Goal: Information Seeking & Learning: Learn about a topic

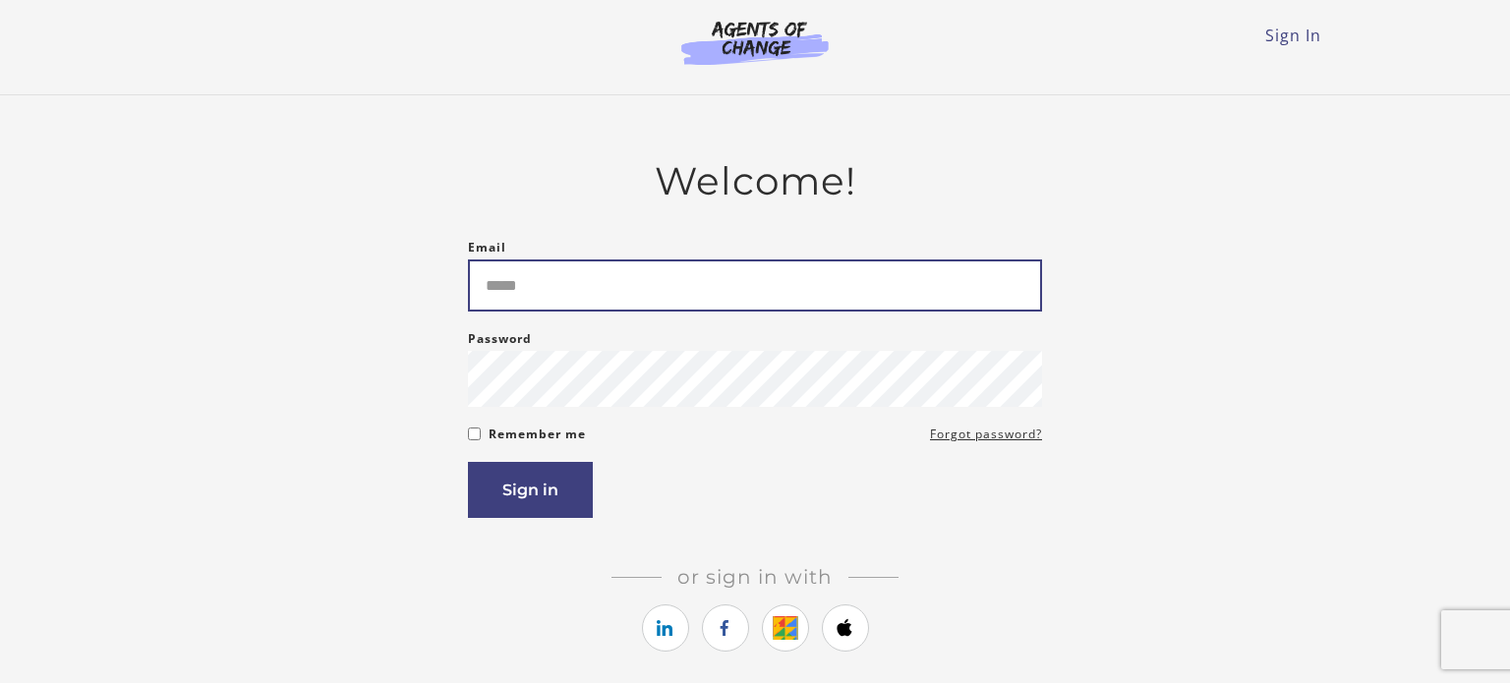
click at [535, 286] on input "Email" at bounding box center [755, 285] width 574 height 52
type input "**********"
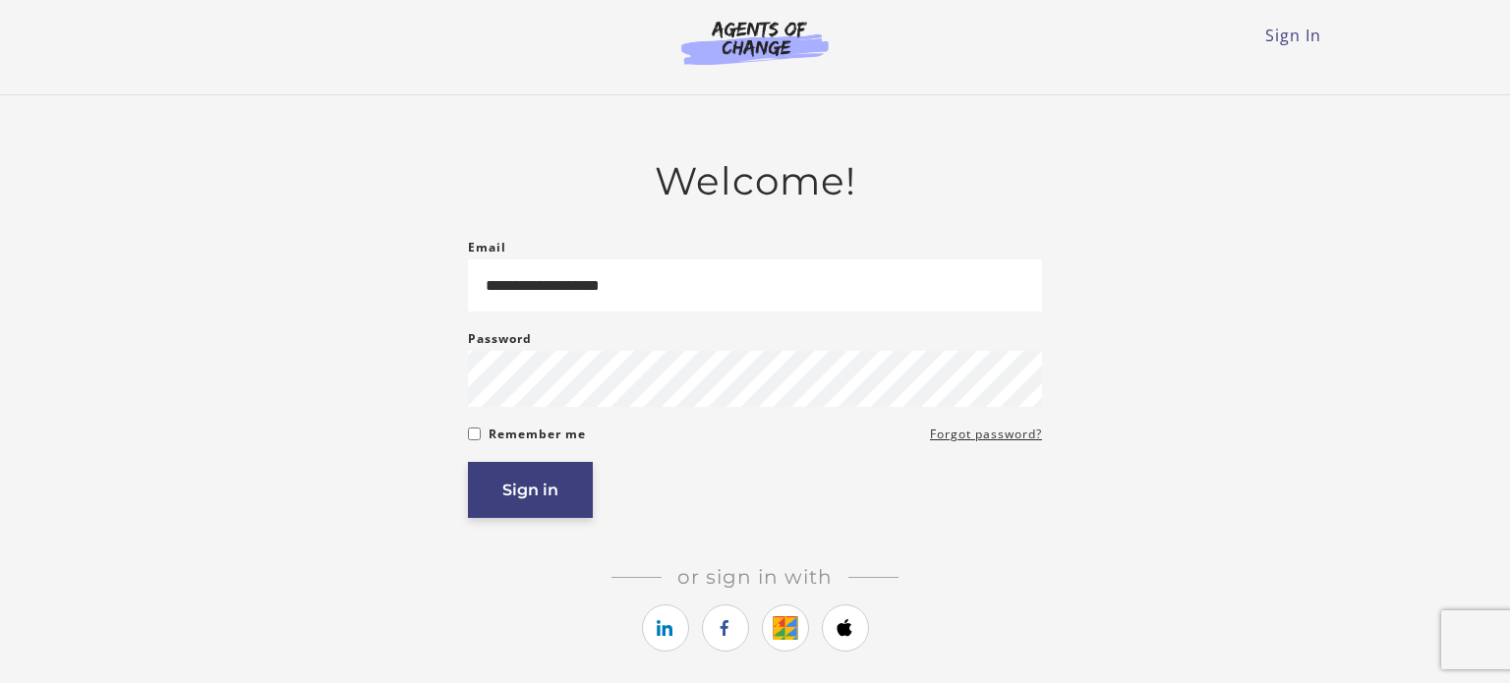
click at [499, 488] on button "Sign in" at bounding box center [530, 490] width 125 height 56
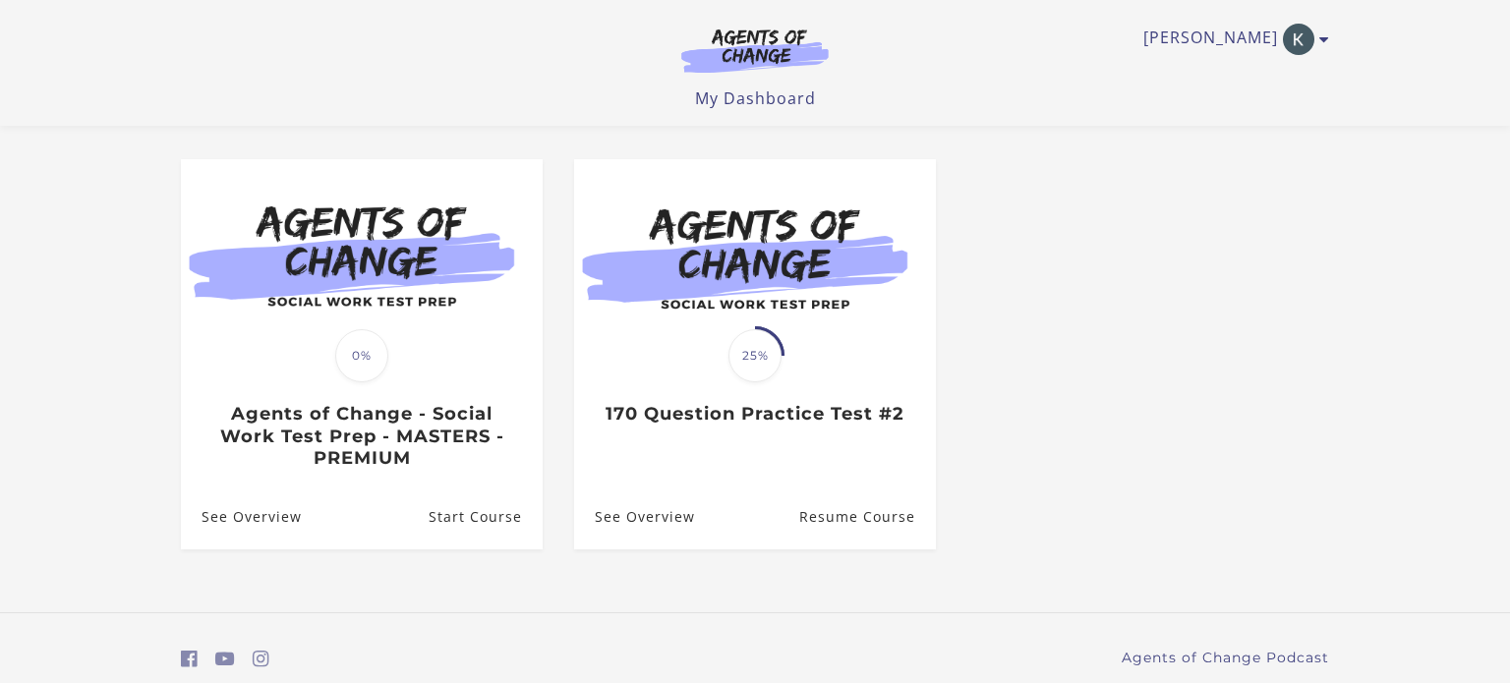
scroll to position [220, 0]
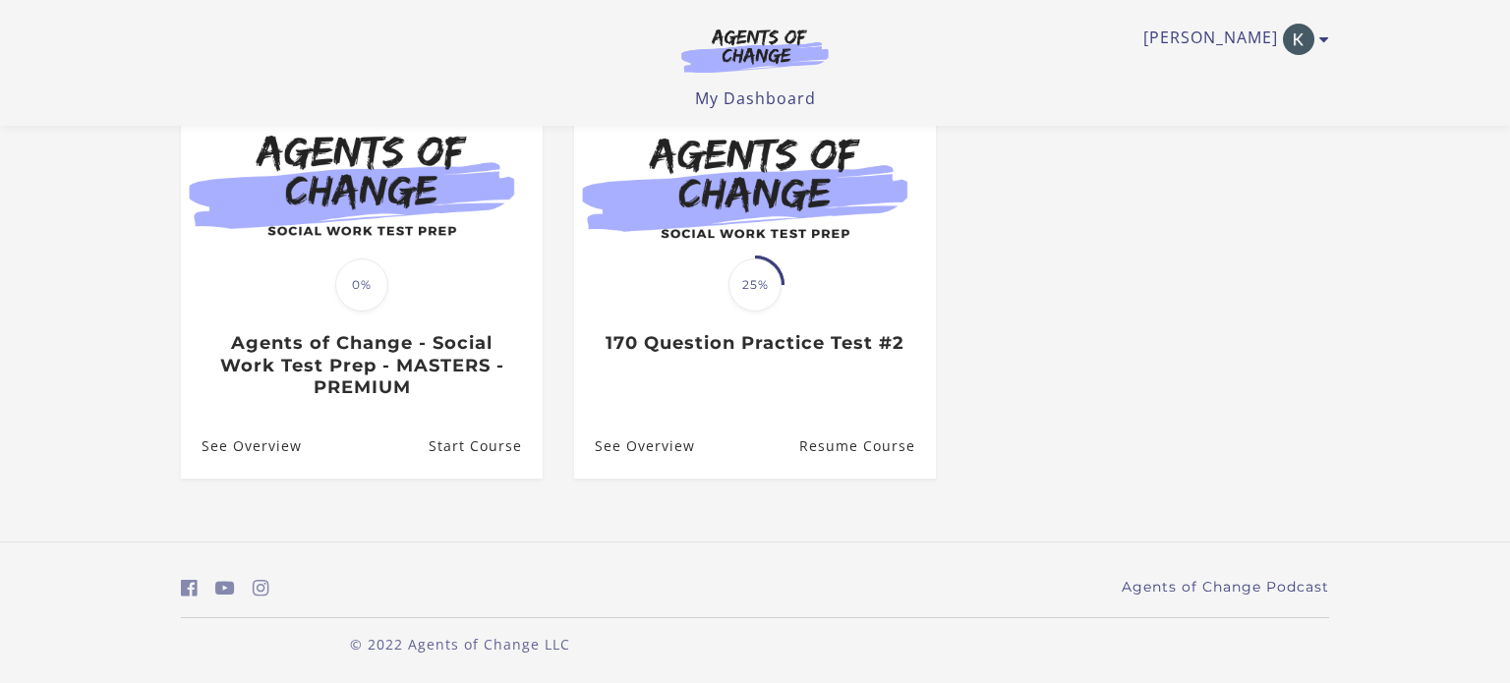
click at [1073, 530] on div "**********" at bounding box center [754, 224] width 1179 height 636
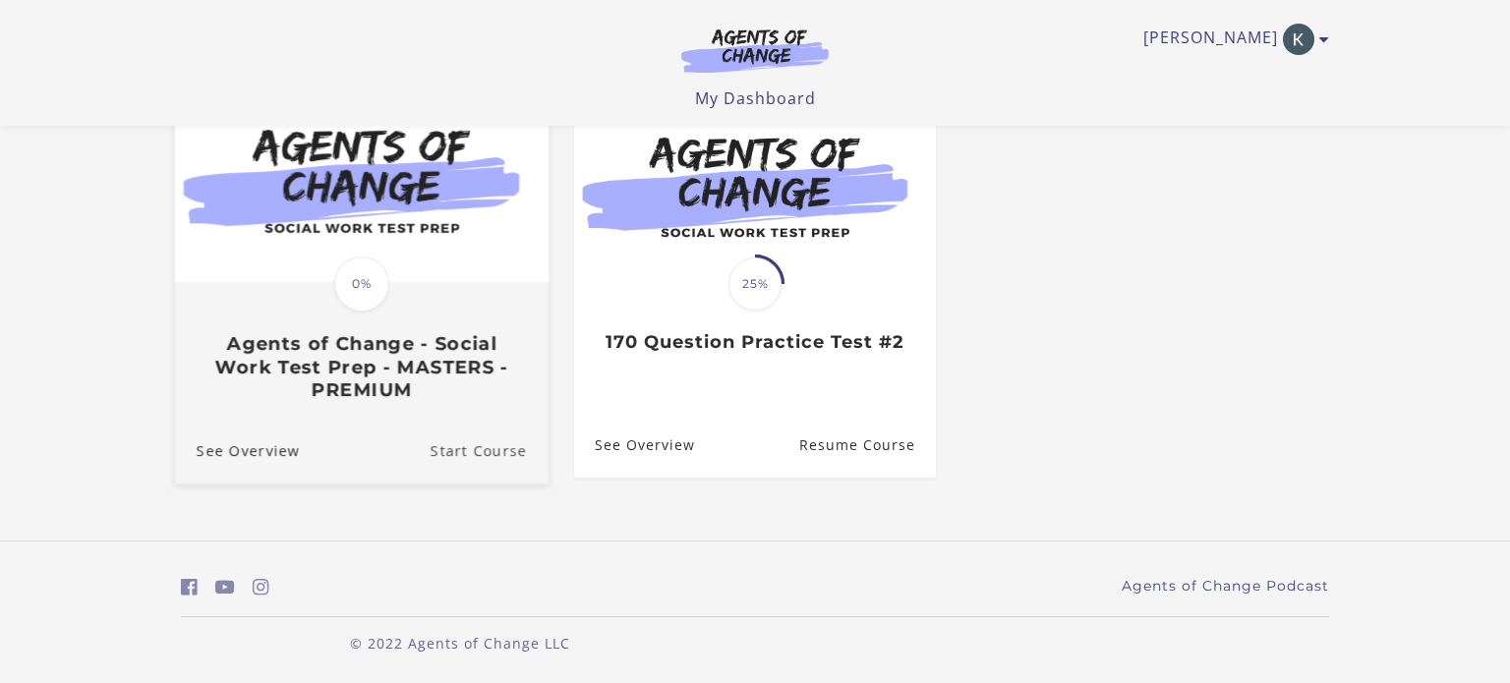
click at [486, 449] on link "Start Course" at bounding box center [489, 451] width 118 height 66
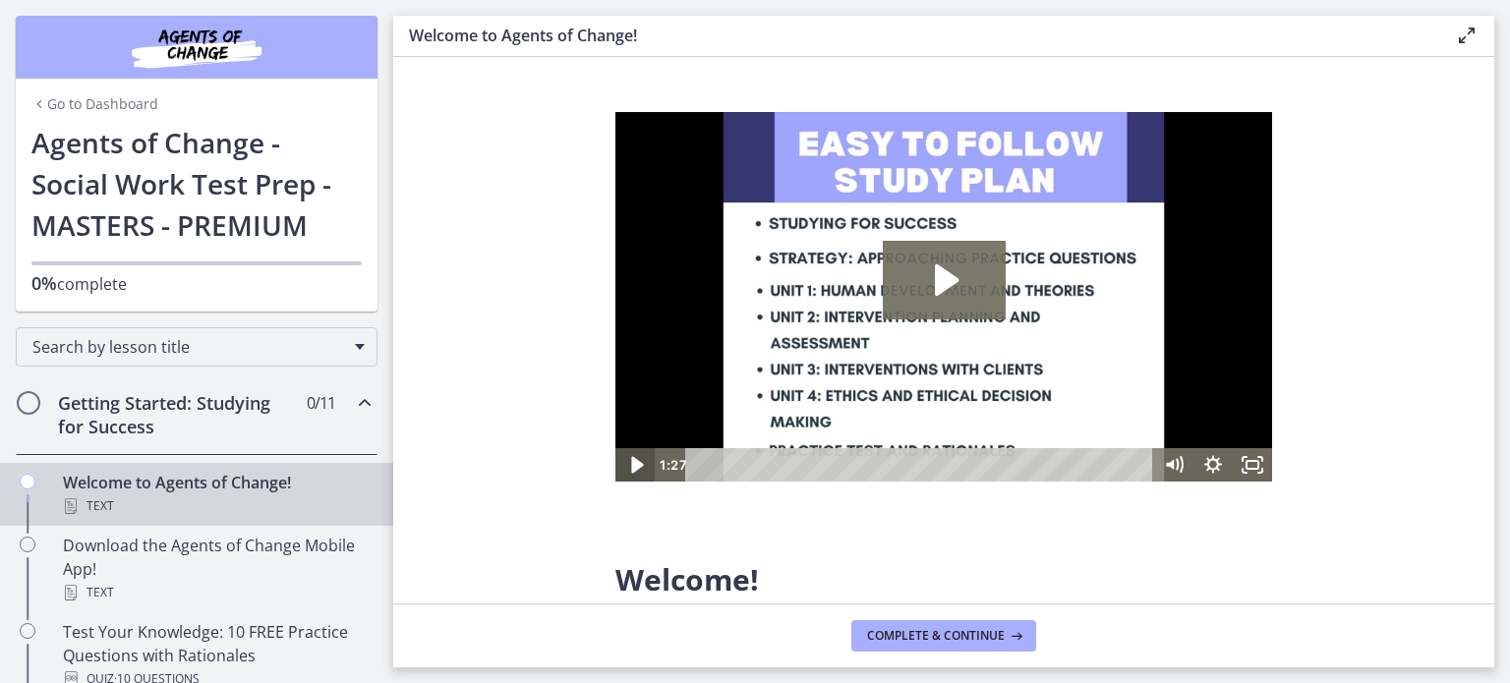
click at [639, 460] on icon "Play Video" at bounding box center [636, 464] width 47 height 40
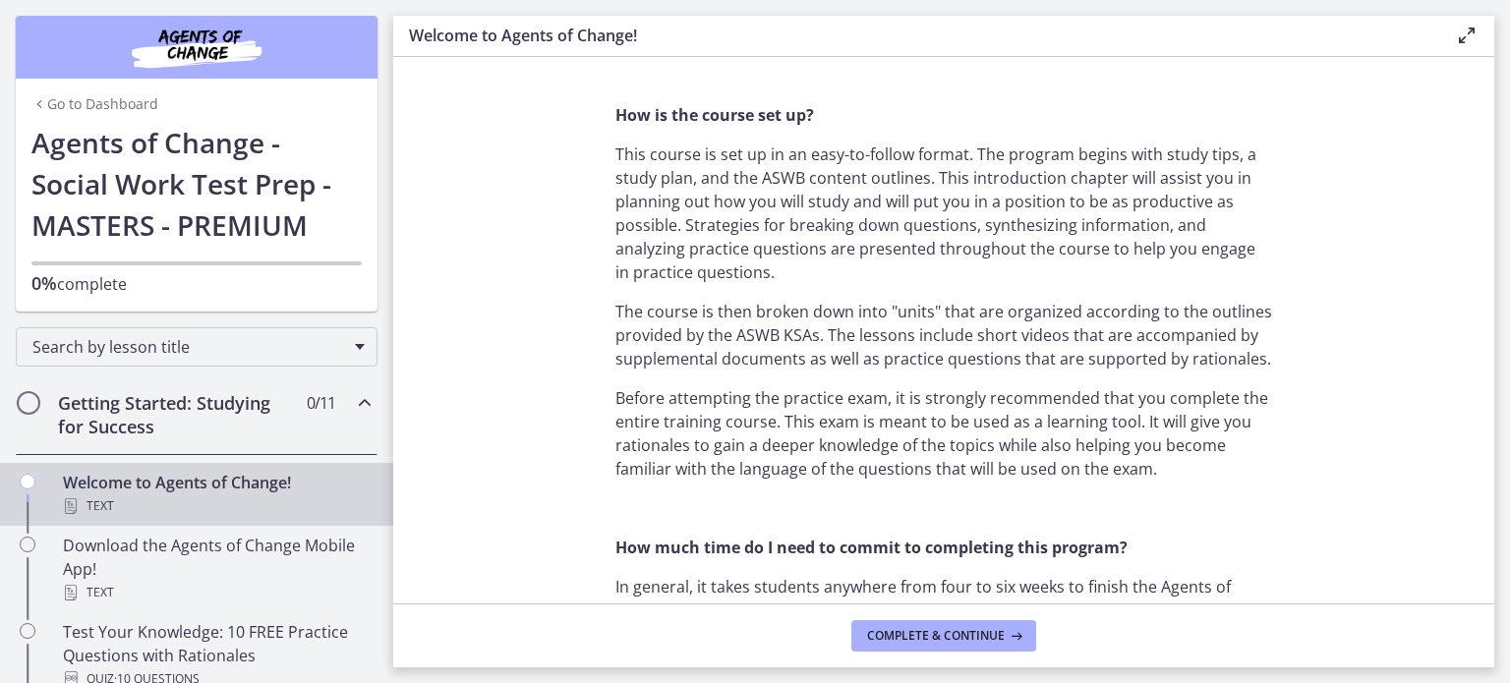
scroll to position [904, 0]
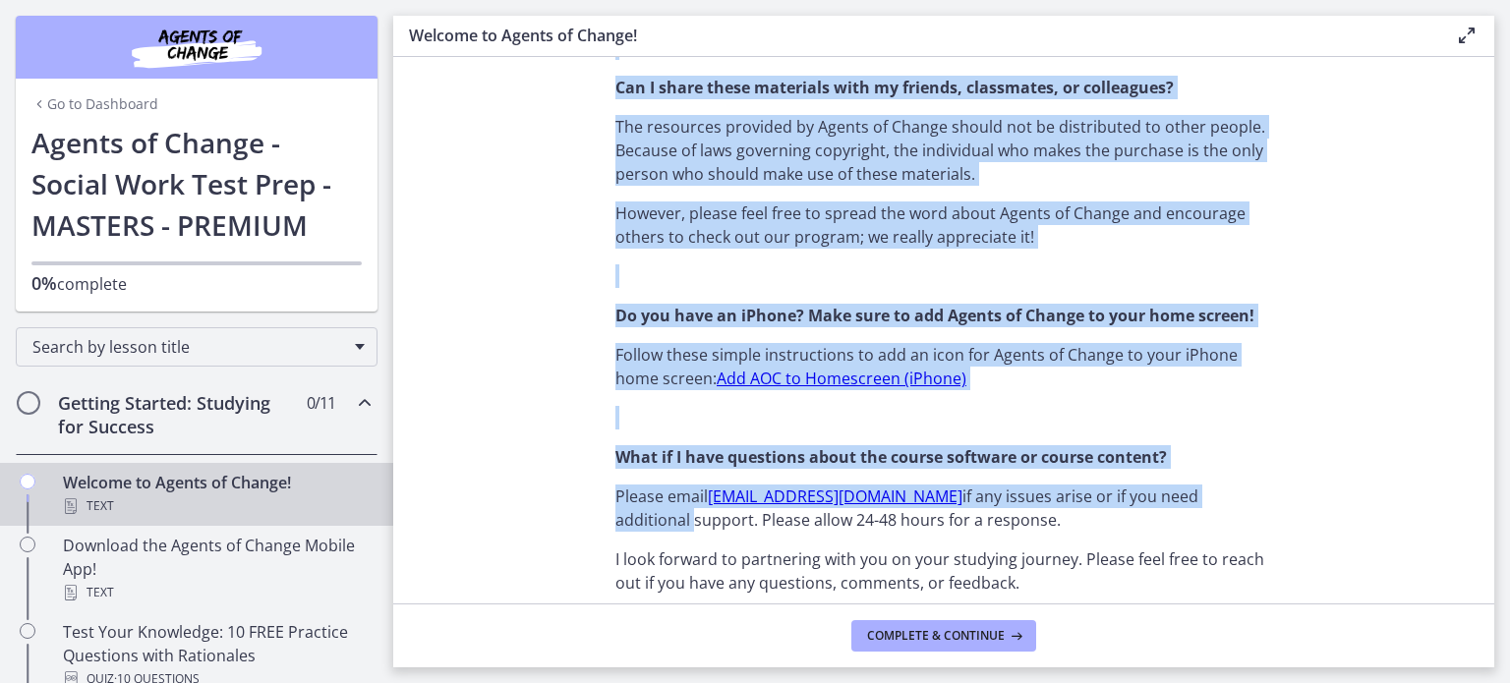
click at [1435, 472] on section "Welcome! We are grateful that you have placed your trust in Agents of Change to…" at bounding box center [943, 330] width 1101 height 546
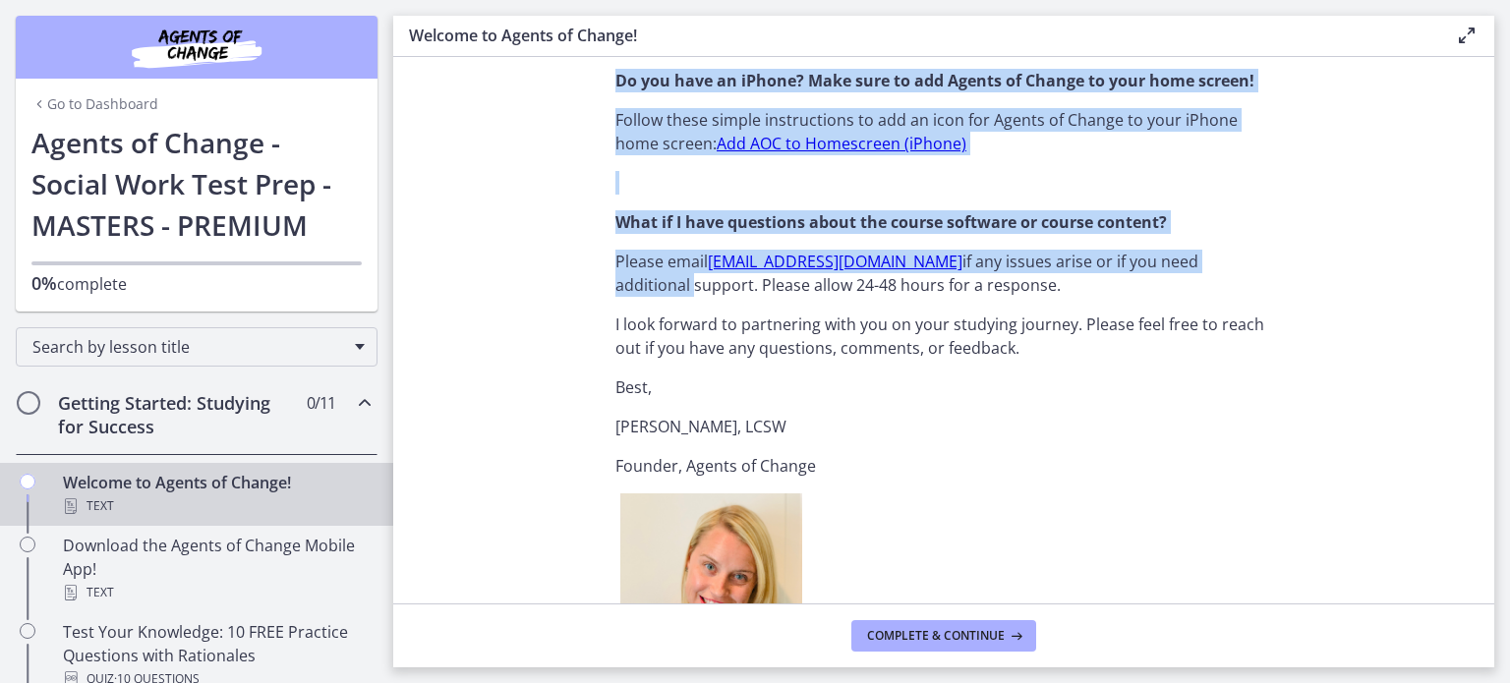
scroll to position [2123, 0]
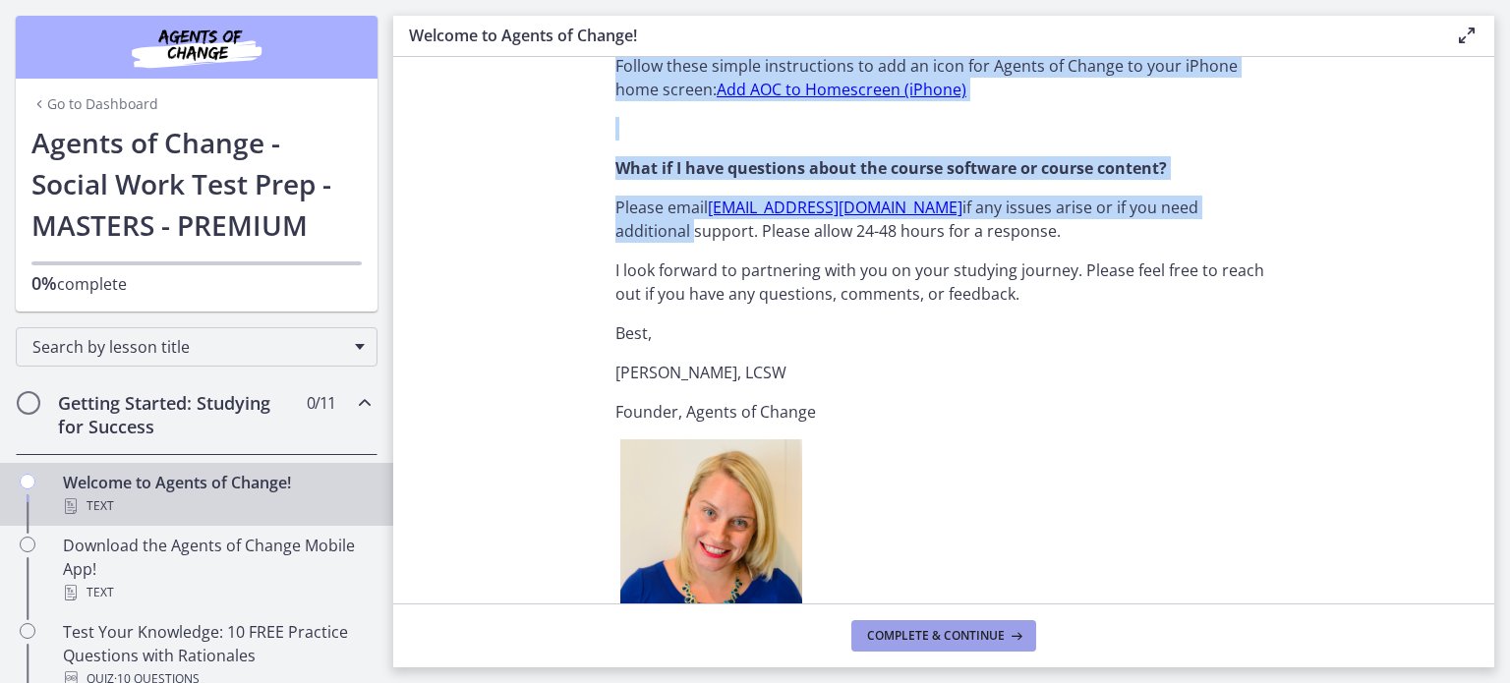
click at [946, 641] on span "Complete & continue" at bounding box center [936, 636] width 138 height 16
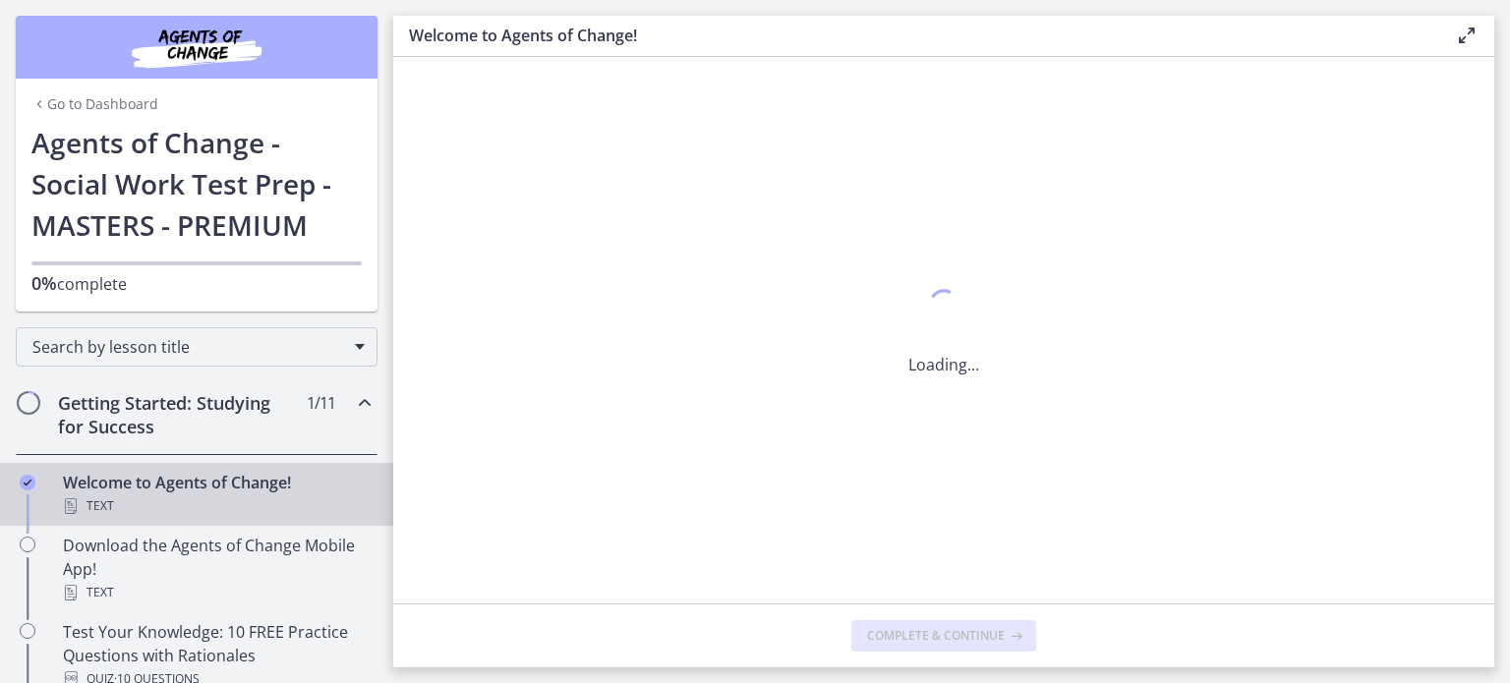
scroll to position [0, 0]
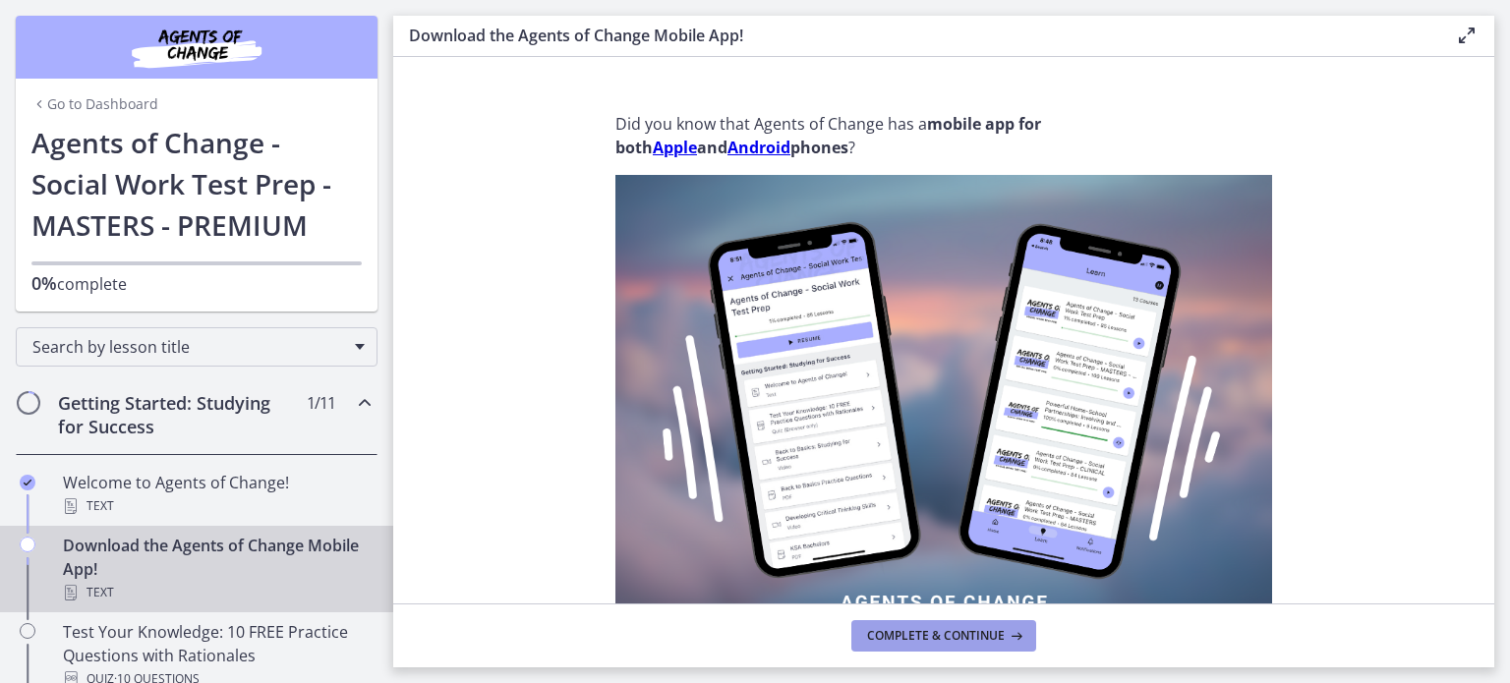
click at [946, 641] on span "Complete & continue" at bounding box center [936, 636] width 138 height 16
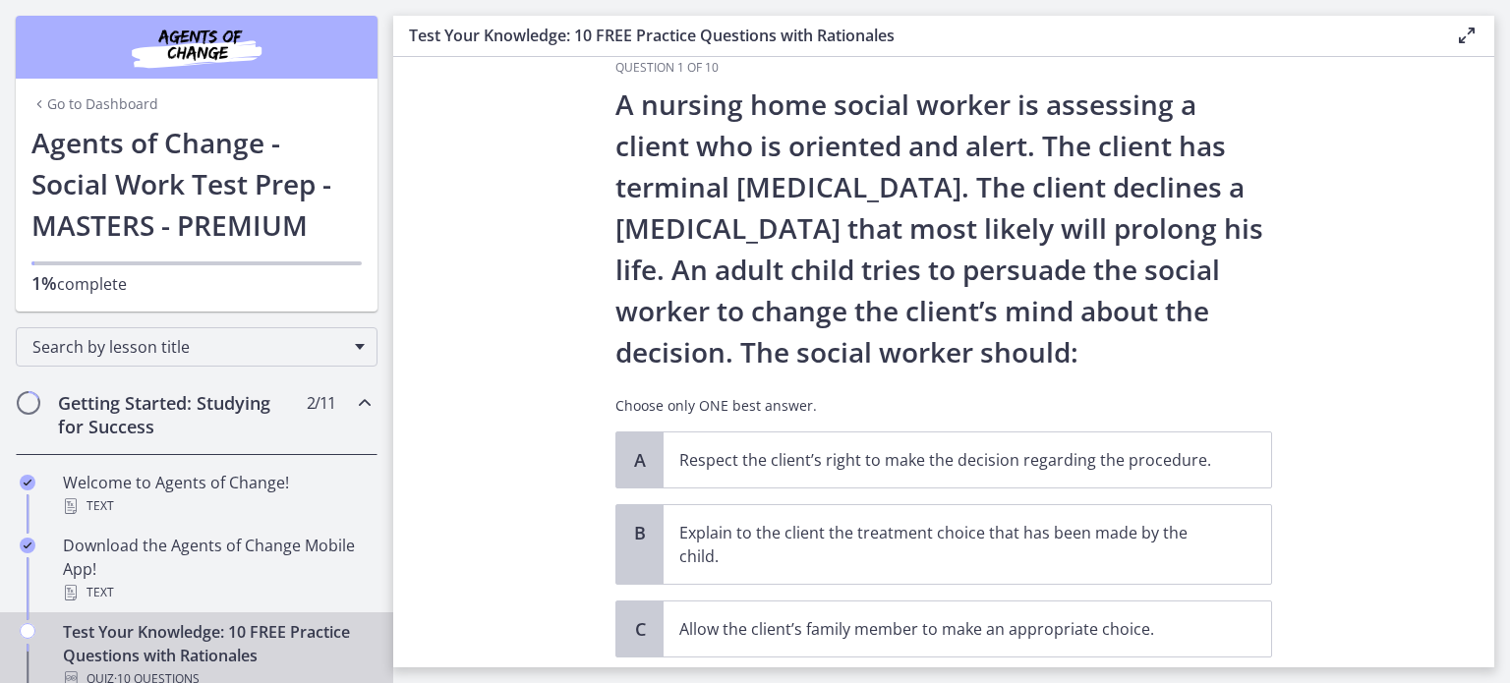
scroll to position [39, 0]
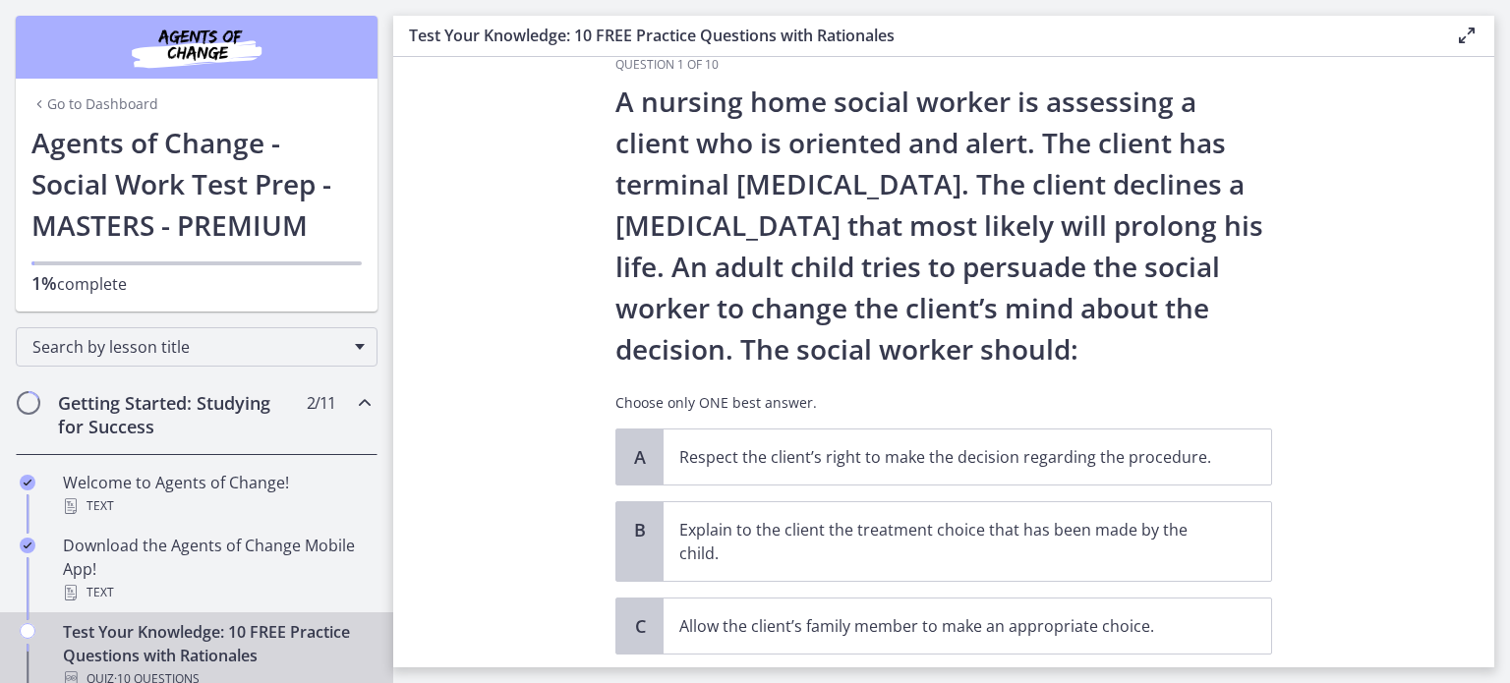
click at [1468, 582] on section "Question 1 of 10 A nursing home social worker is assessing a client who is orie…" at bounding box center [943, 362] width 1101 height 610
click at [628, 464] on span "A" at bounding box center [640, 457] width 24 height 24
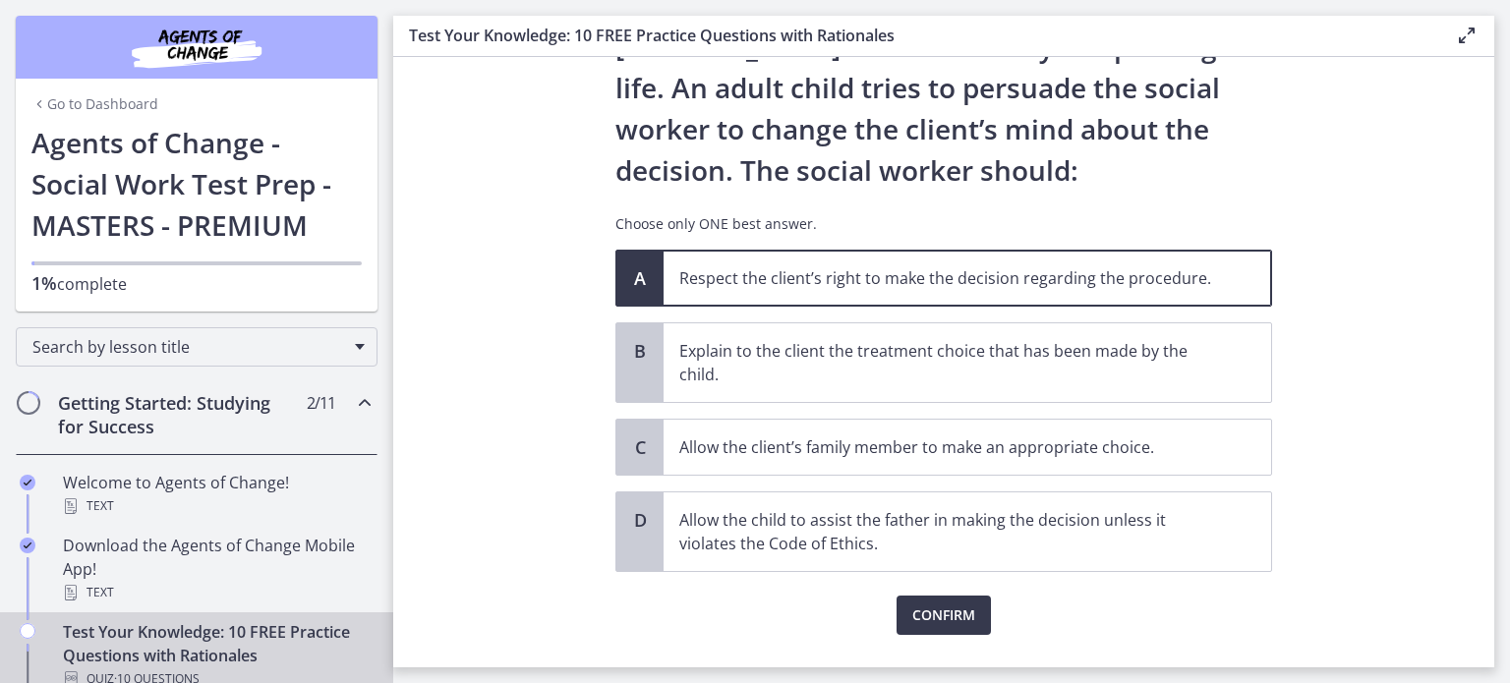
scroll to position [262, 0]
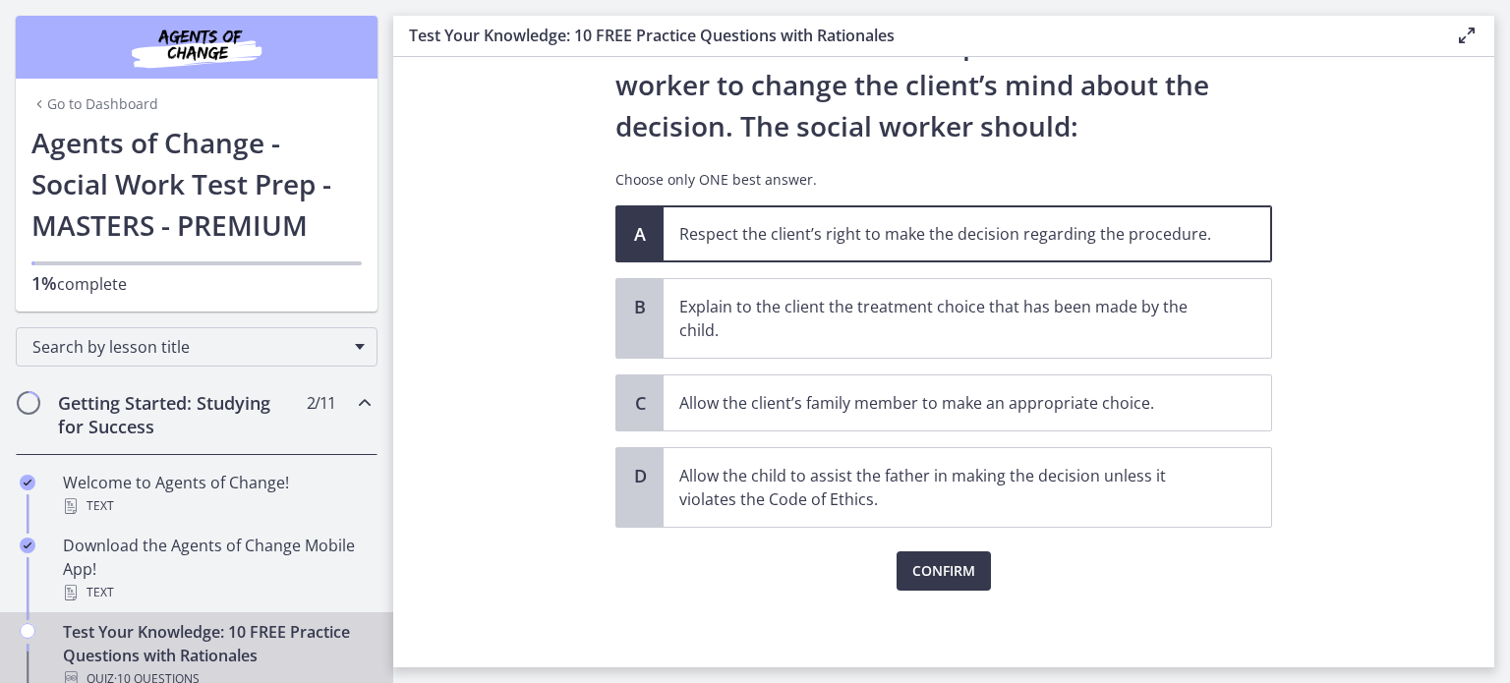
click at [1448, 370] on section "Question 1 of 10 A nursing home social worker is assessing a client who is orie…" at bounding box center [943, 362] width 1101 height 610
click at [943, 579] on span "Confirm" at bounding box center [943, 571] width 63 height 24
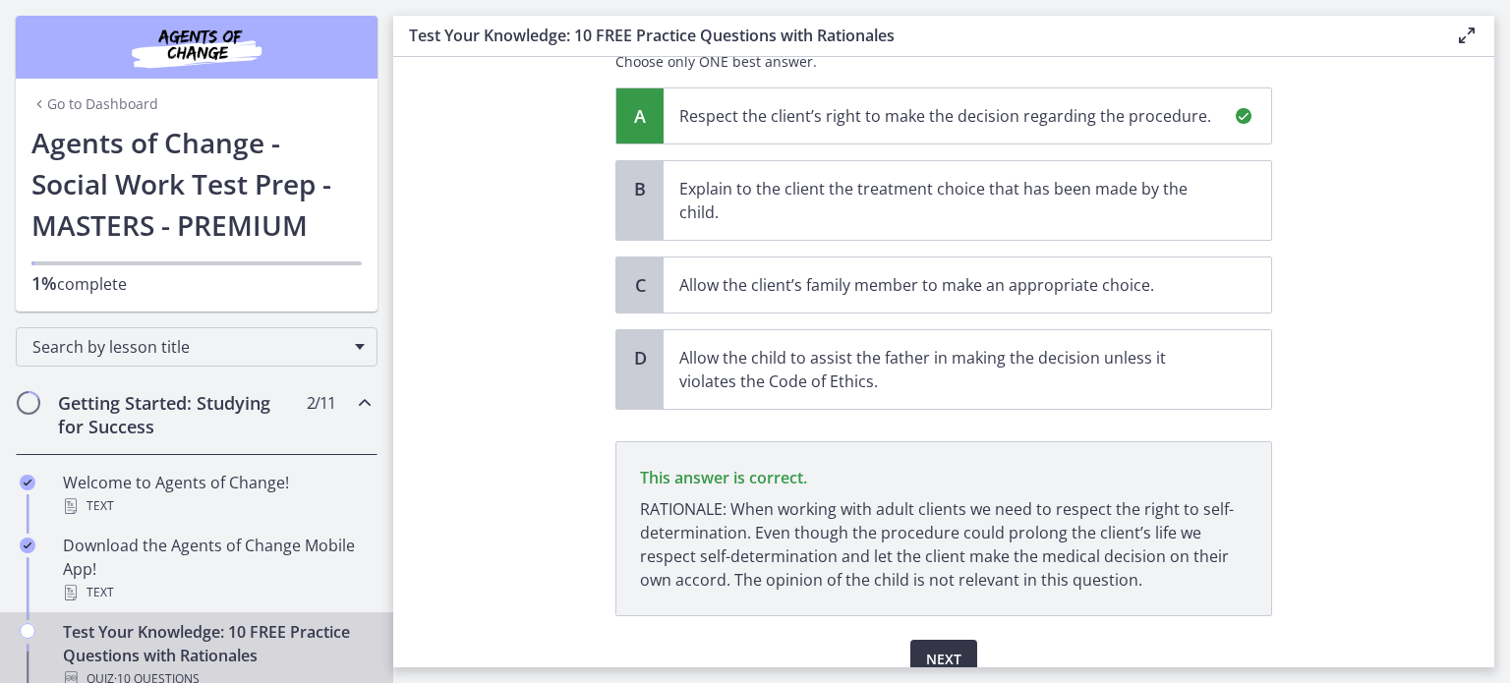
scroll to position [468, 0]
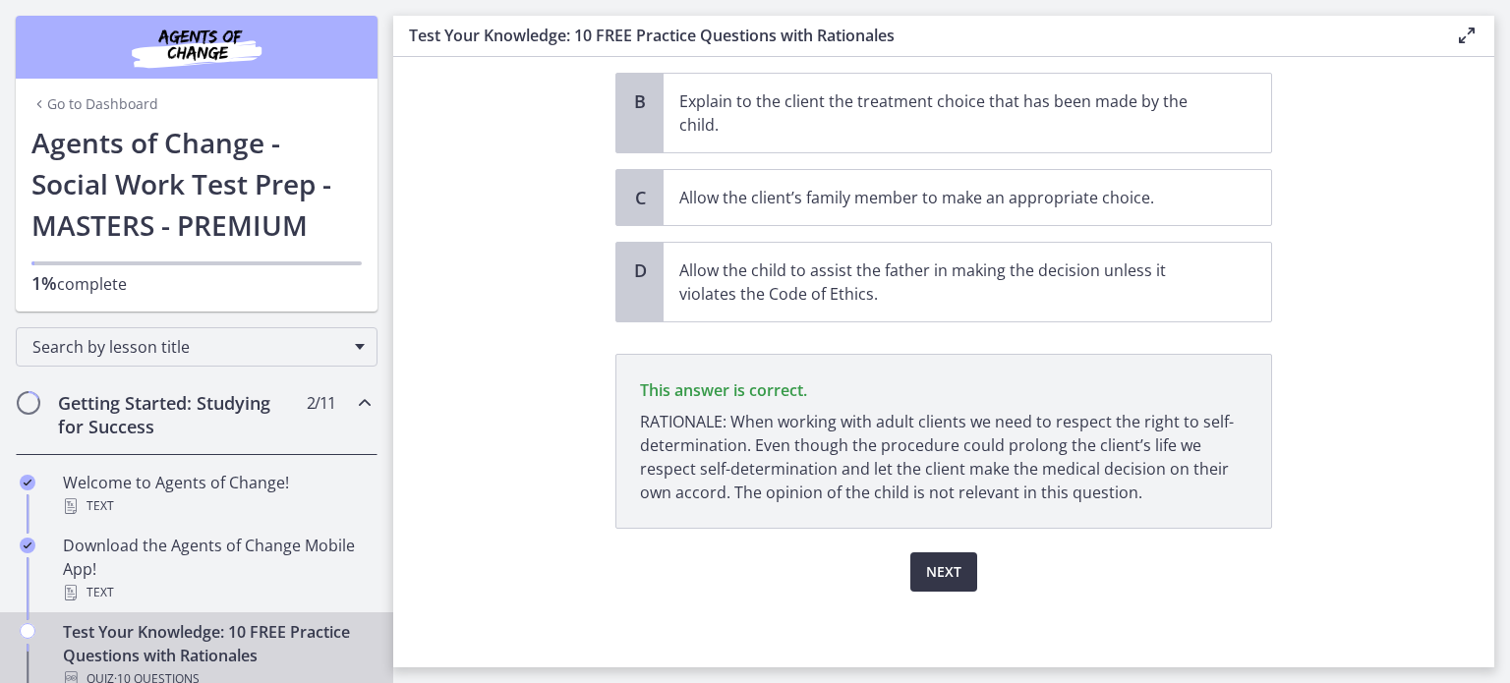
click at [953, 567] on span "Next" at bounding box center [943, 572] width 35 height 24
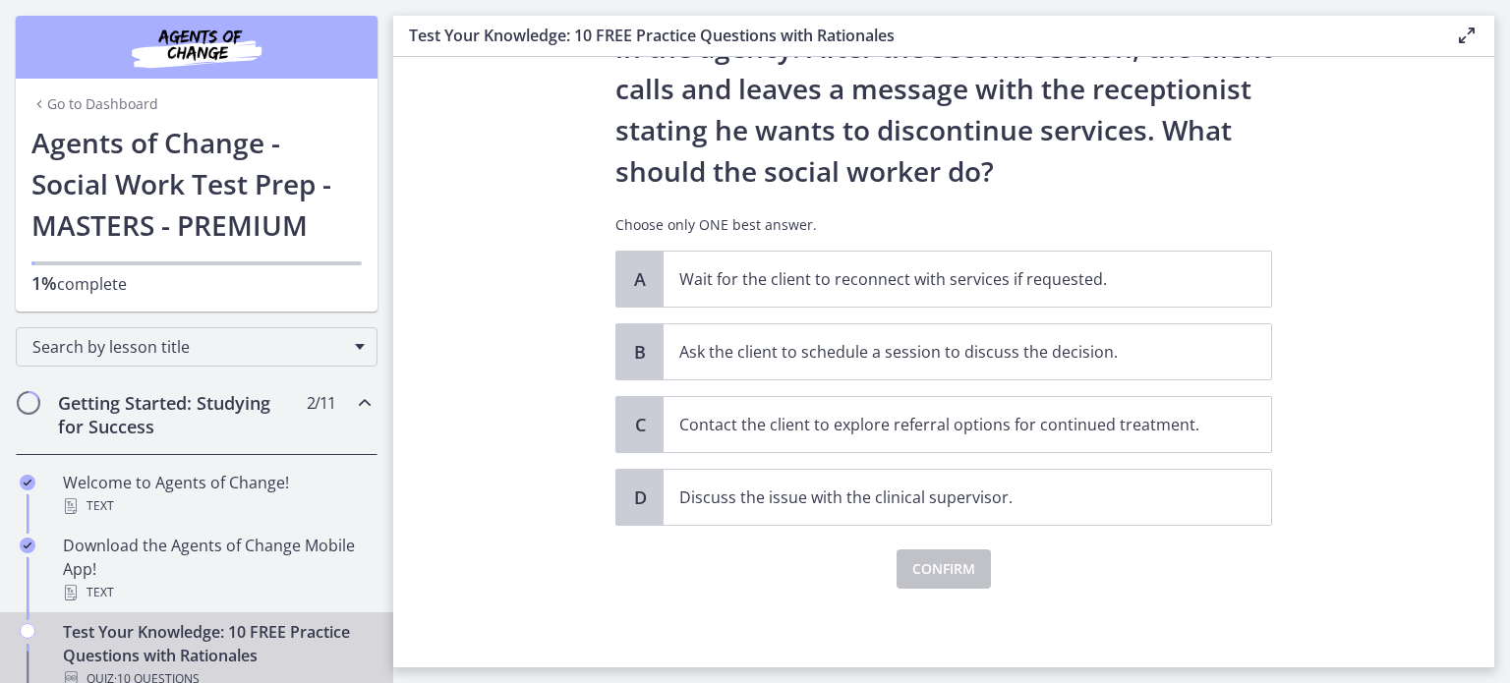
scroll to position [0, 0]
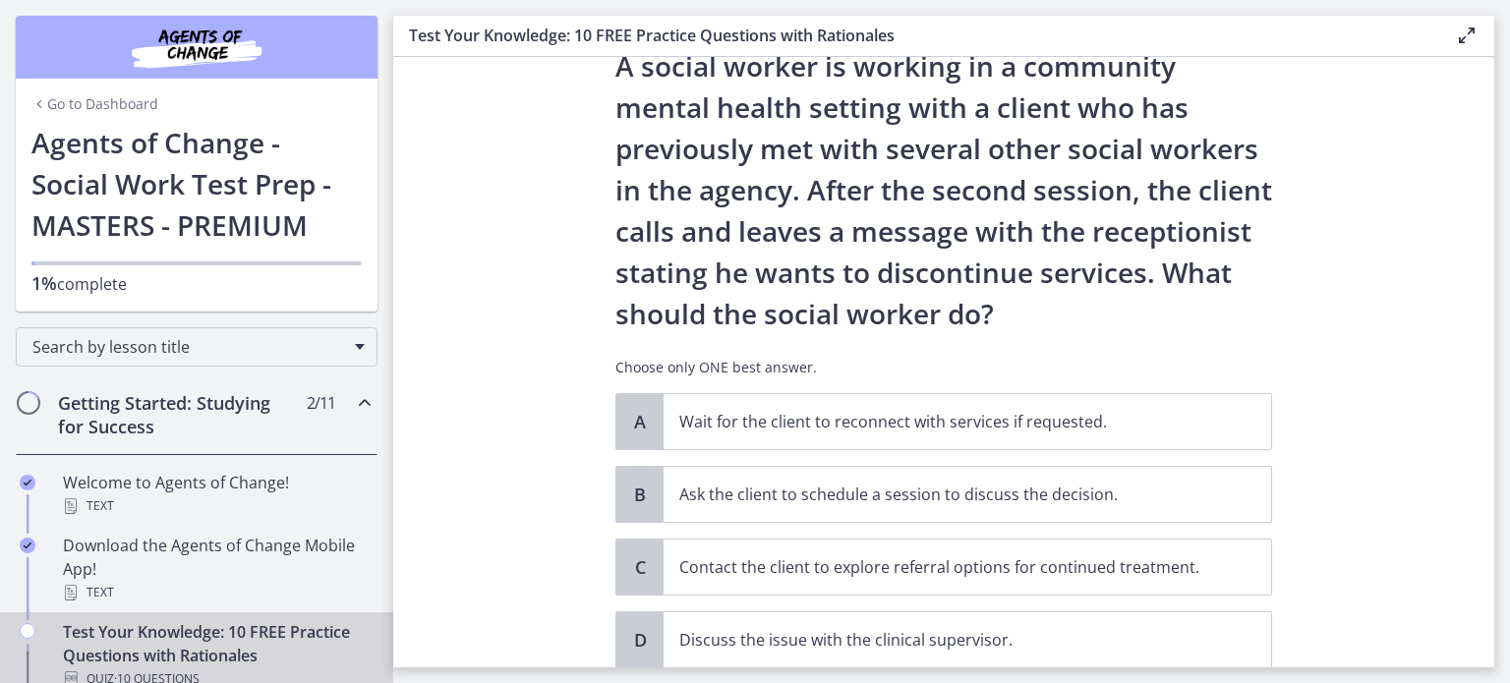
click at [1371, 351] on section "Question 2 of 10 A social worker is working in a community mental health settin…" at bounding box center [943, 362] width 1101 height 610
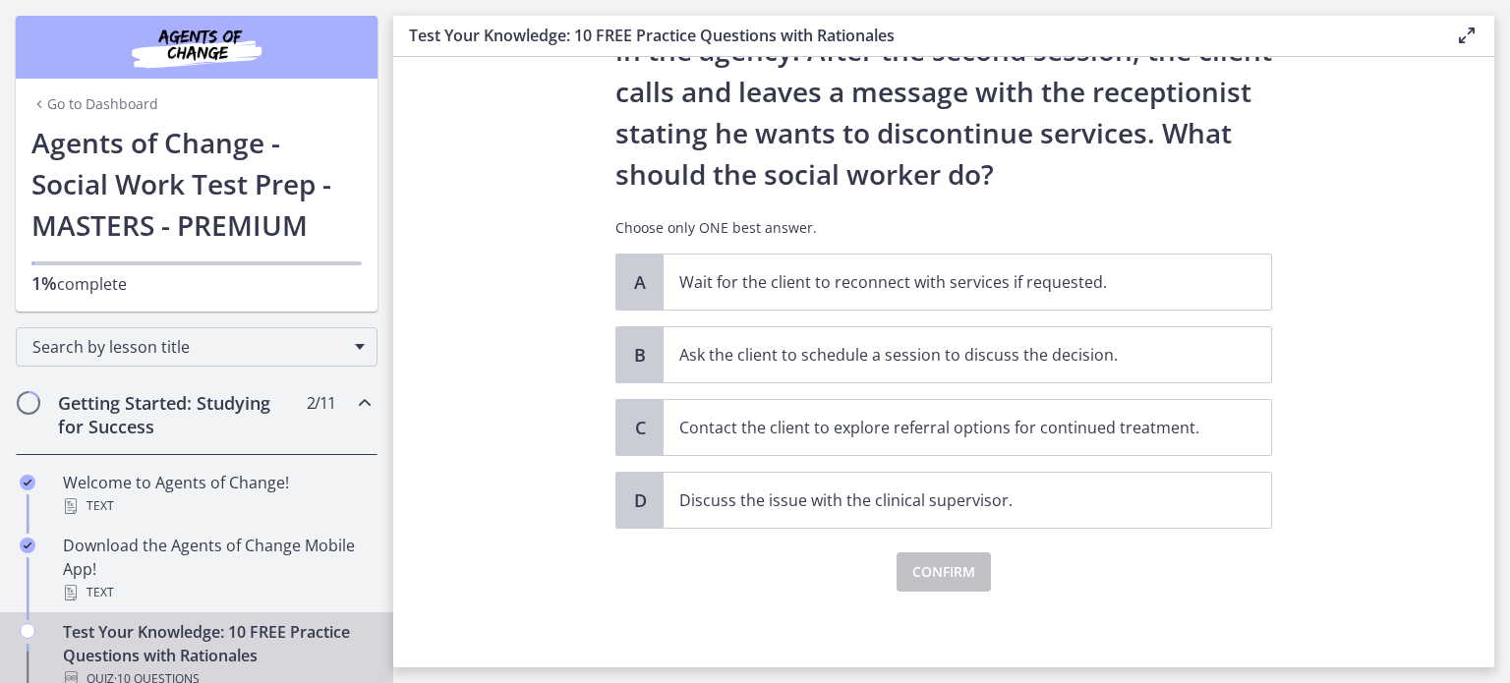
scroll to position [215, 0]
click at [644, 429] on span "C" at bounding box center [640, 427] width 24 height 24
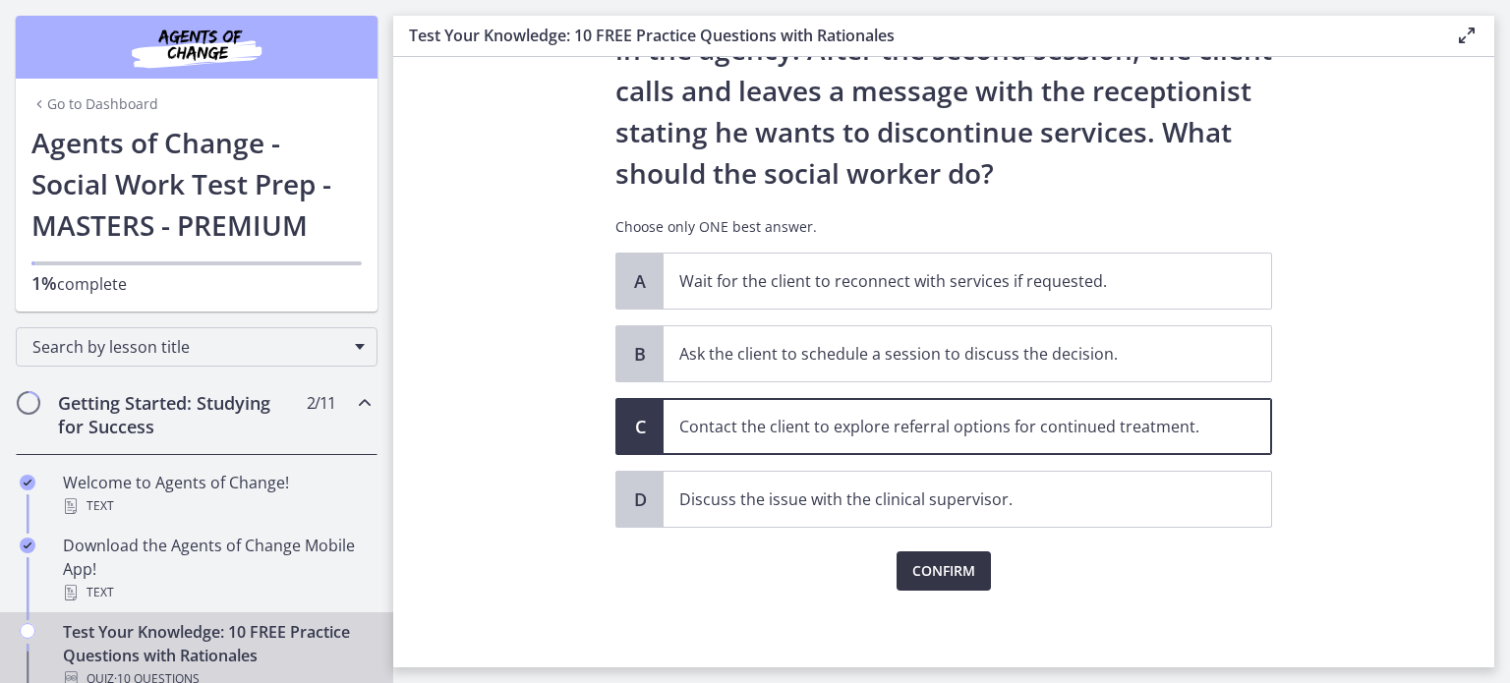
click at [935, 573] on span "Confirm" at bounding box center [943, 571] width 63 height 24
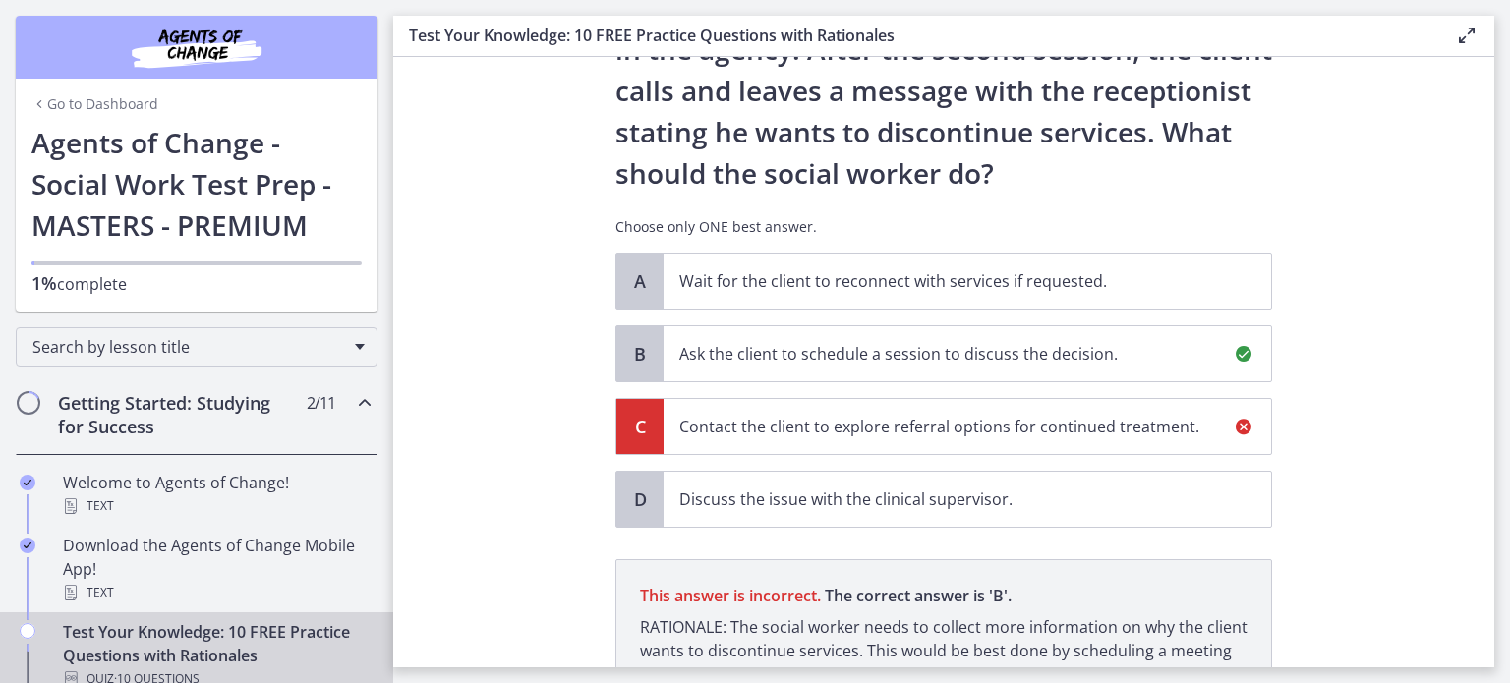
scroll to position [444, 0]
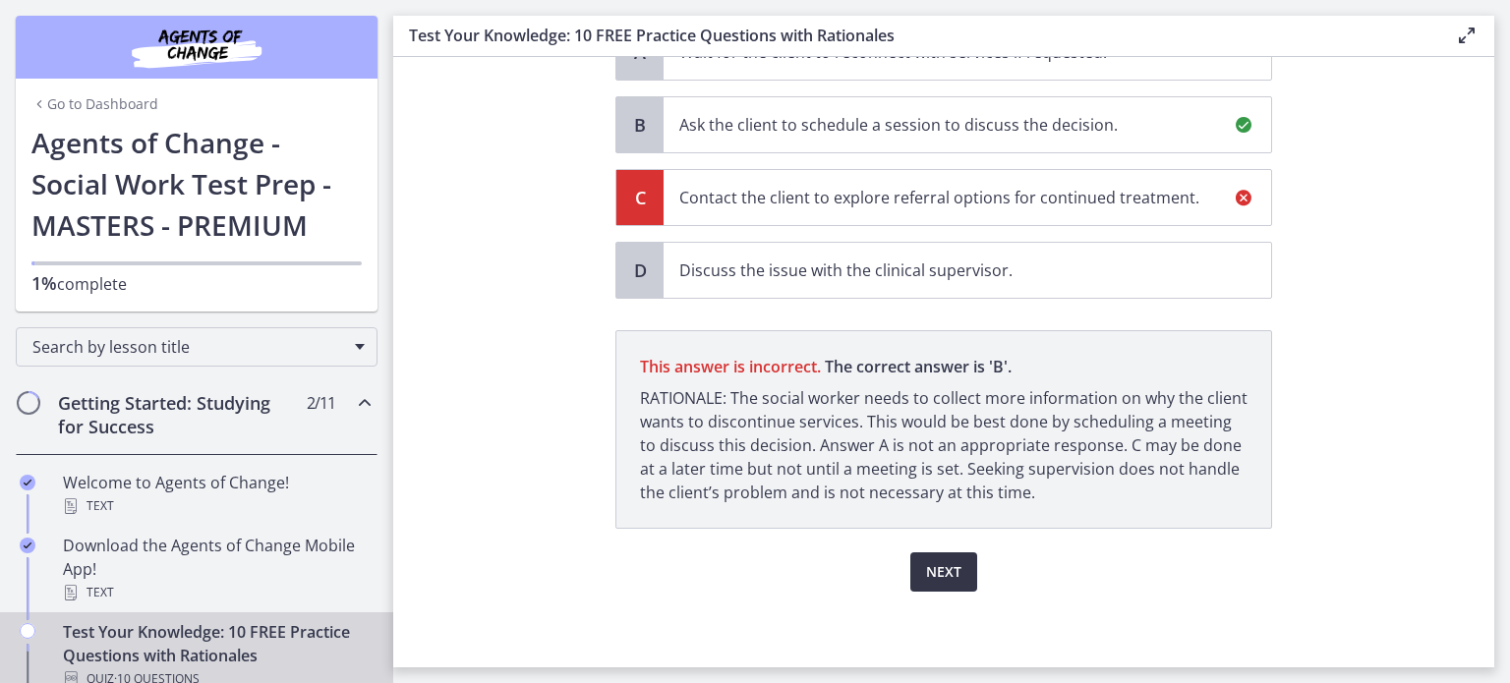
click at [958, 572] on span "Next" at bounding box center [943, 572] width 35 height 24
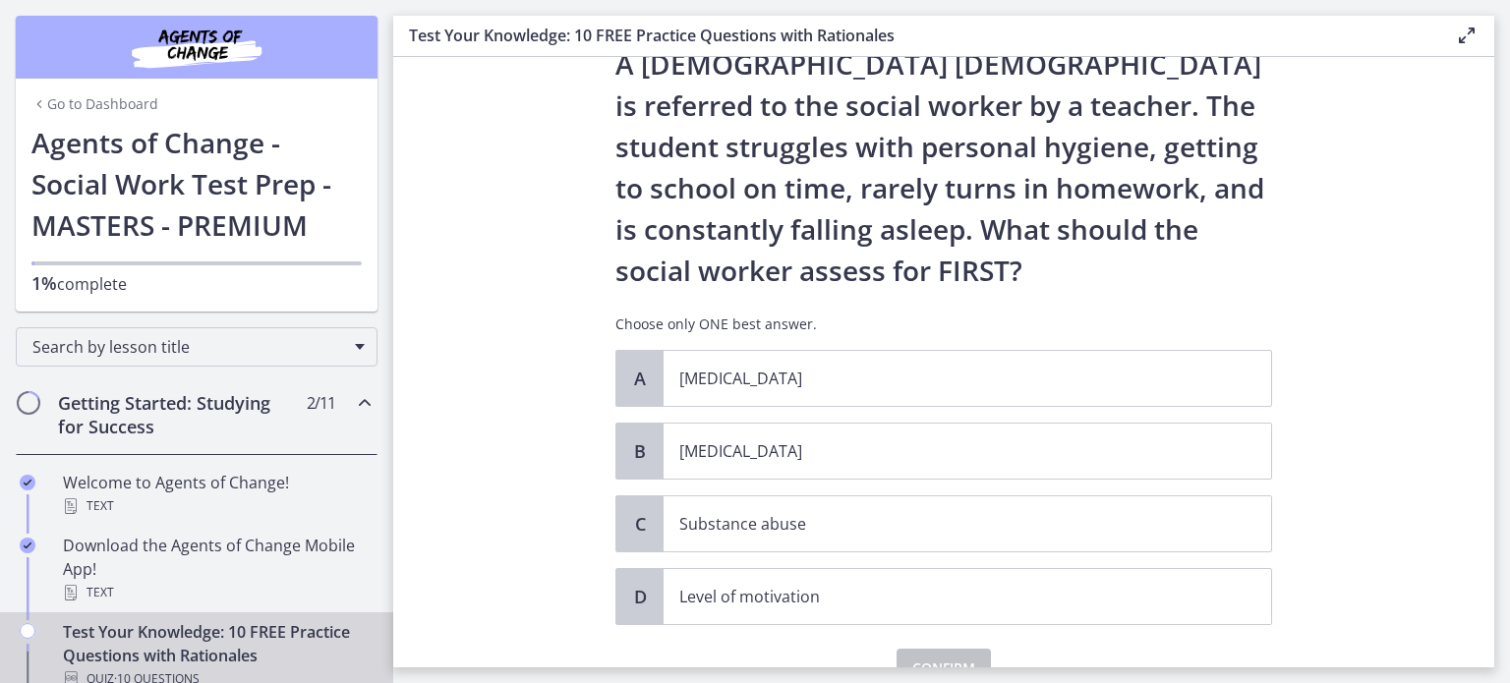
scroll to position [79, 0]
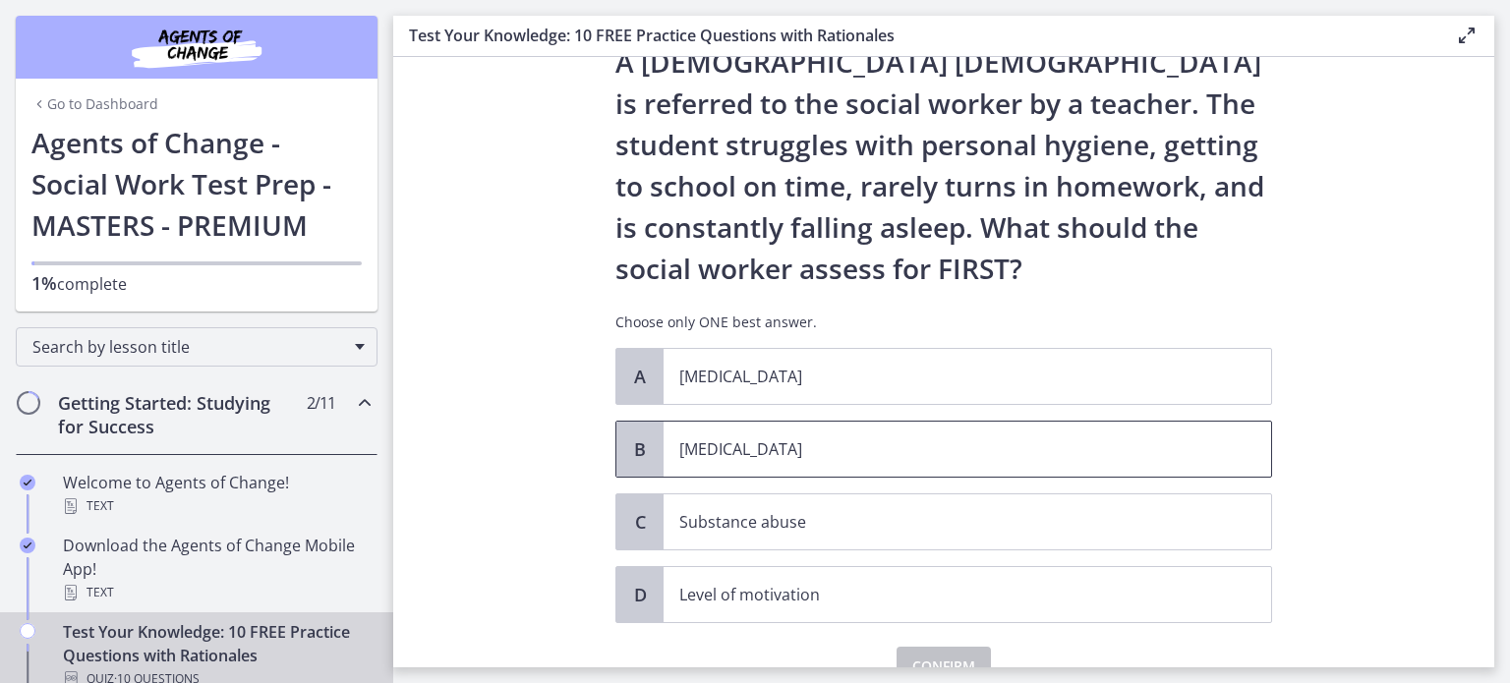
click at [741, 441] on p "[MEDICAL_DATA]" at bounding box center [947, 449] width 537 height 24
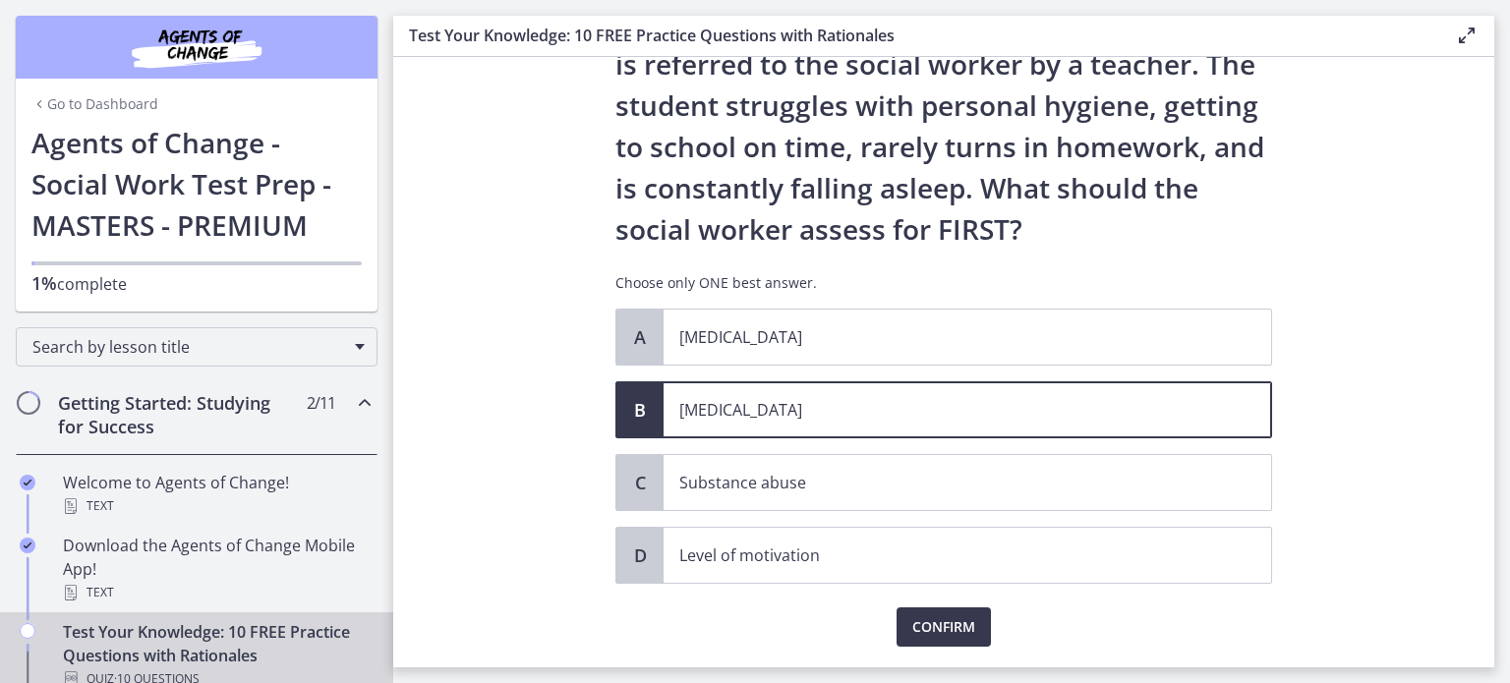
scroll to position [157, 0]
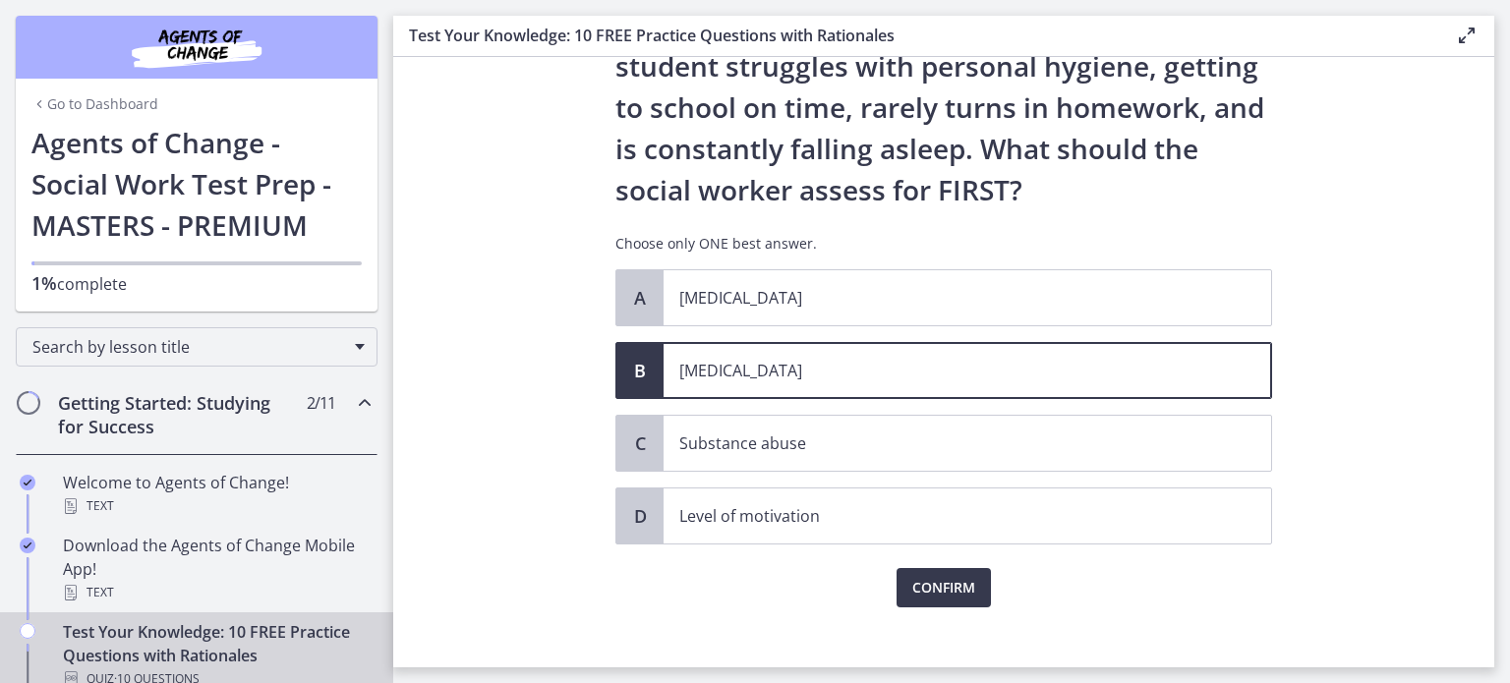
click at [1406, 587] on section "Question 3 of 10 A [DEMOGRAPHIC_DATA] [DEMOGRAPHIC_DATA] is referred to the soc…" at bounding box center [943, 362] width 1101 height 610
click at [942, 587] on span "Confirm" at bounding box center [943, 588] width 63 height 24
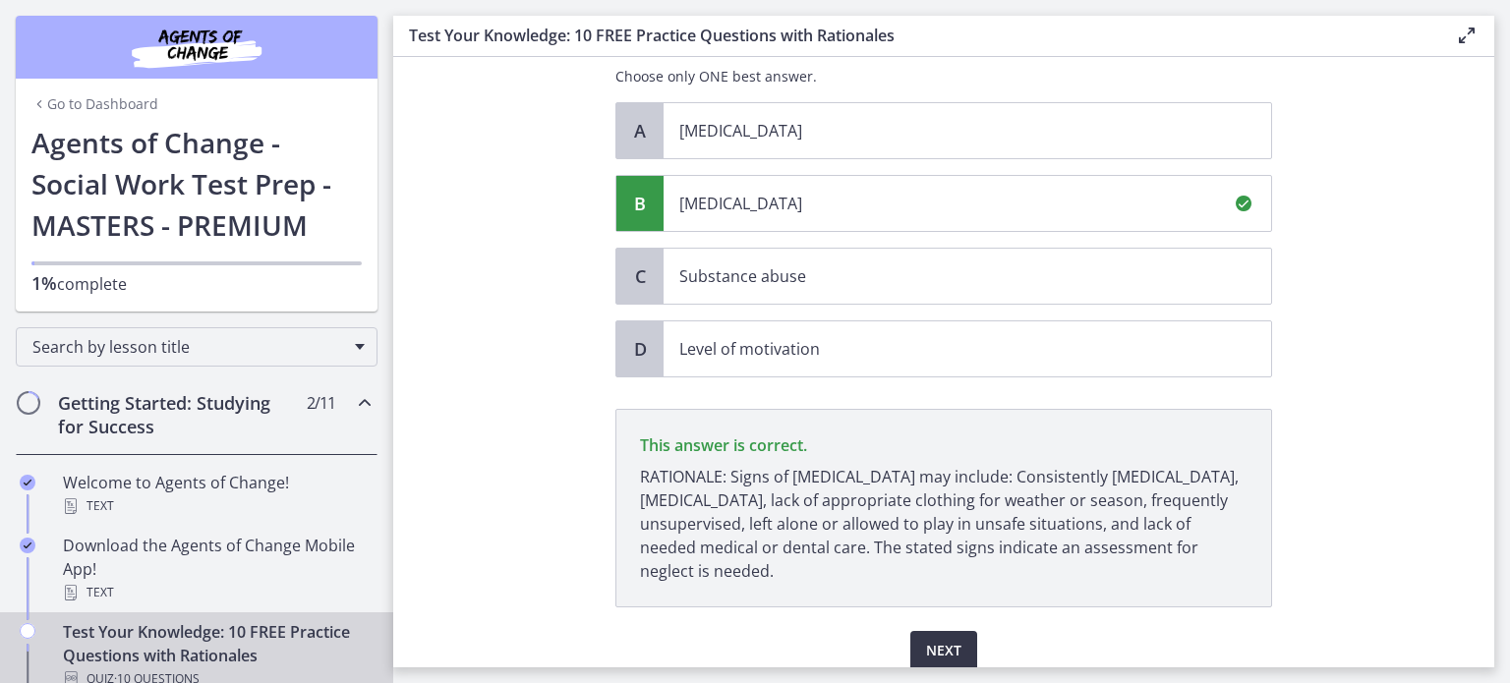
scroll to position [403, 0]
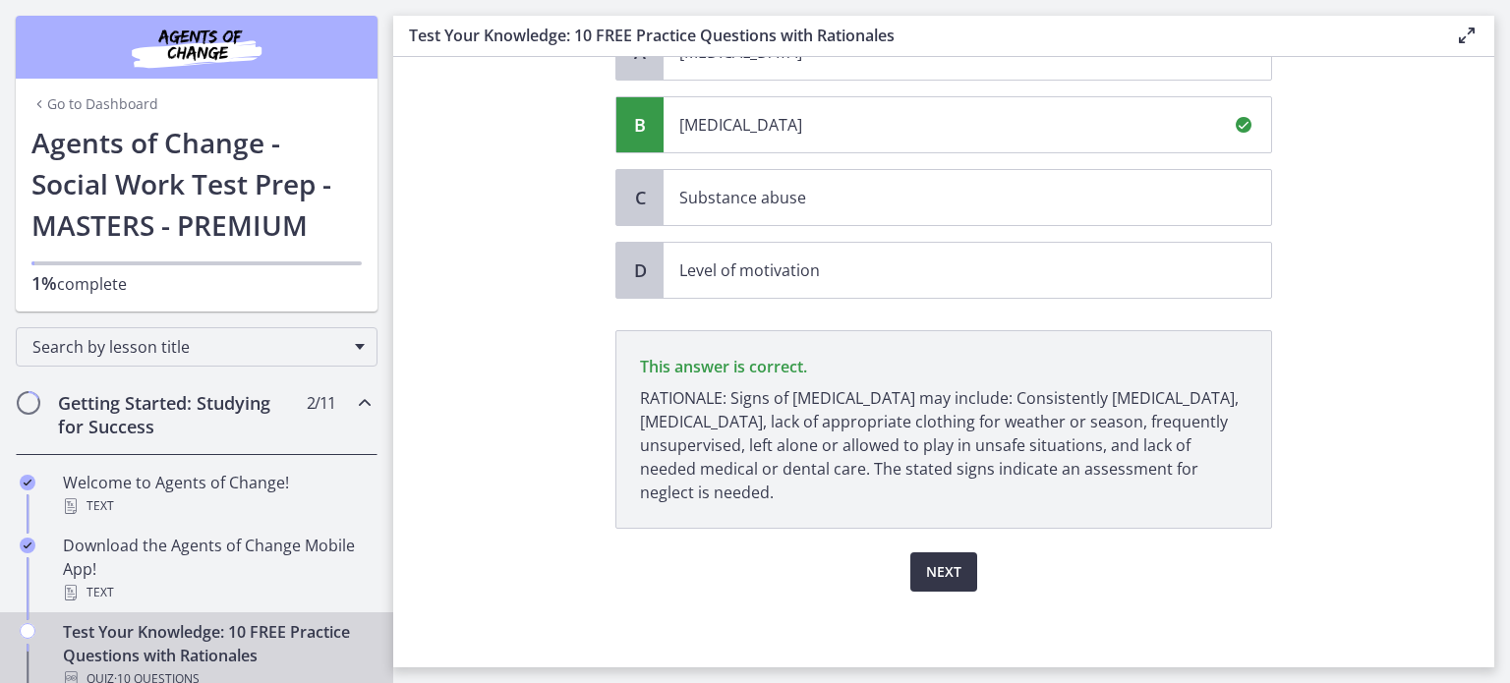
click at [942, 576] on span "Next" at bounding box center [943, 572] width 35 height 24
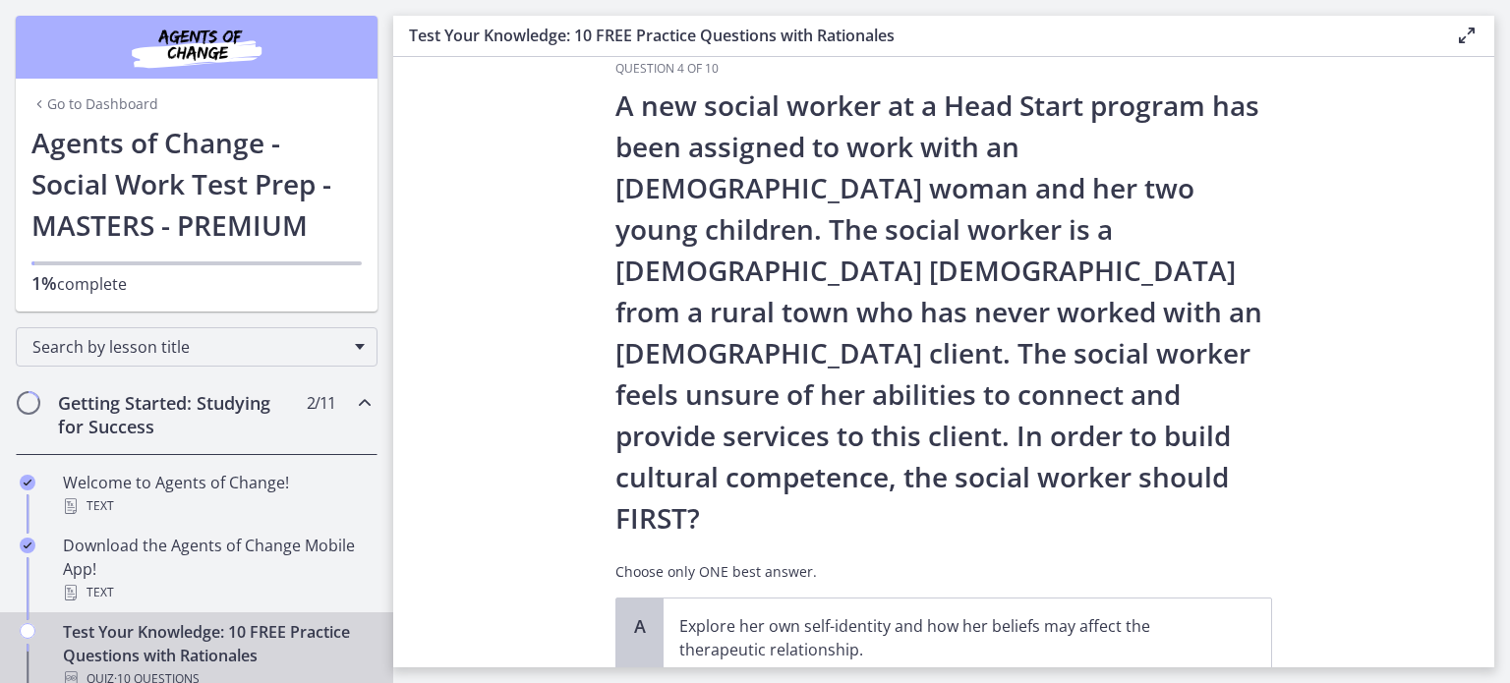
scroll to position [39, 0]
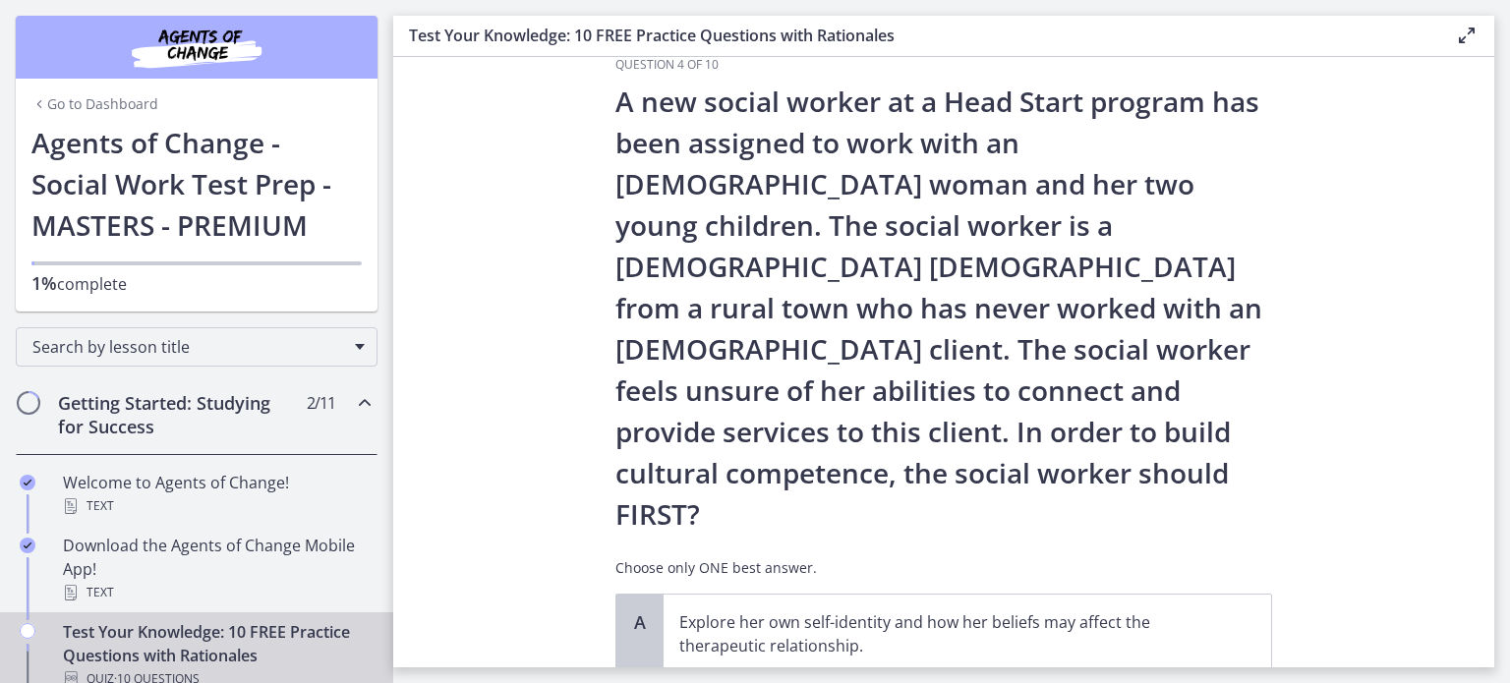
click at [1445, 408] on section "Question 4 of 10 A new social worker at a Head Start program has been assigned …" at bounding box center [943, 362] width 1101 height 610
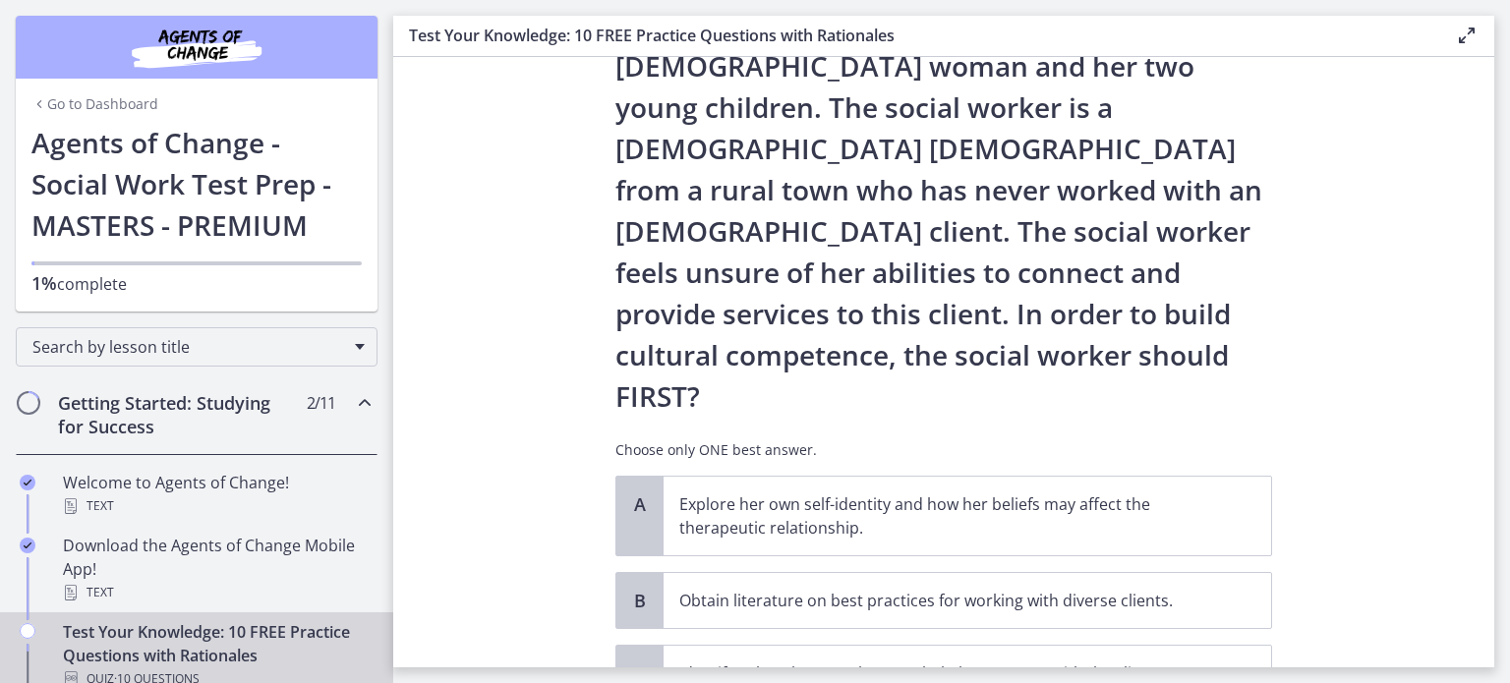
scroll to position [197, 0]
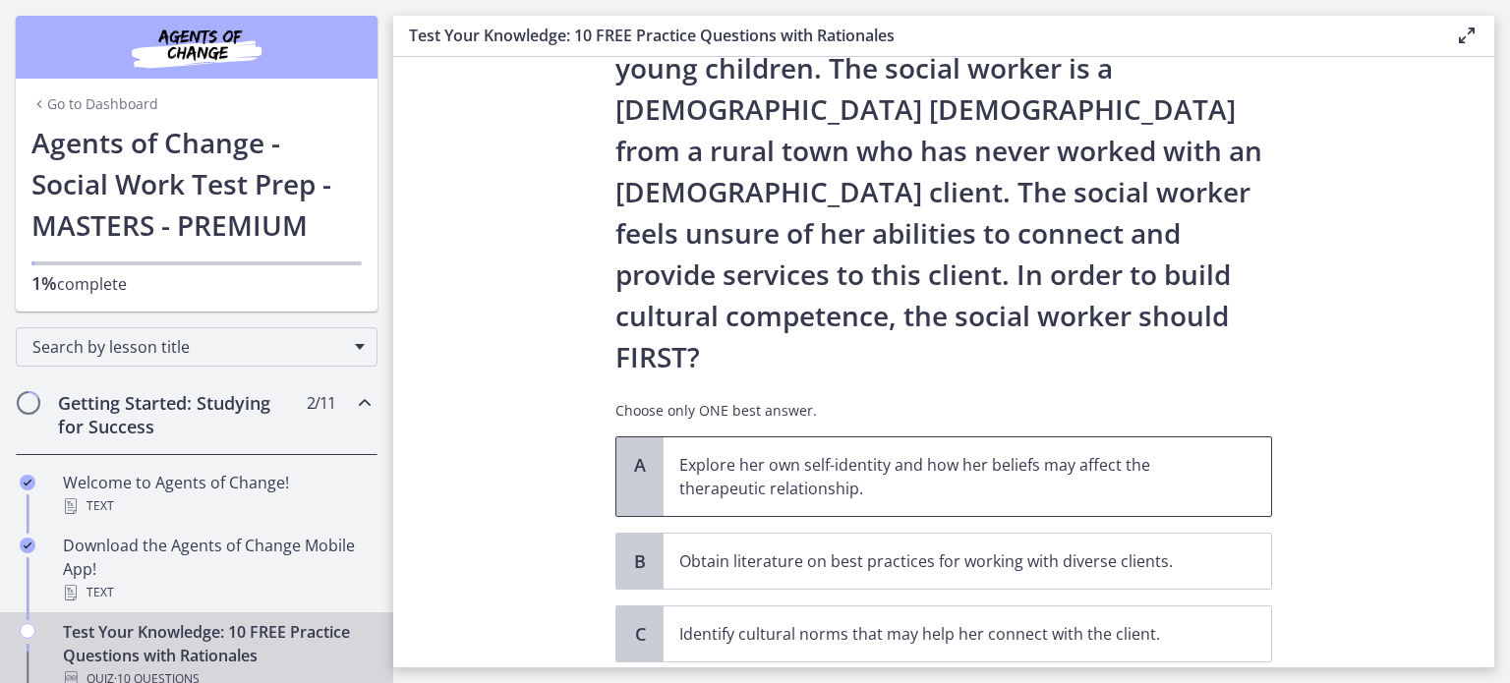
click at [628, 453] on span "A" at bounding box center [640, 465] width 24 height 24
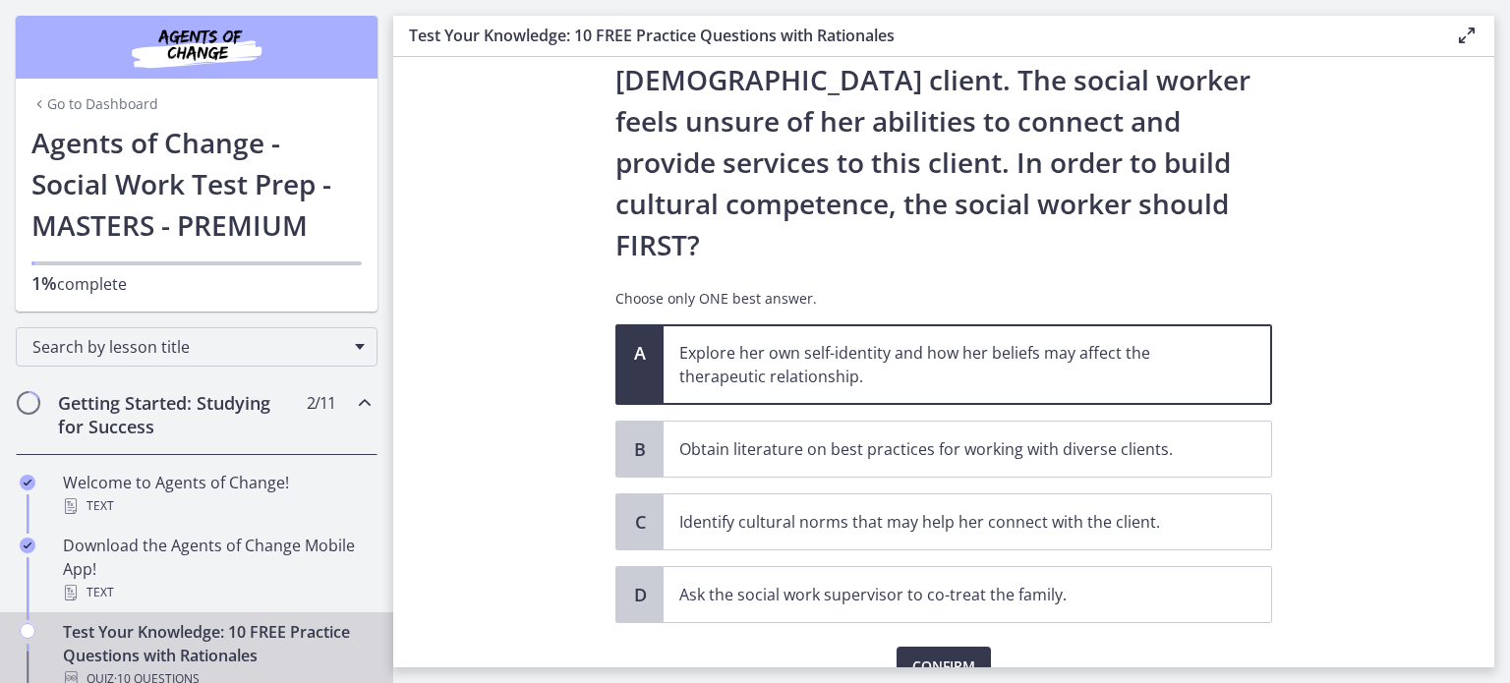
click at [1426, 537] on section "Question 4 of 10 A new social worker at a Head Start program has been assigned …" at bounding box center [943, 362] width 1101 height 610
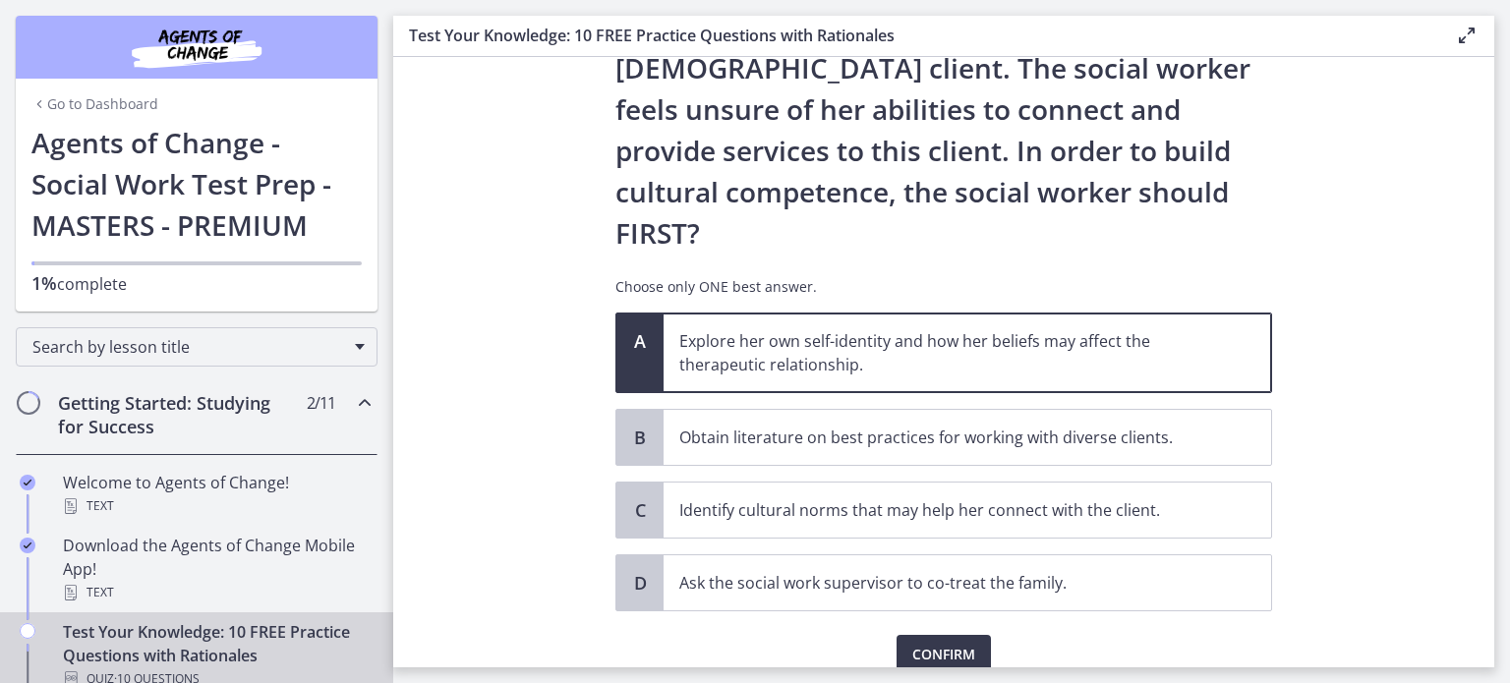
scroll to position [321, 0]
click at [973, 642] on span "Confirm" at bounding box center [943, 654] width 63 height 24
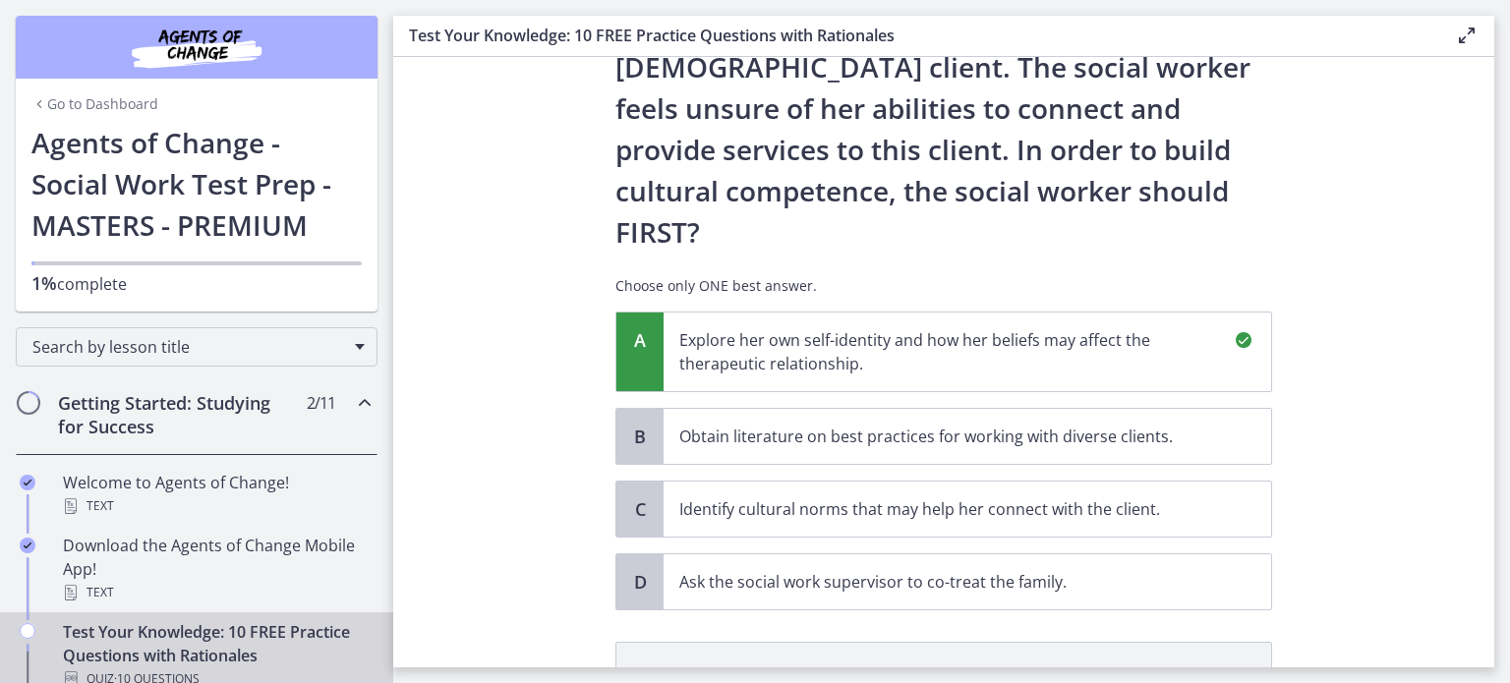
scroll to position [550, 0]
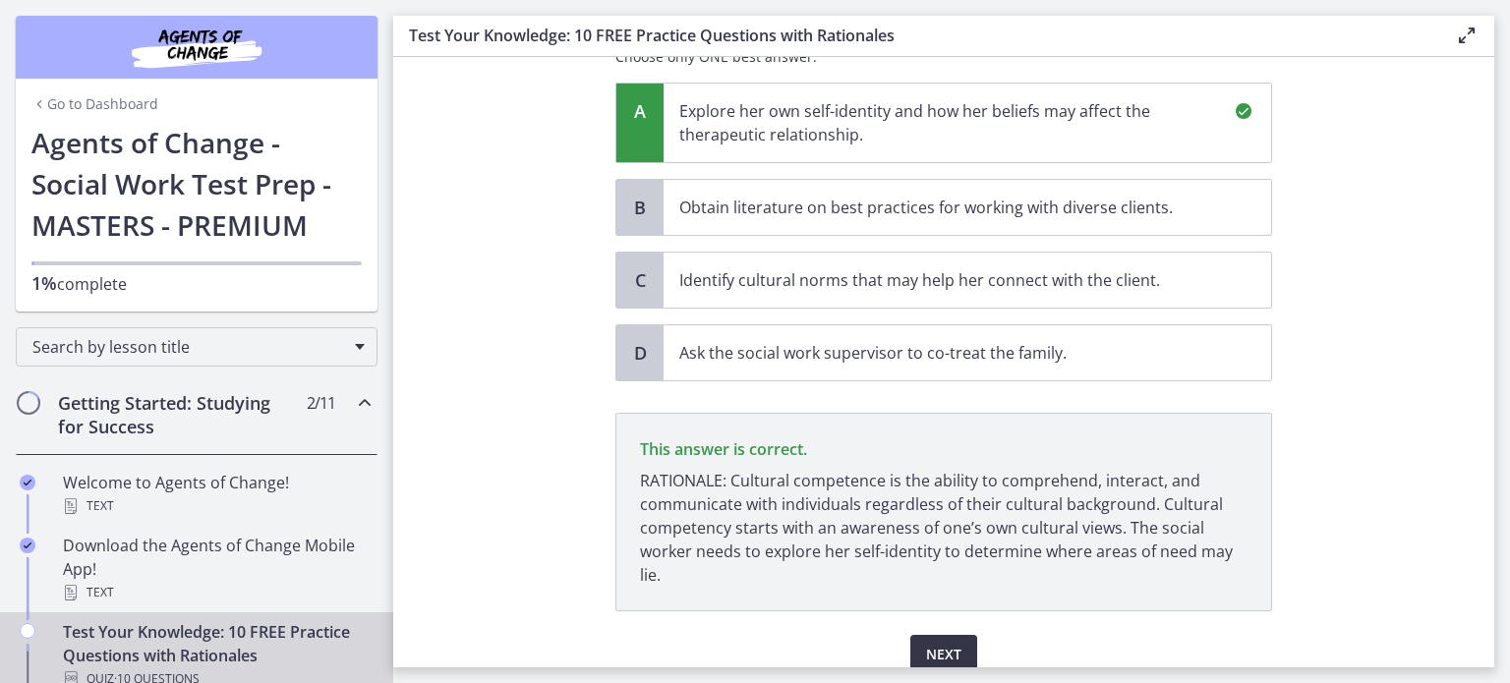
click at [958, 643] on span "Next" at bounding box center [943, 655] width 35 height 24
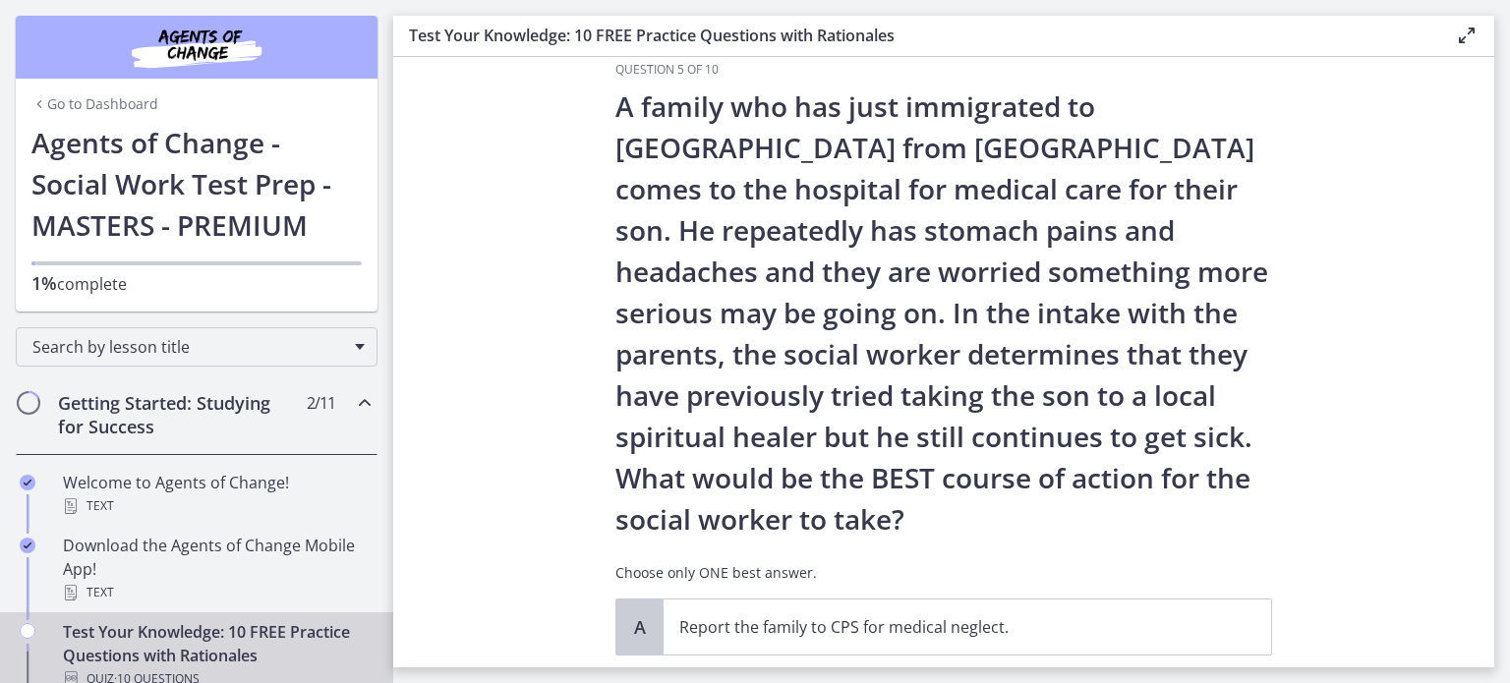
scroll to position [39, 0]
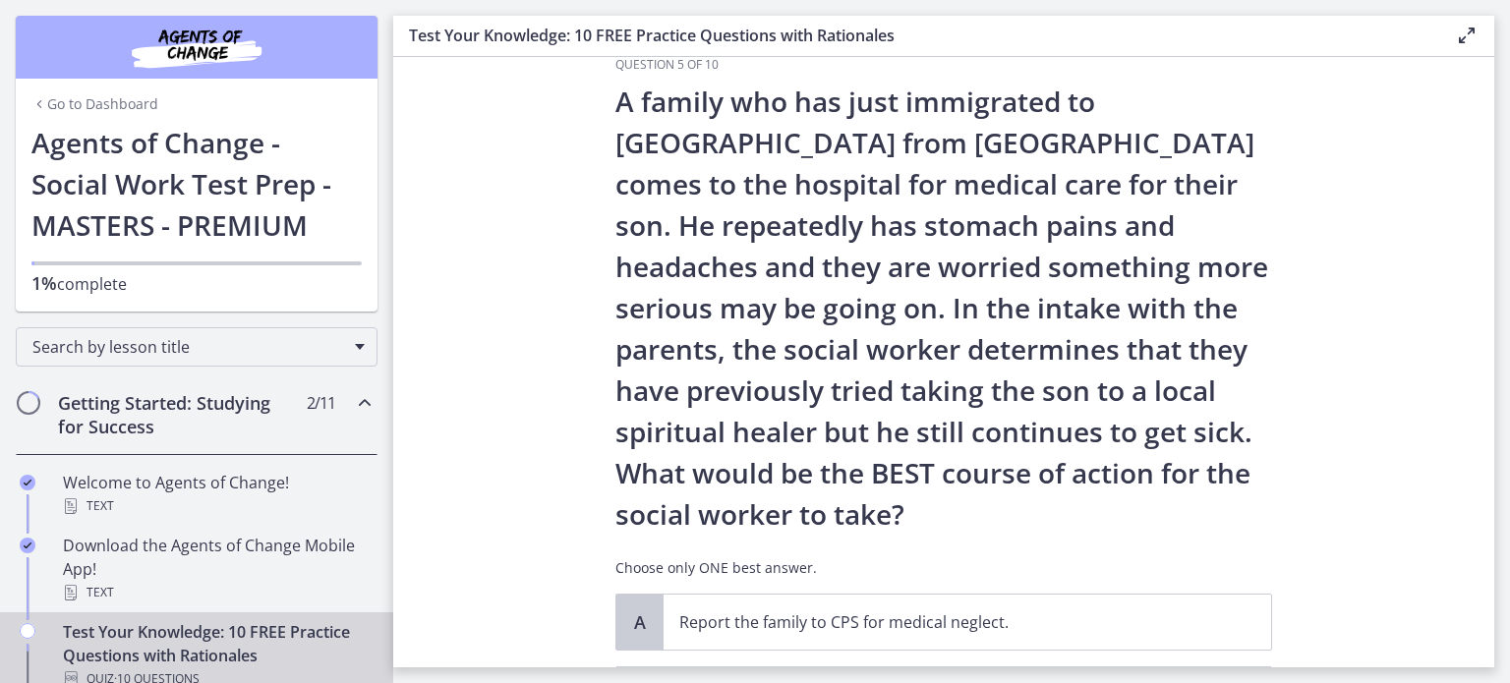
click at [1413, 526] on section "Question 5 of 10 A family who has just immigrated to [GEOGRAPHIC_DATA] from [GE…" at bounding box center [943, 362] width 1101 height 610
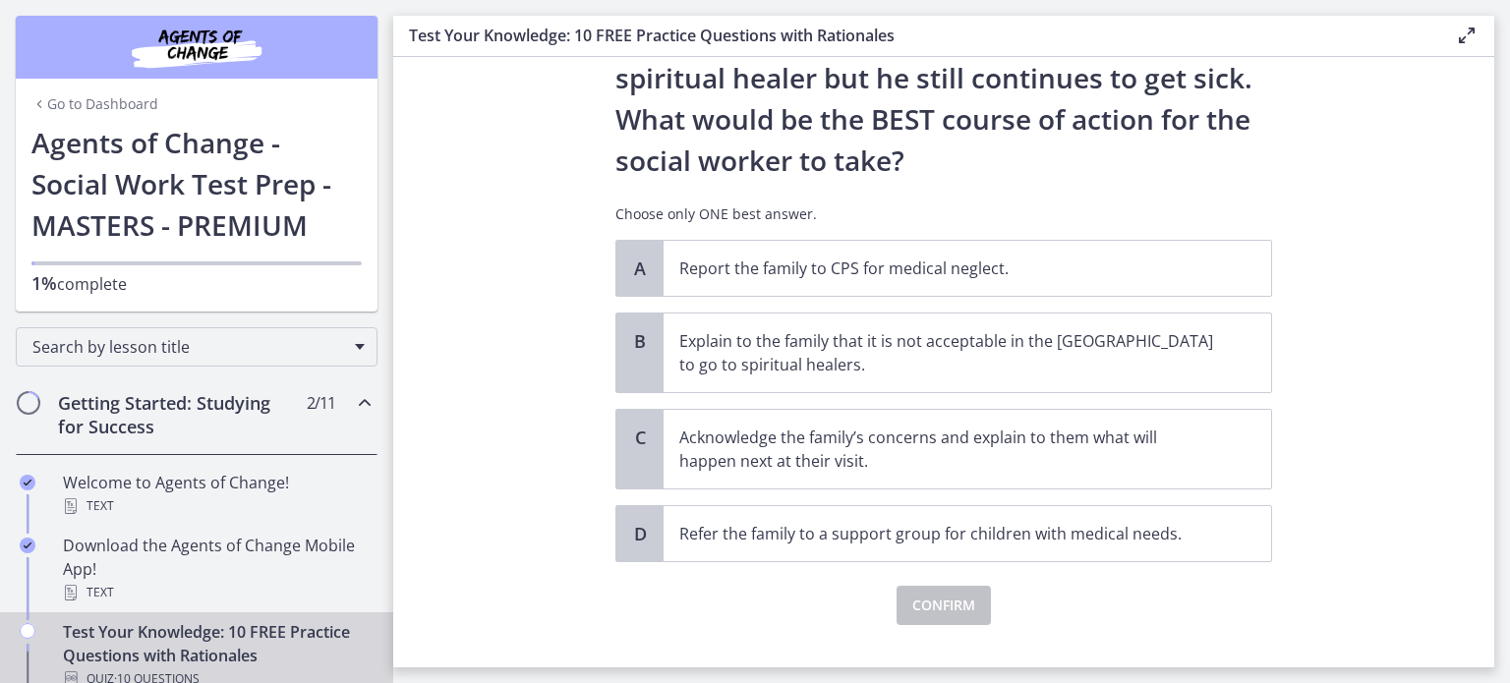
scroll to position [428, 0]
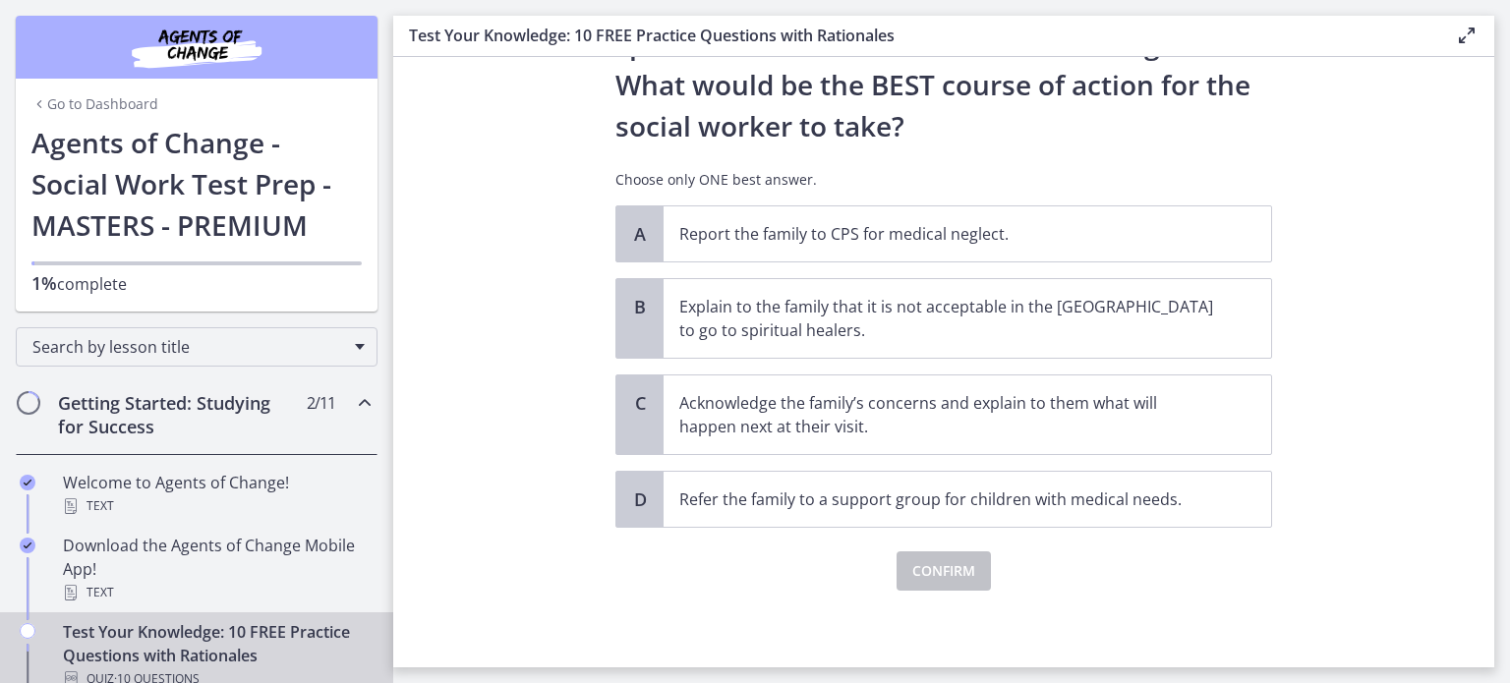
click at [1396, 484] on section "Question 5 of 10 A family who has just immigrated to [GEOGRAPHIC_DATA] from [GE…" at bounding box center [943, 362] width 1101 height 610
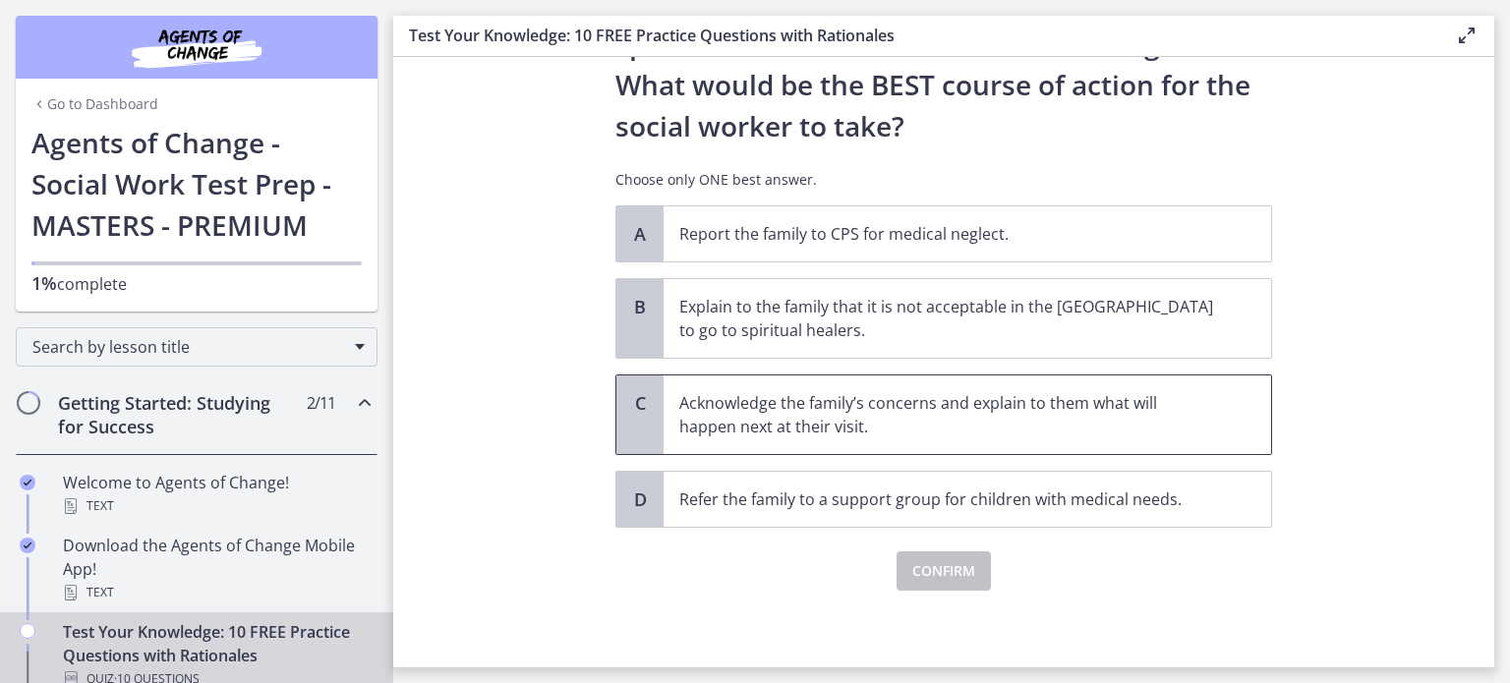
click at [629, 429] on div "C" at bounding box center [639, 414] width 47 height 79
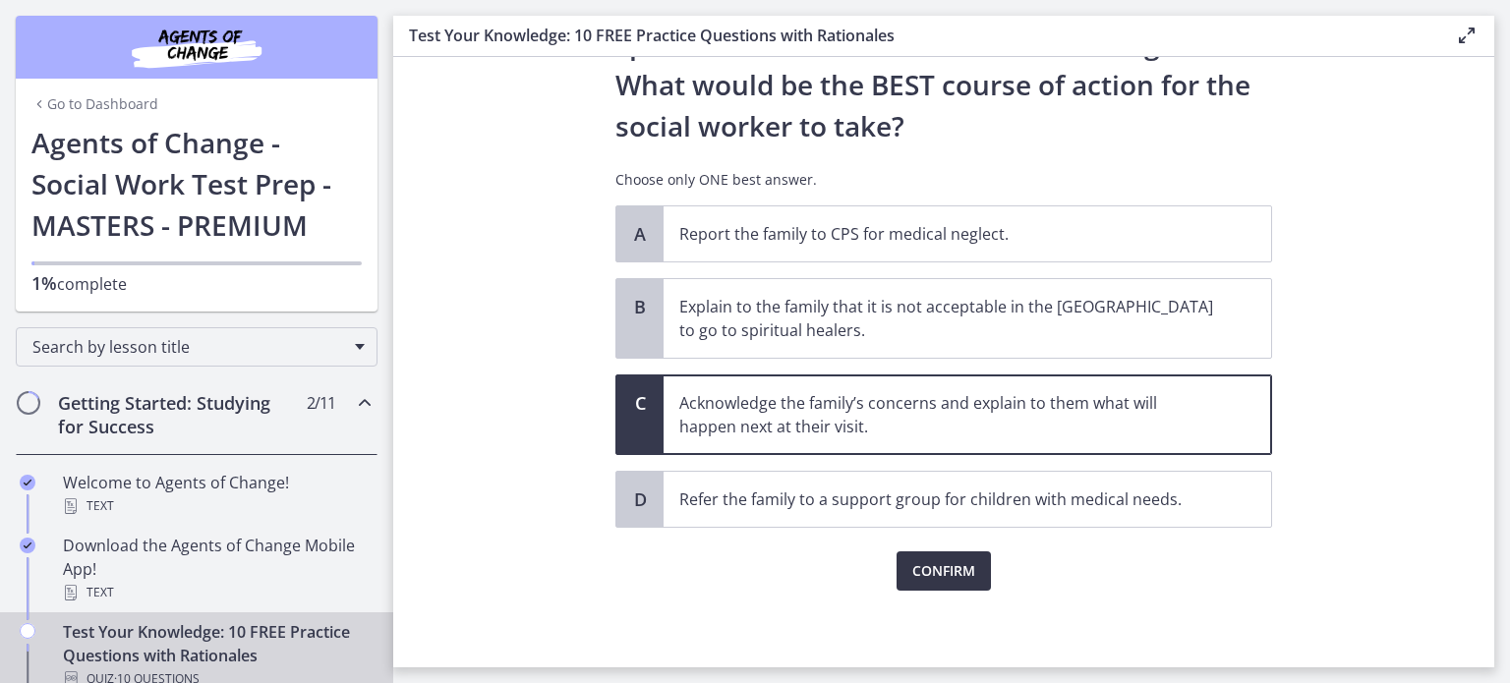
click at [931, 581] on button "Confirm" at bounding box center [943, 570] width 94 height 39
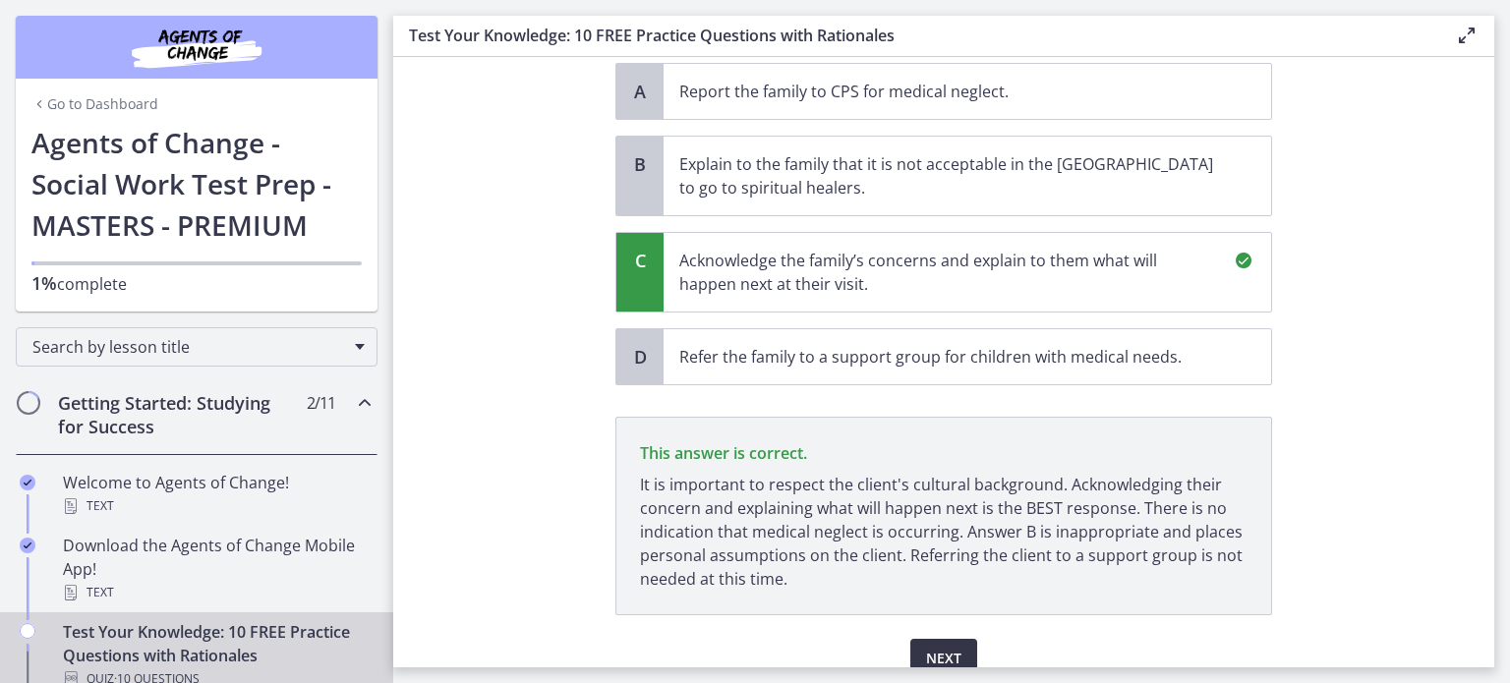
scroll to position [657, 0]
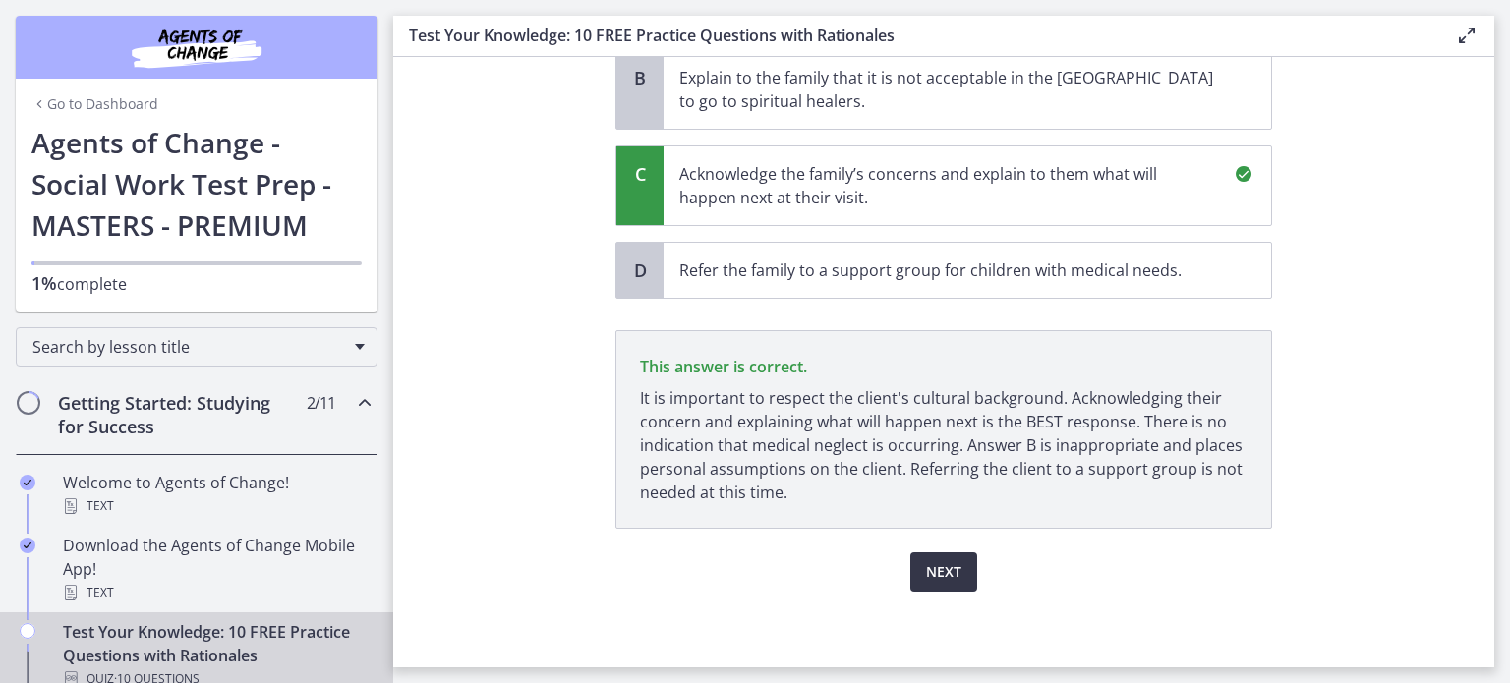
click at [928, 563] on span "Next" at bounding box center [943, 572] width 35 height 24
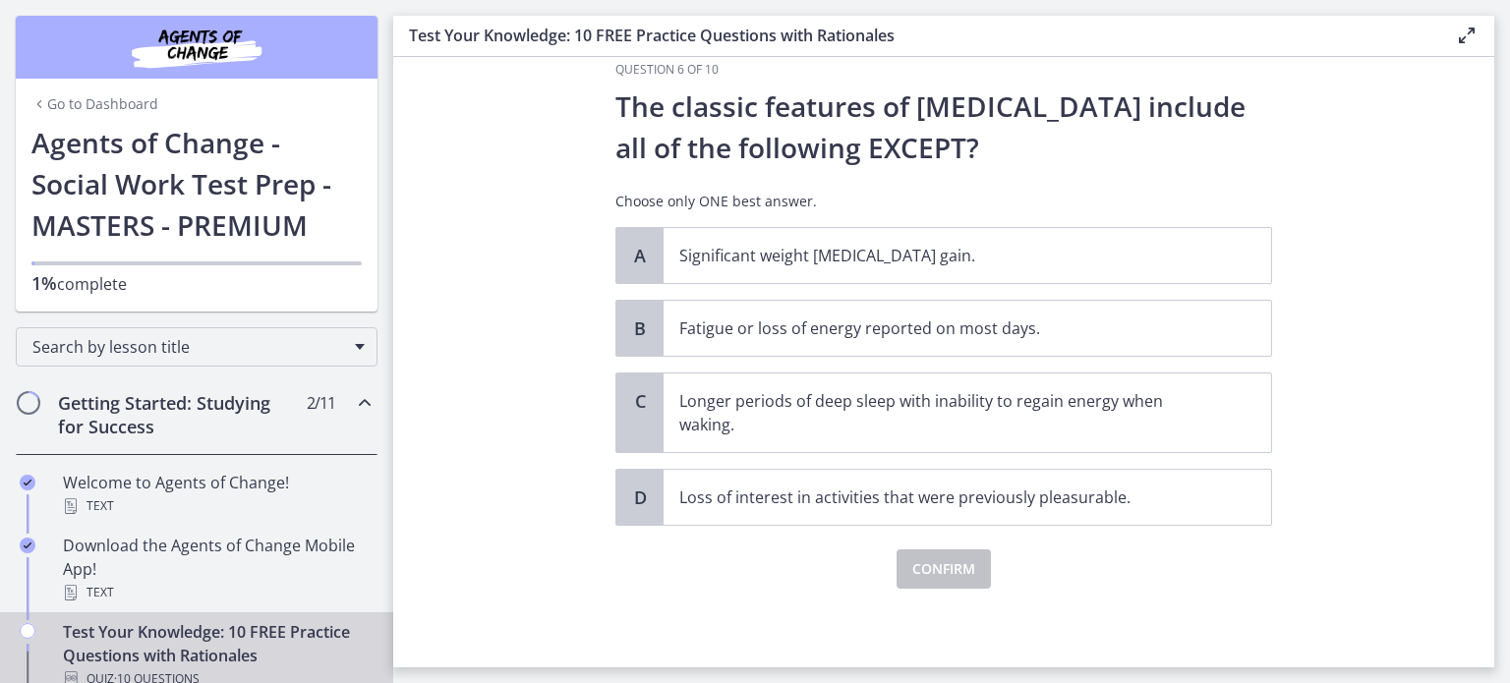
scroll to position [0, 0]
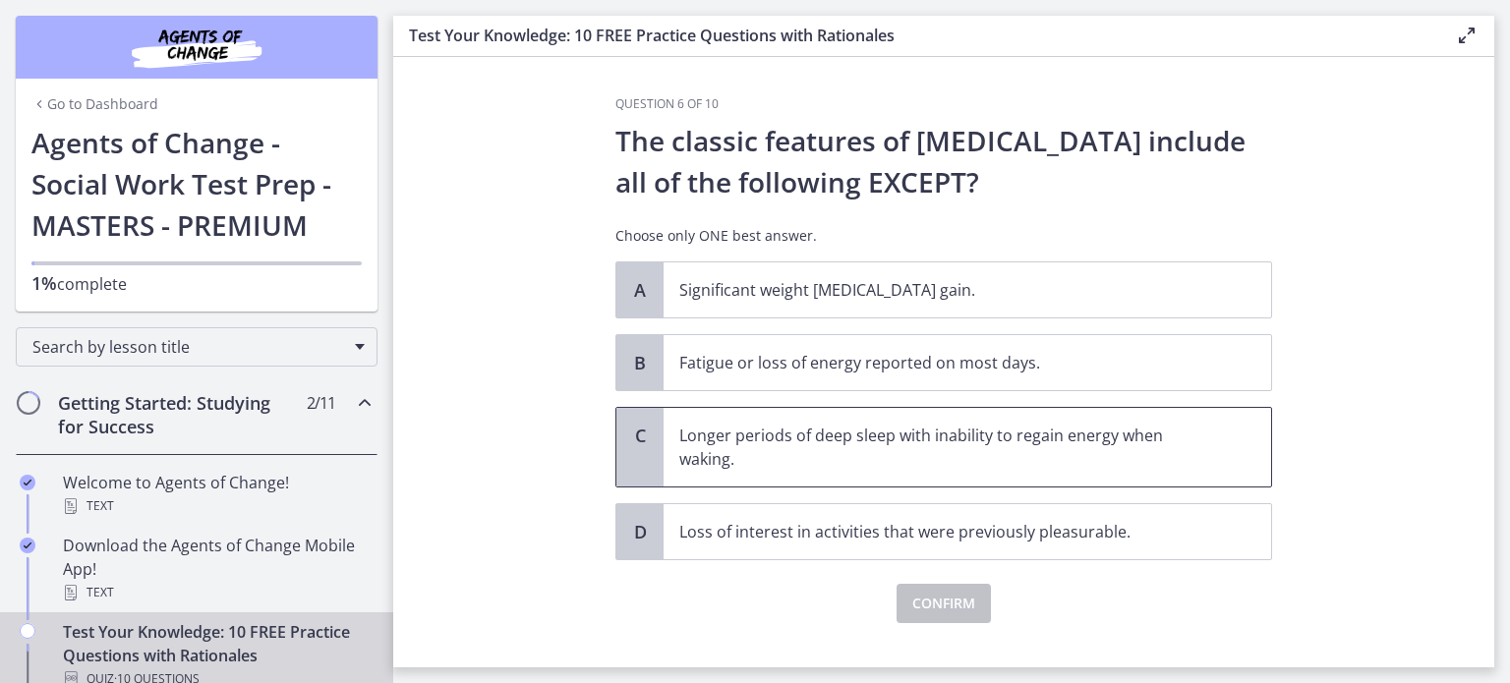
click at [646, 448] on div "C" at bounding box center [639, 447] width 47 height 79
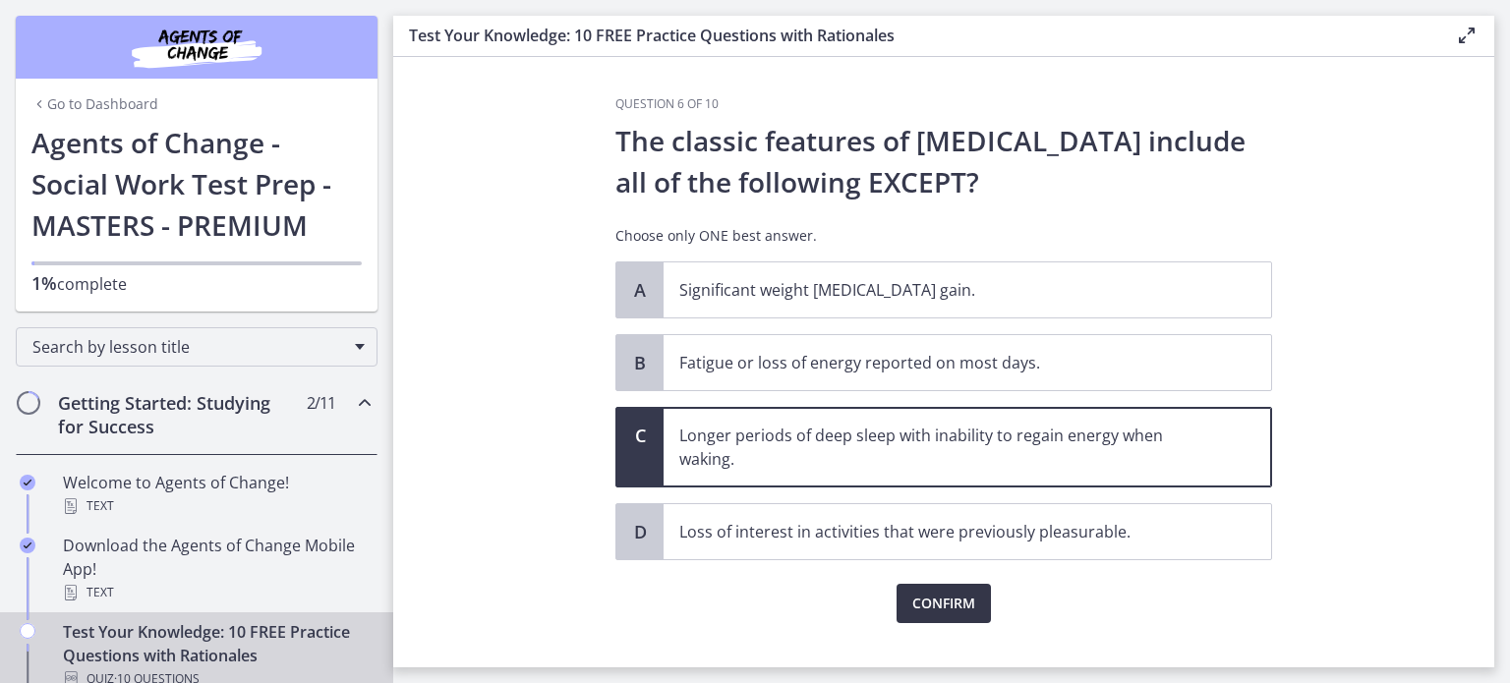
click at [918, 601] on span "Confirm" at bounding box center [943, 604] width 63 height 24
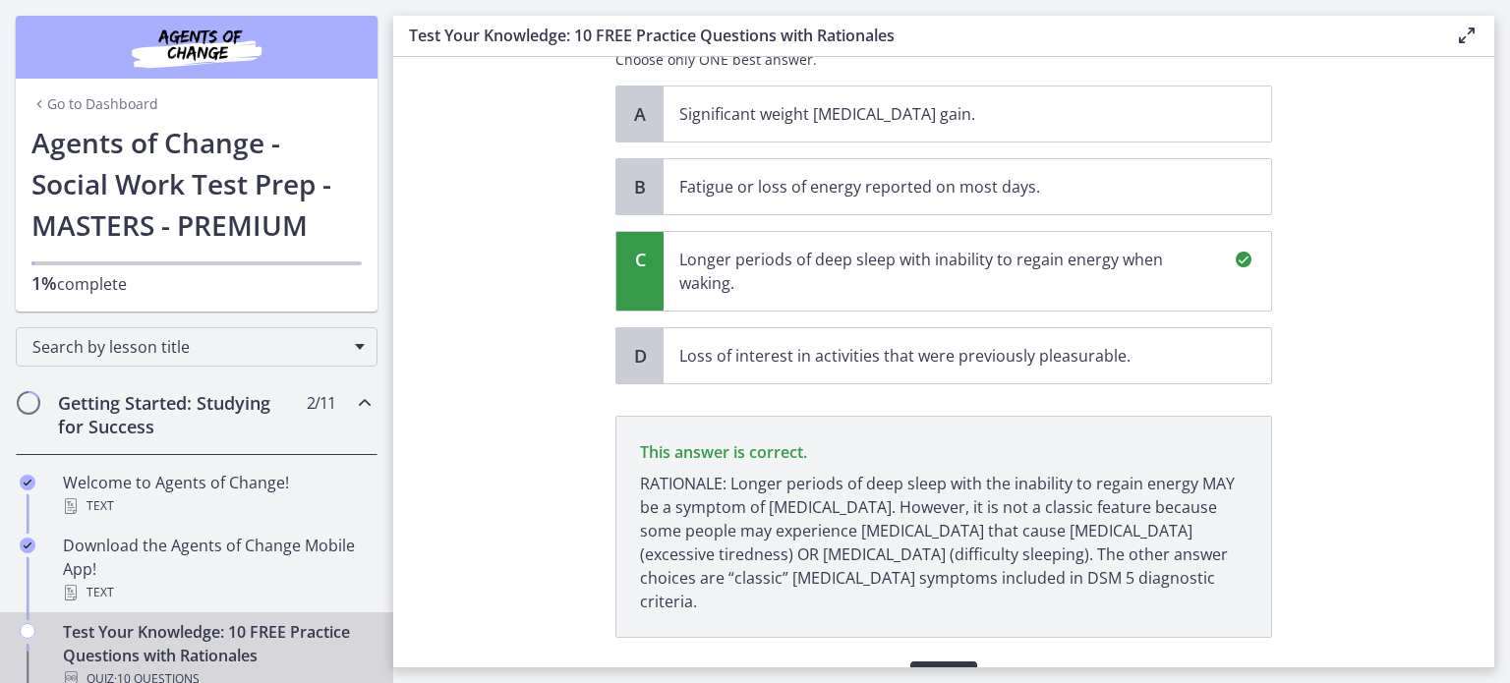
scroll to position [261, 0]
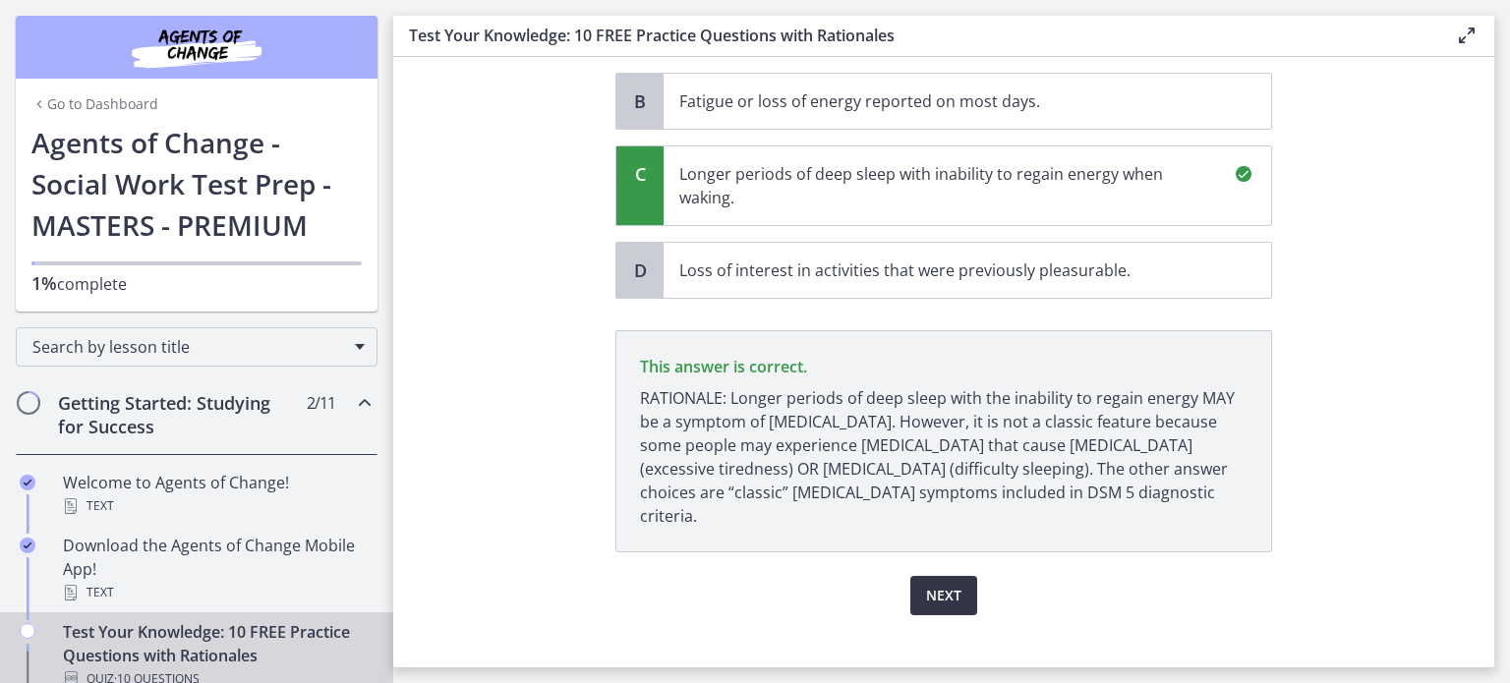
click at [948, 584] on span "Next" at bounding box center [943, 596] width 35 height 24
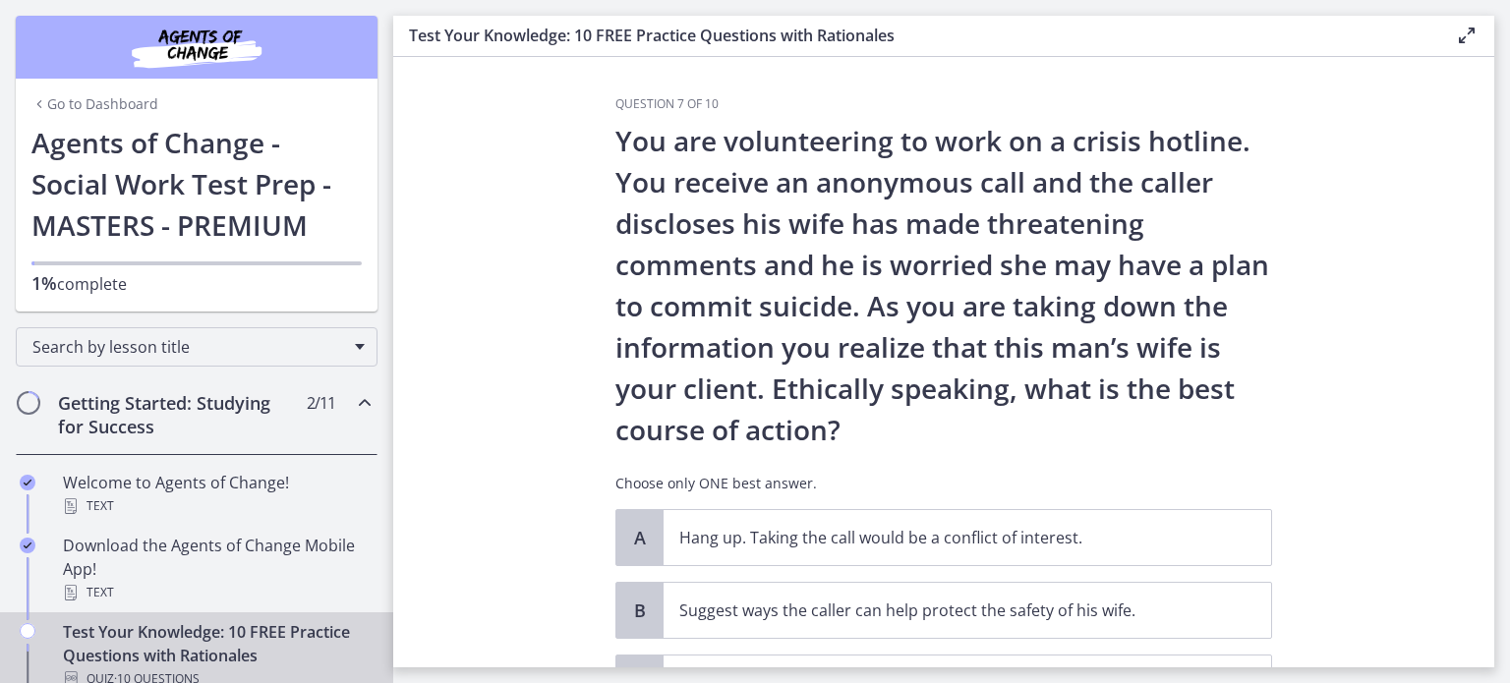
scroll to position [39, 0]
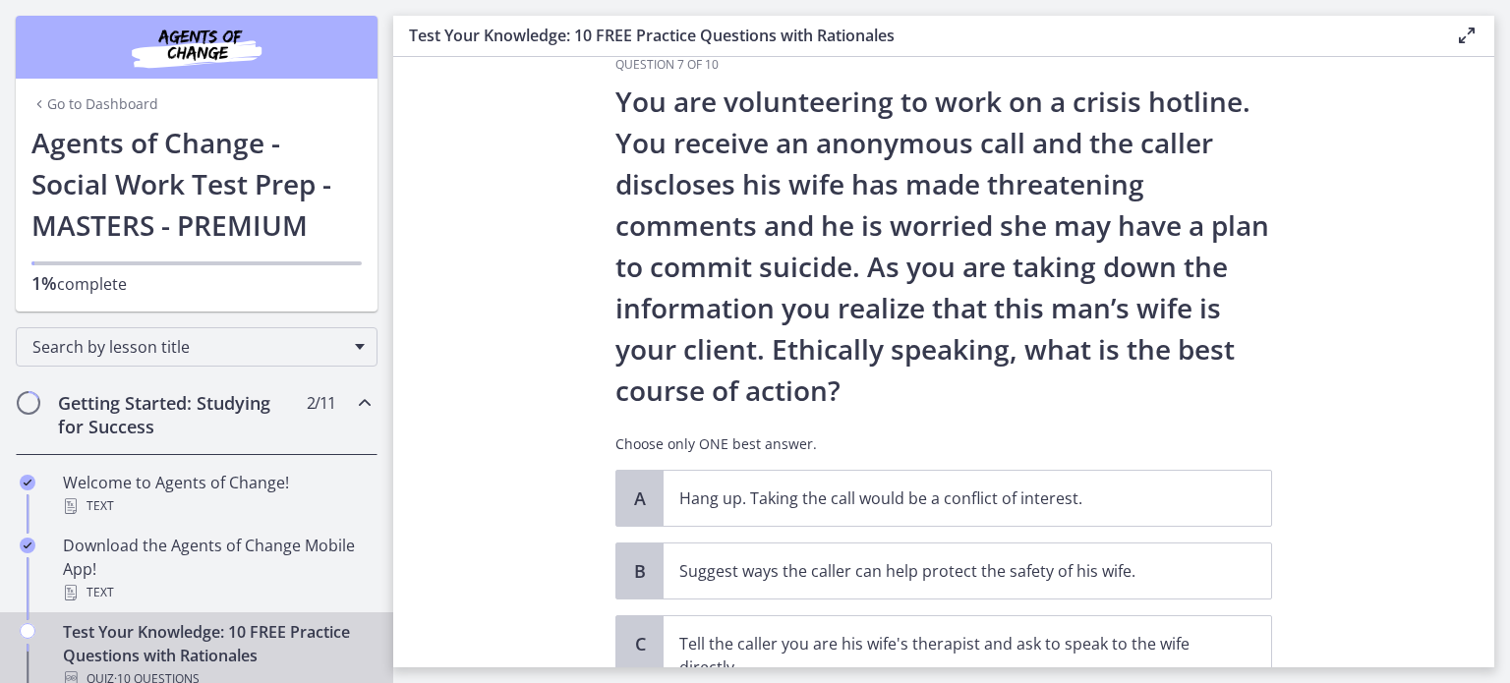
click at [1395, 410] on section "Question 7 of 10 You are volunteering to work on a crisis hotline. You receive …" at bounding box center [943, 362] width 1101 height 610
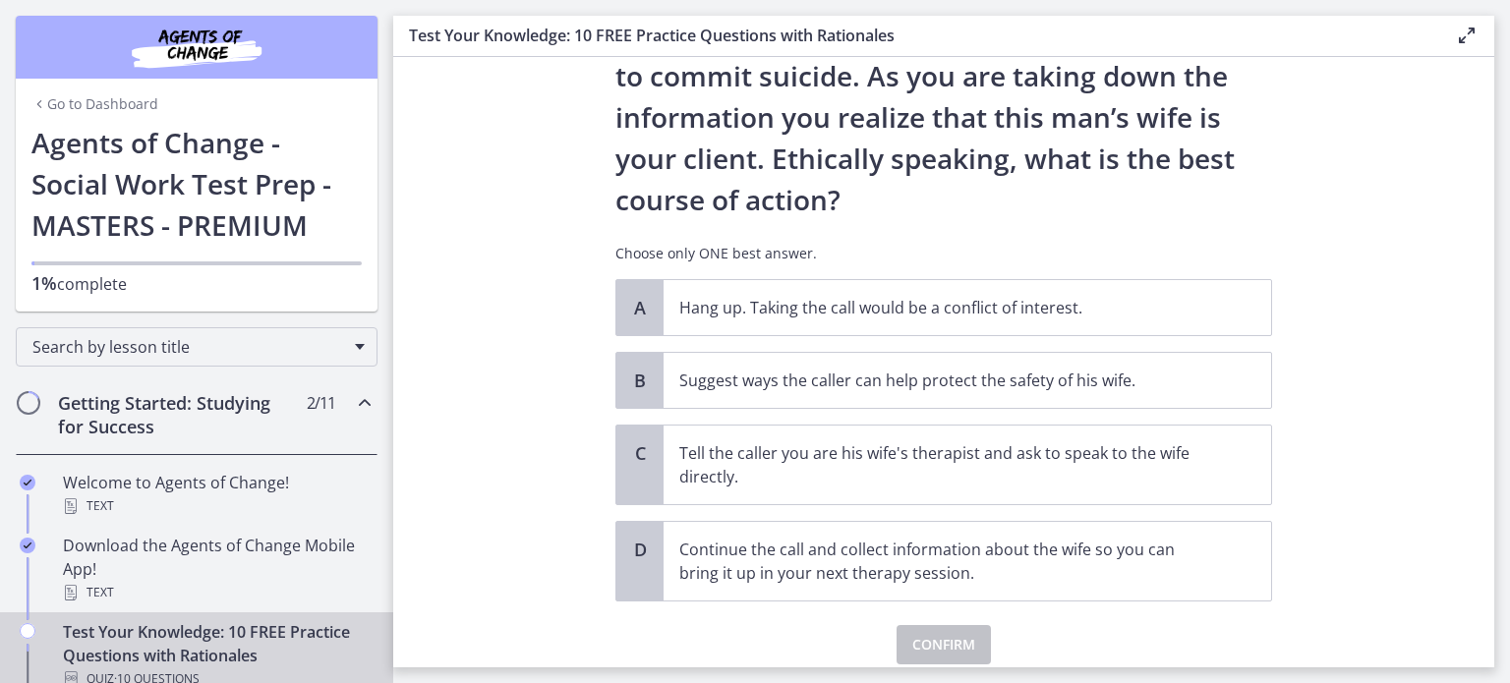
scroll to position [236, 0]
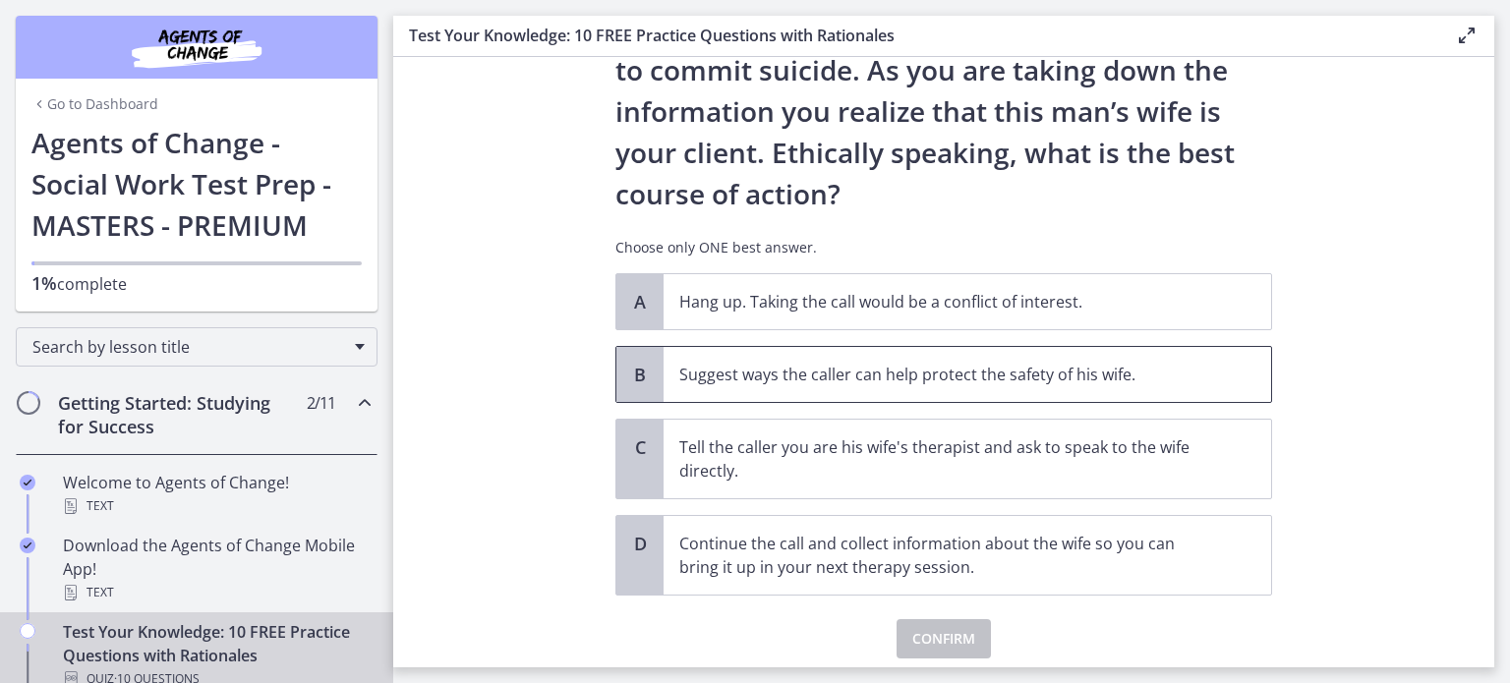
click at [645, 380] on span "B" at bounding box center [640, 375] width 24 height 24
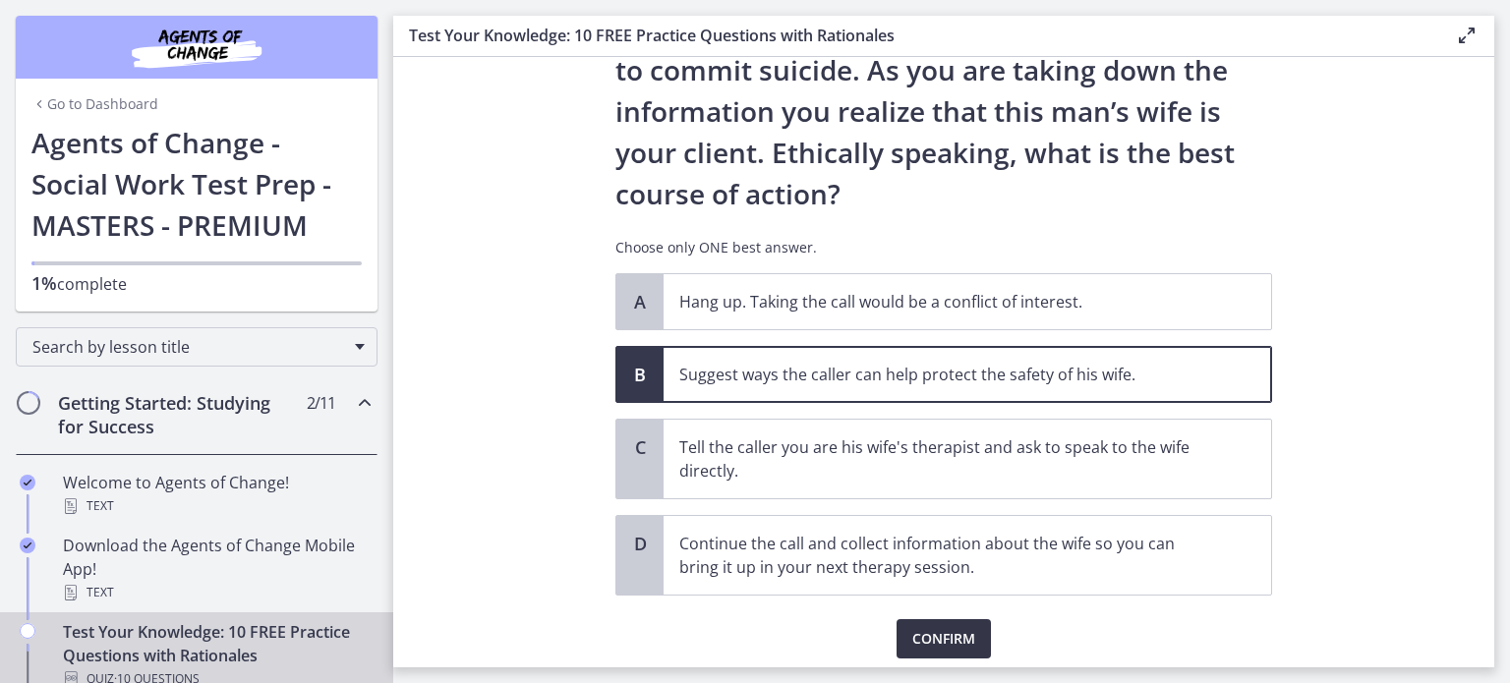
click at [927, 634] on span "Confirm" at bounding box center [943, 639] width 63 height 24
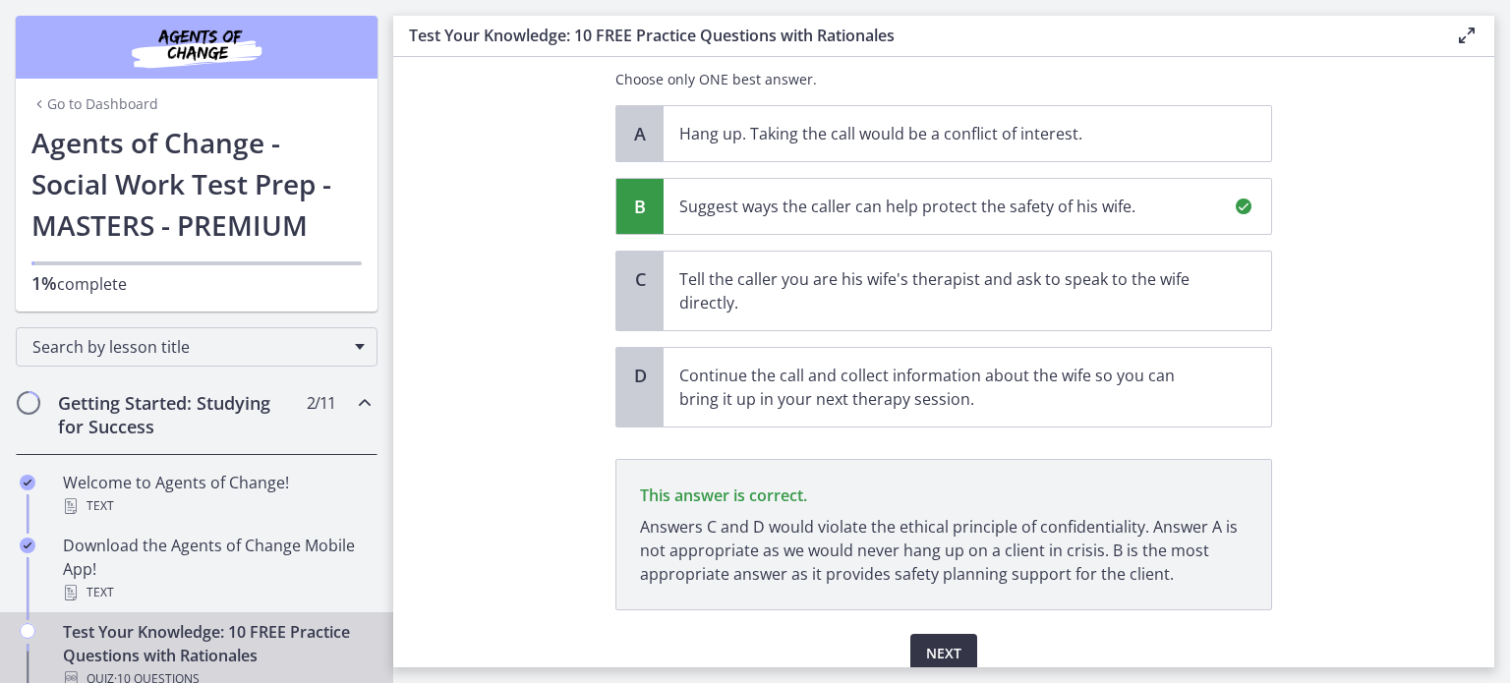
scroll to position [486, 0]
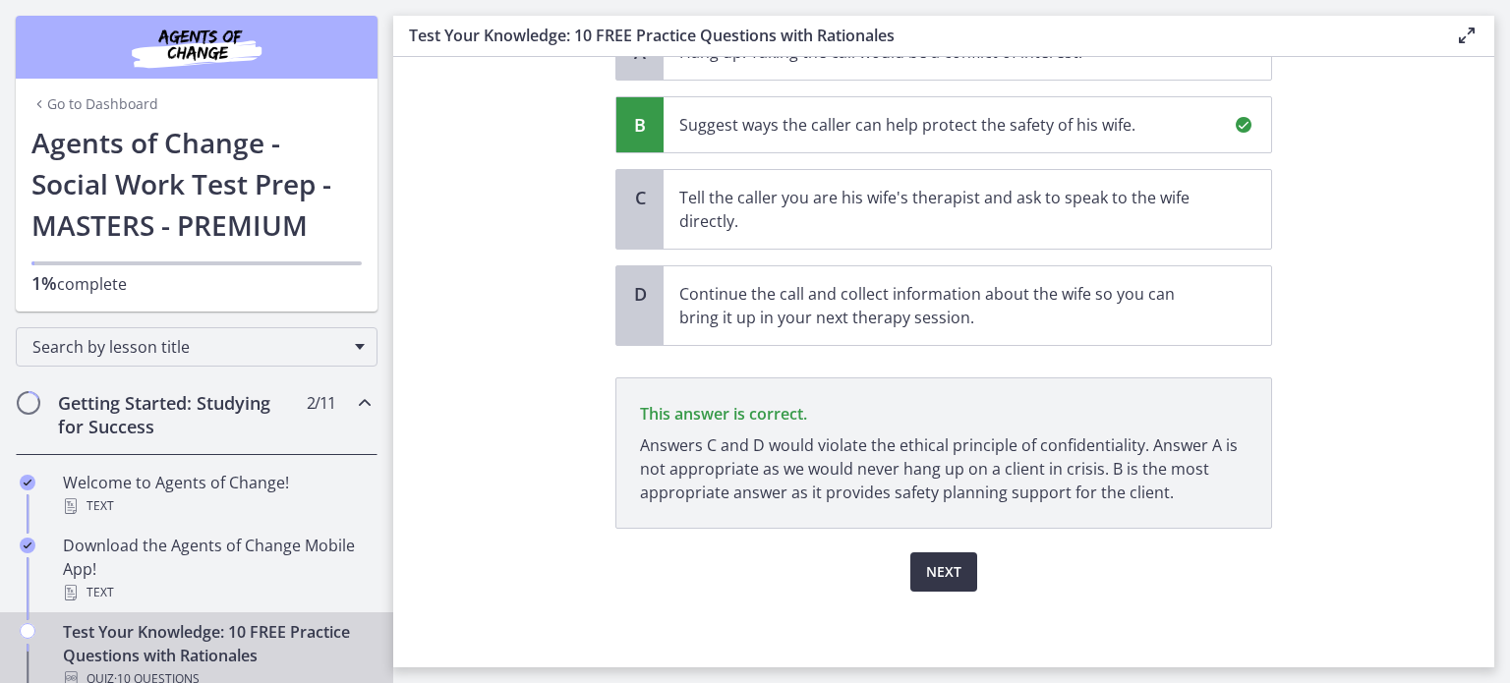
click at [926, 574] on span "Next" at bounding box center [943, 572] width 35 height 24
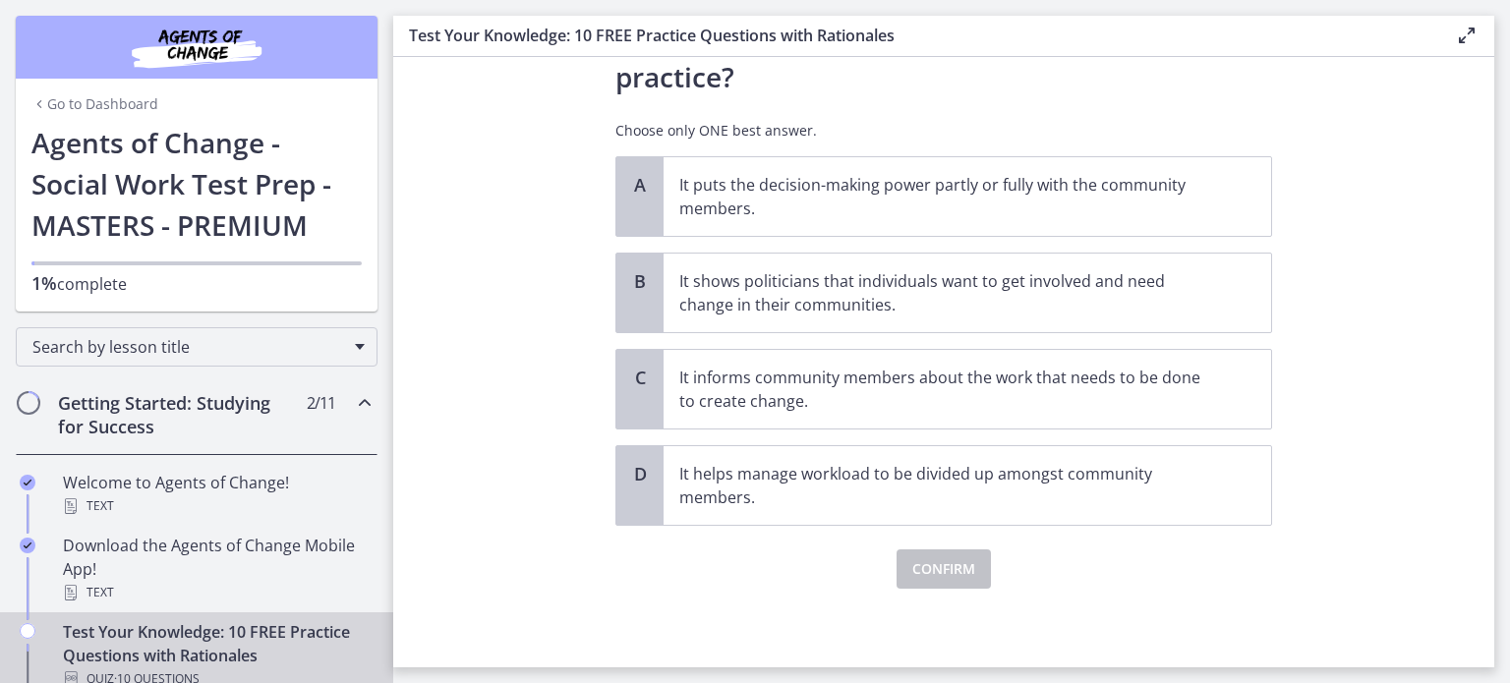
scroll to position [0, 0]
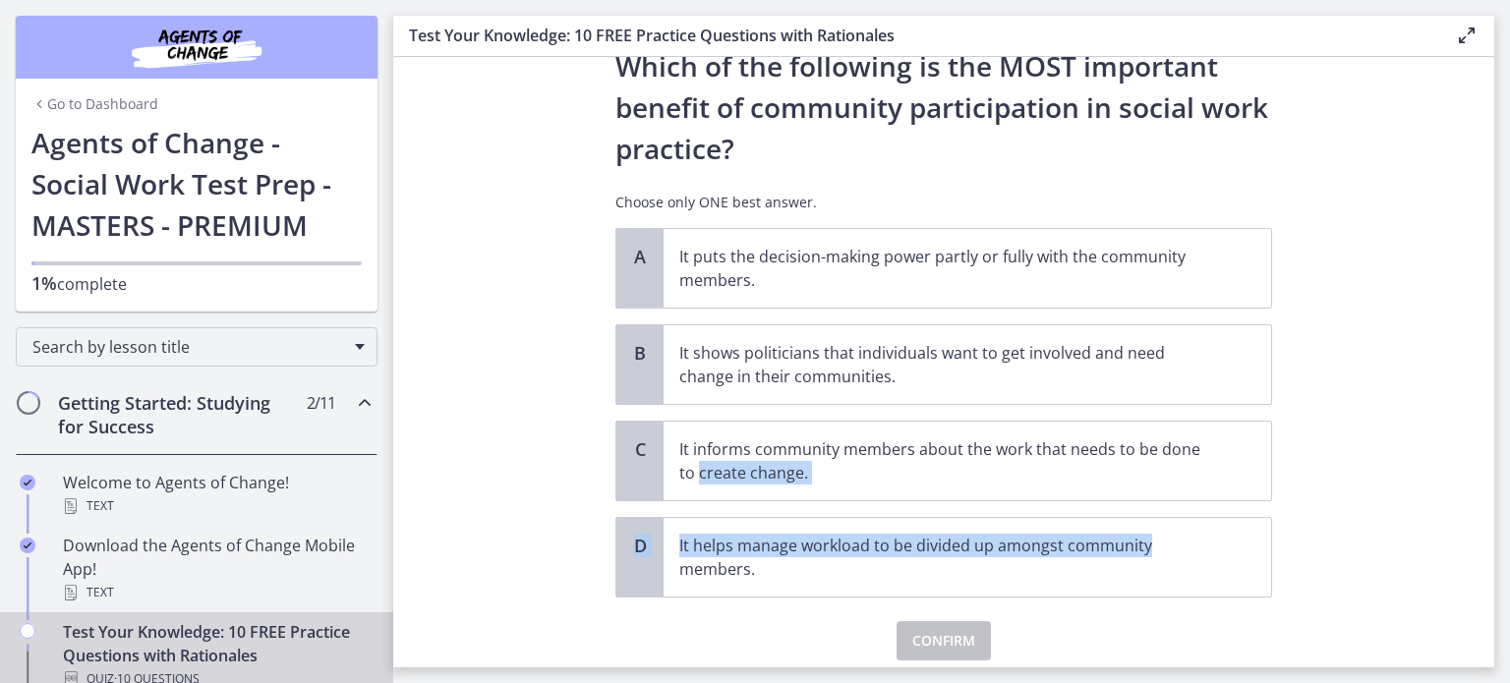
click at [1330, 511] on section "Question 8 of 10 Which of the following is the MOST important benefit of commun…" at bounding box center [943, 362] width 1101 height 610
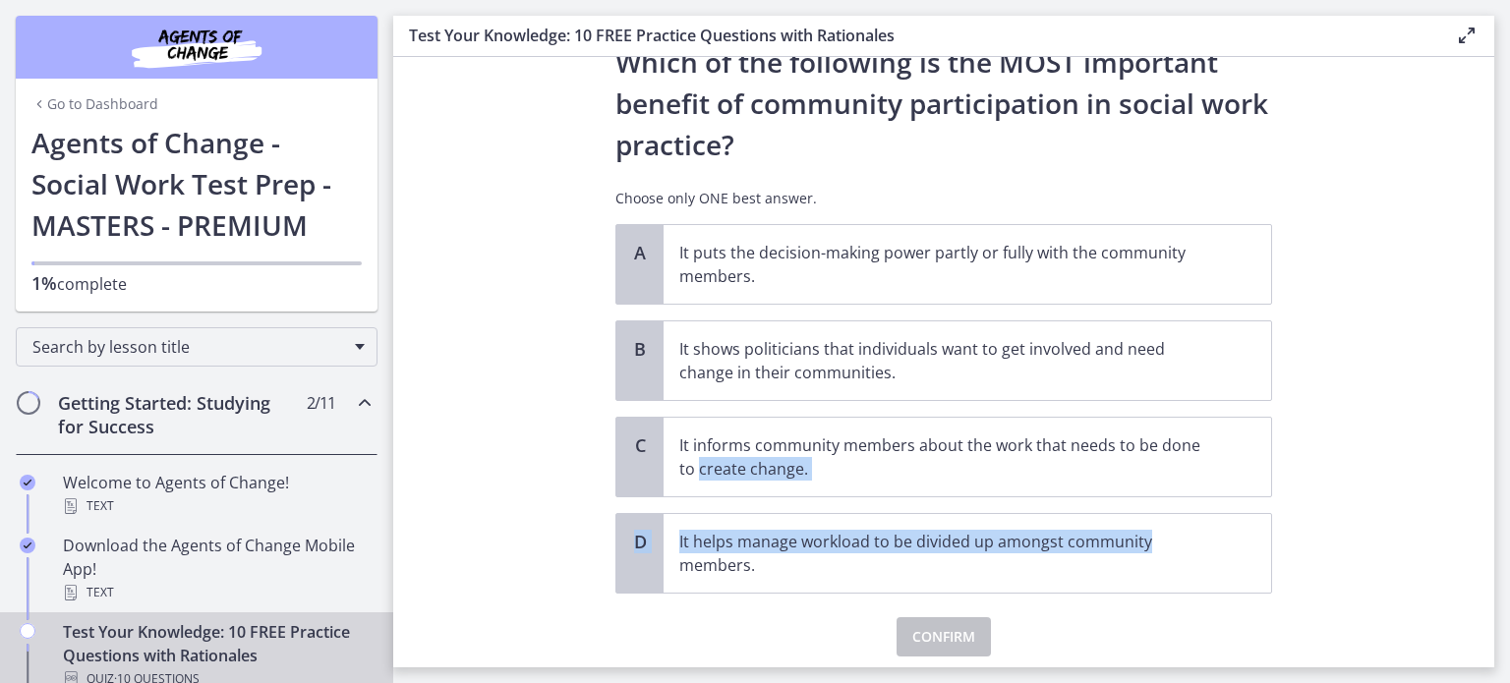
click at [1330, 511] on section "Question 8 of 10 Which of the following is the MOST important benefit of commun…" at bounding box center [943, 362] width 1101 height 610
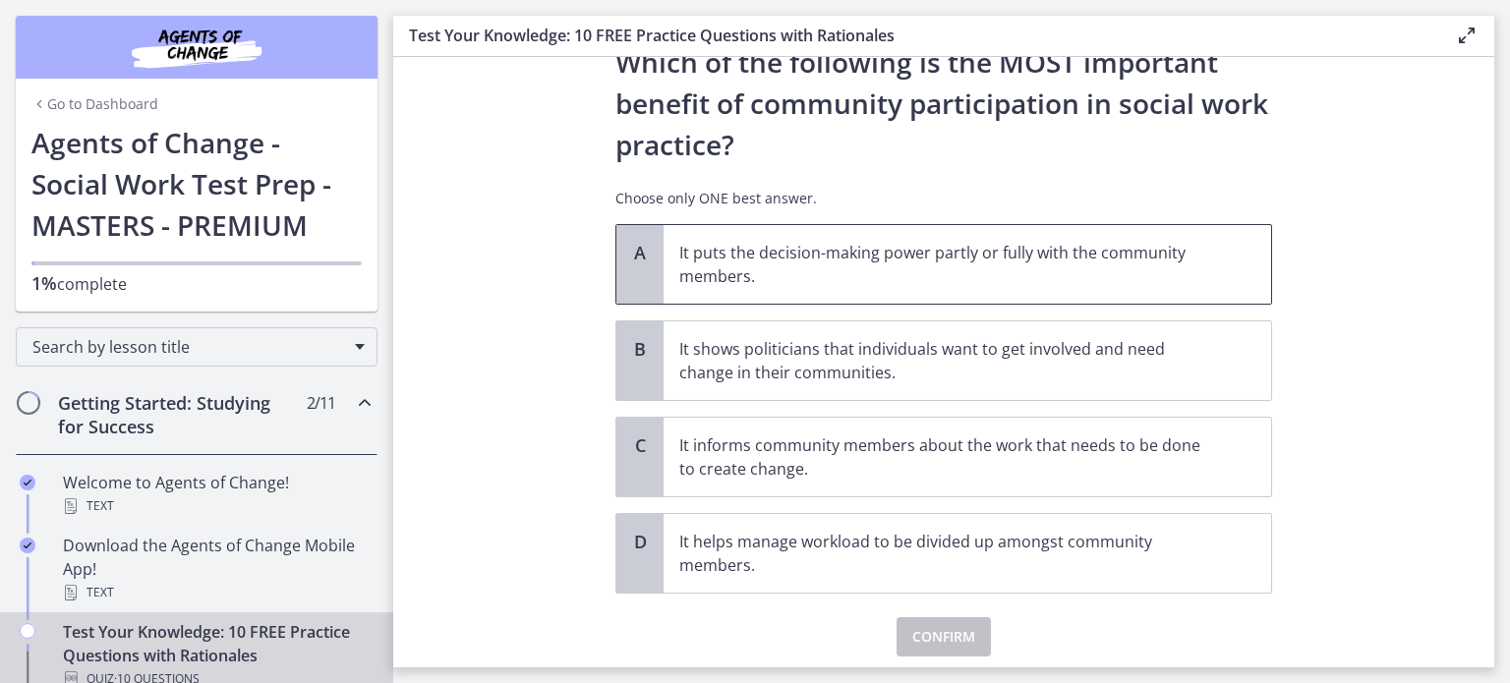
click at [644, 254] on span "A" at bounding box center [640, 253] width 24 height 24
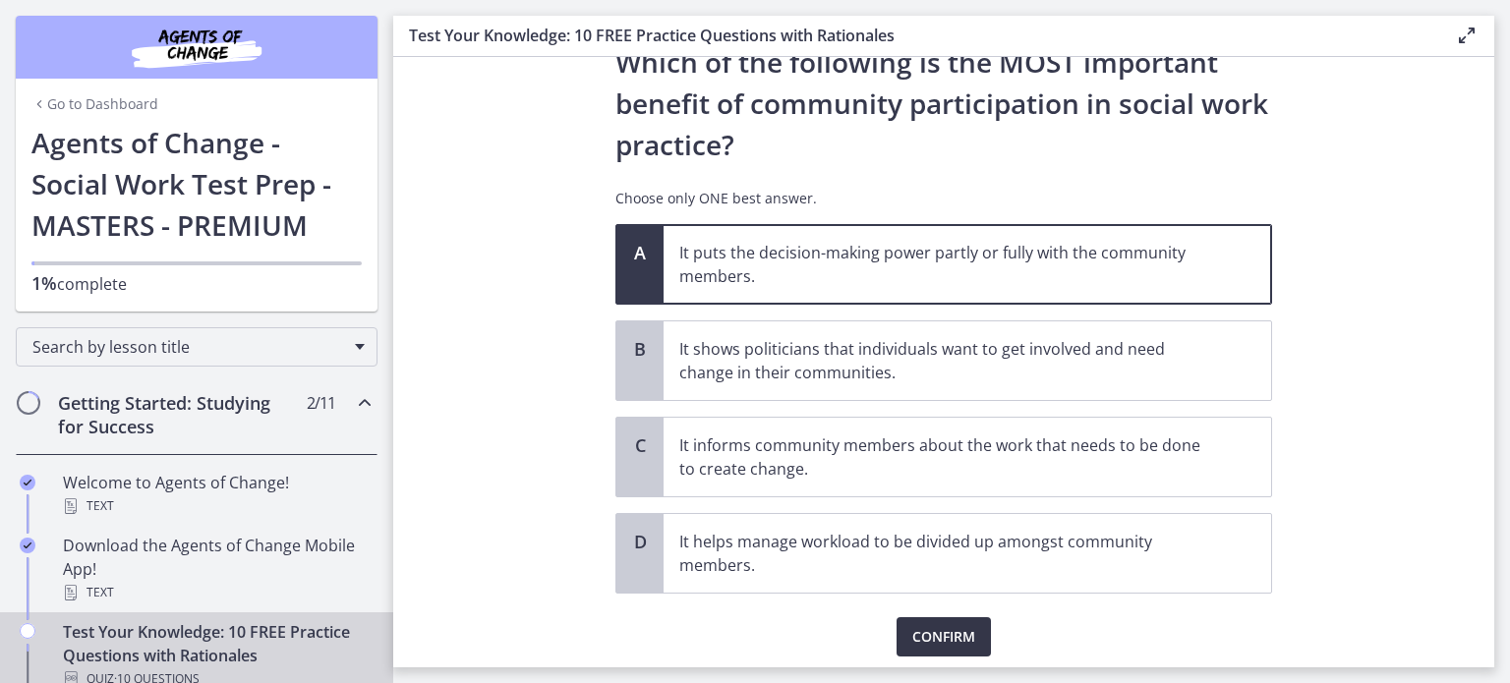
click at [947, 630] on span "Confirm" at bounding box center [943, 637] width 63 height 24
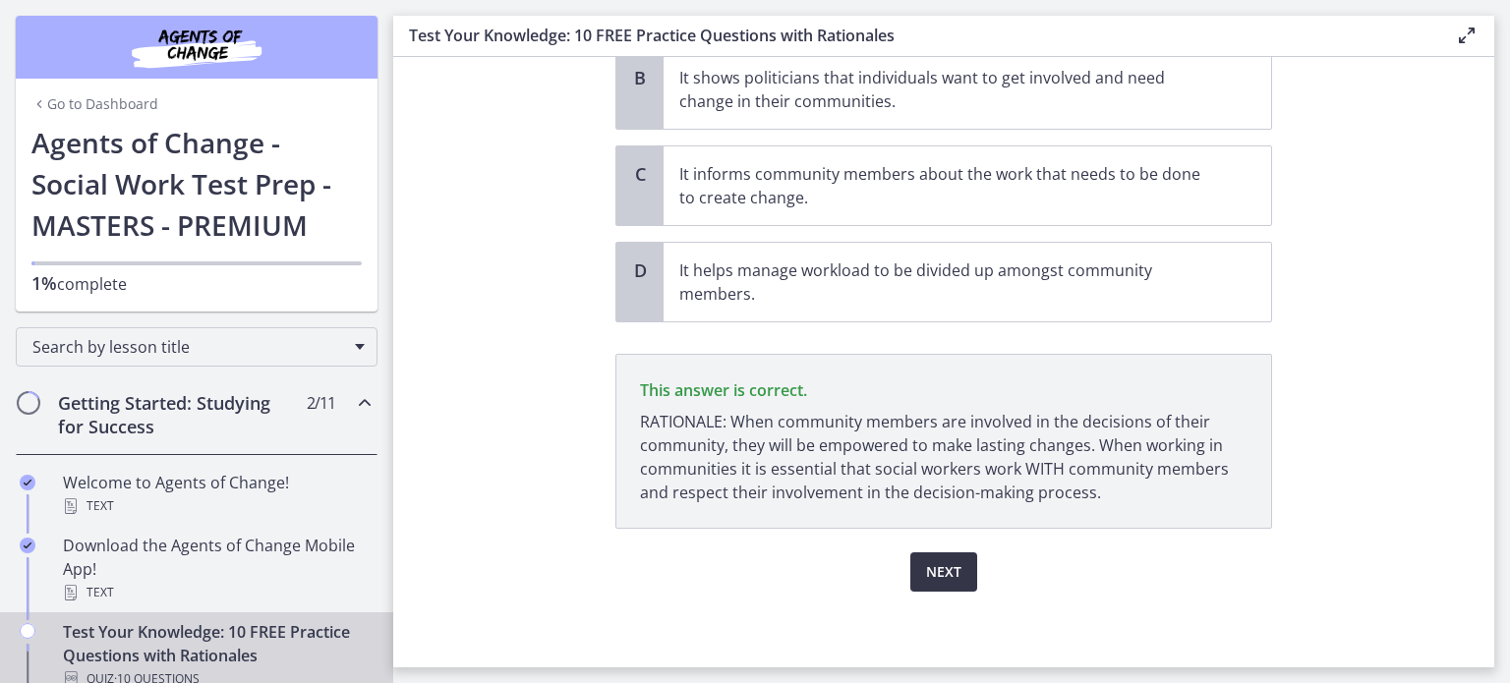
scroll to position [350, 0]
click at [934, 565] on span "Next" at bounding box center [943, 572] width 35 height 24
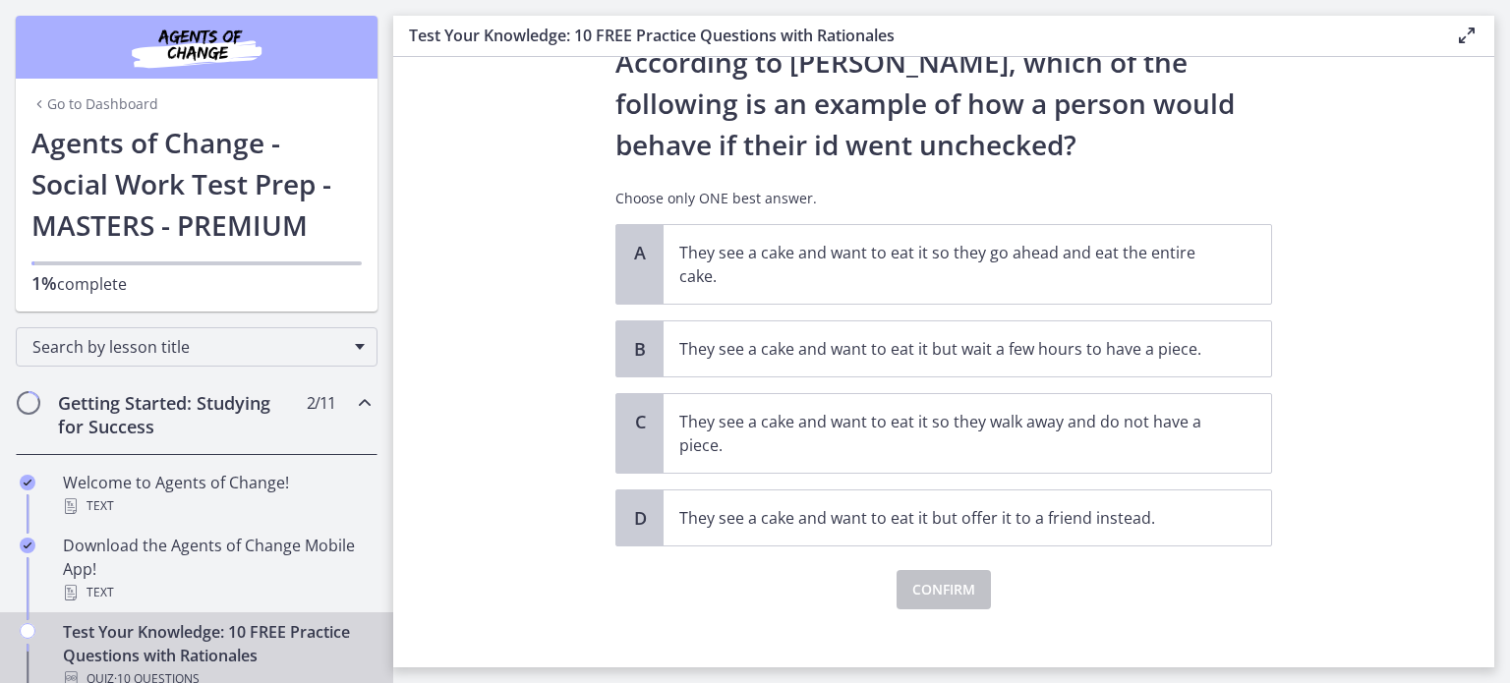
scroll to position [97, 0]
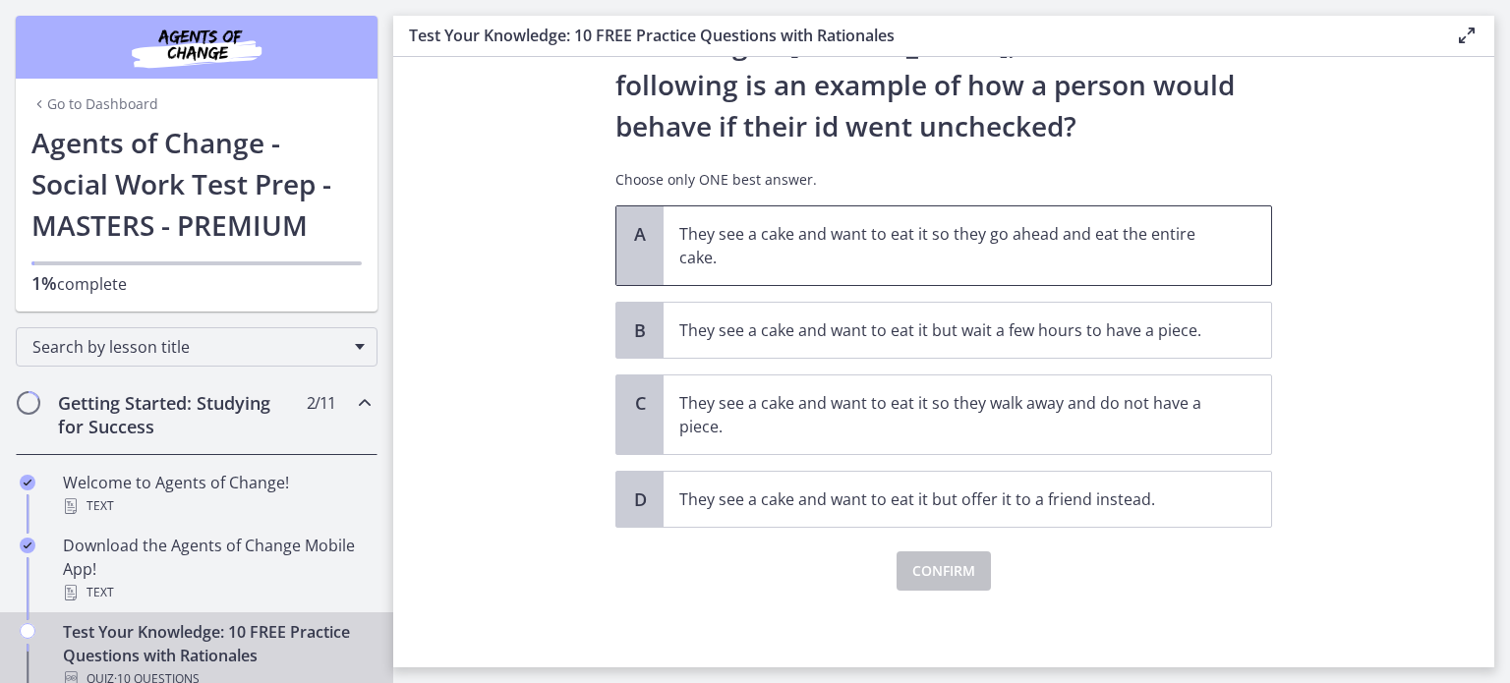
click at [645, 231] on span "A" at bounding box center [640, 234] width 24 height 24
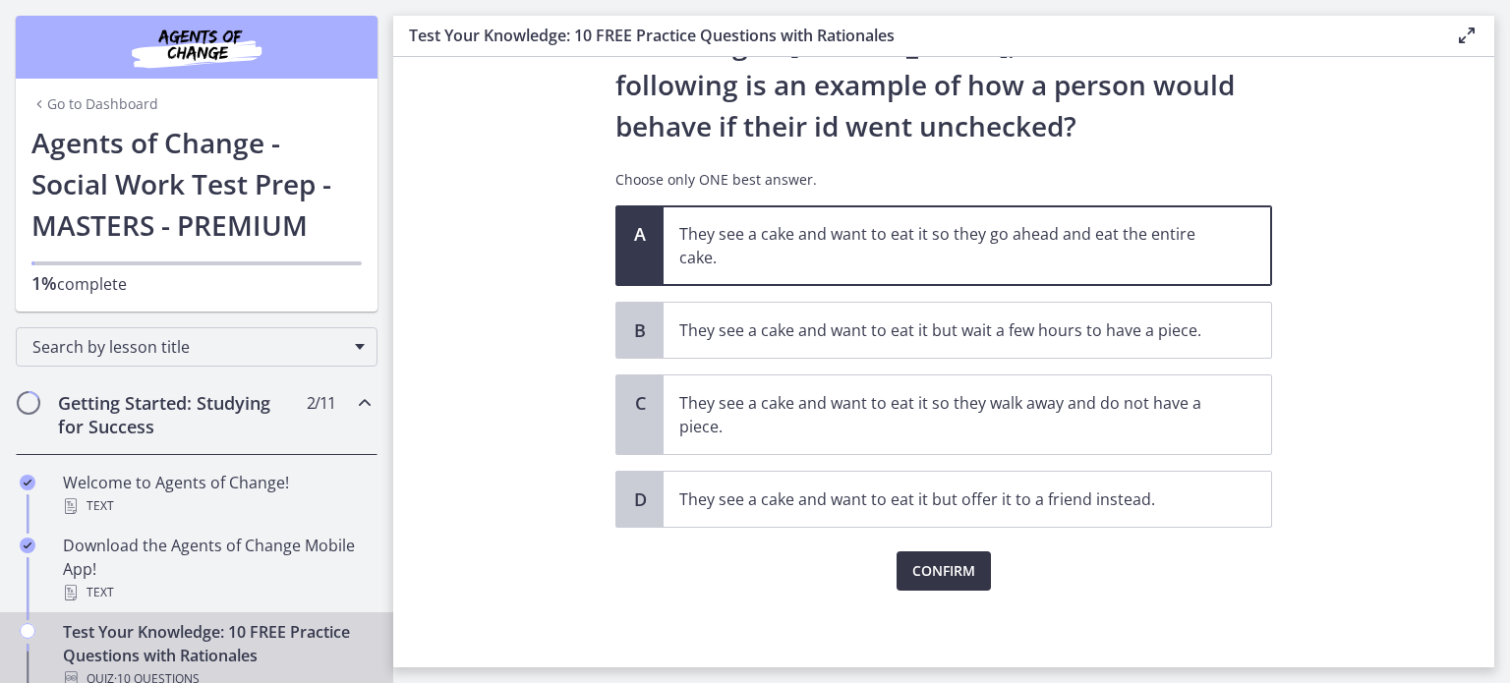
click at [944, 573] on span "Confirm" at bounding box center [943, 571] width 63 height 24
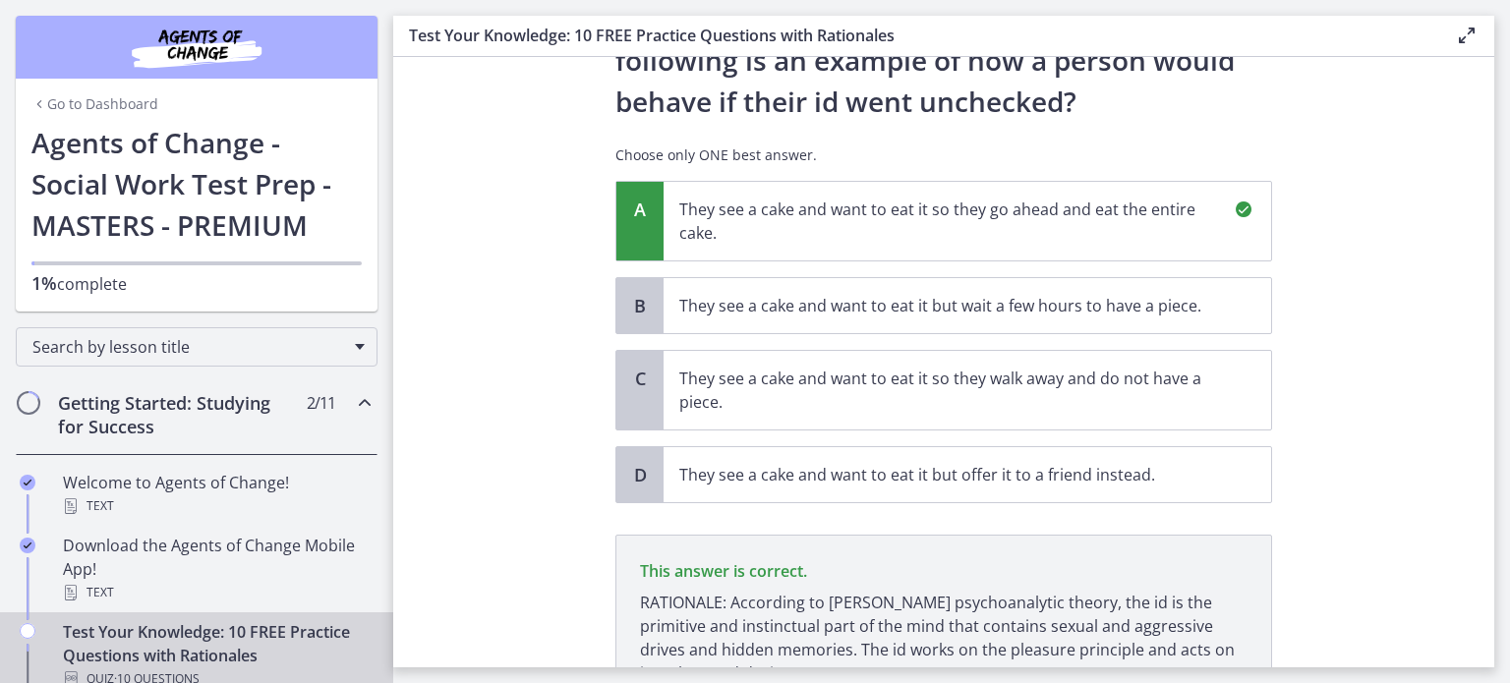
scroll to position [67, 0]
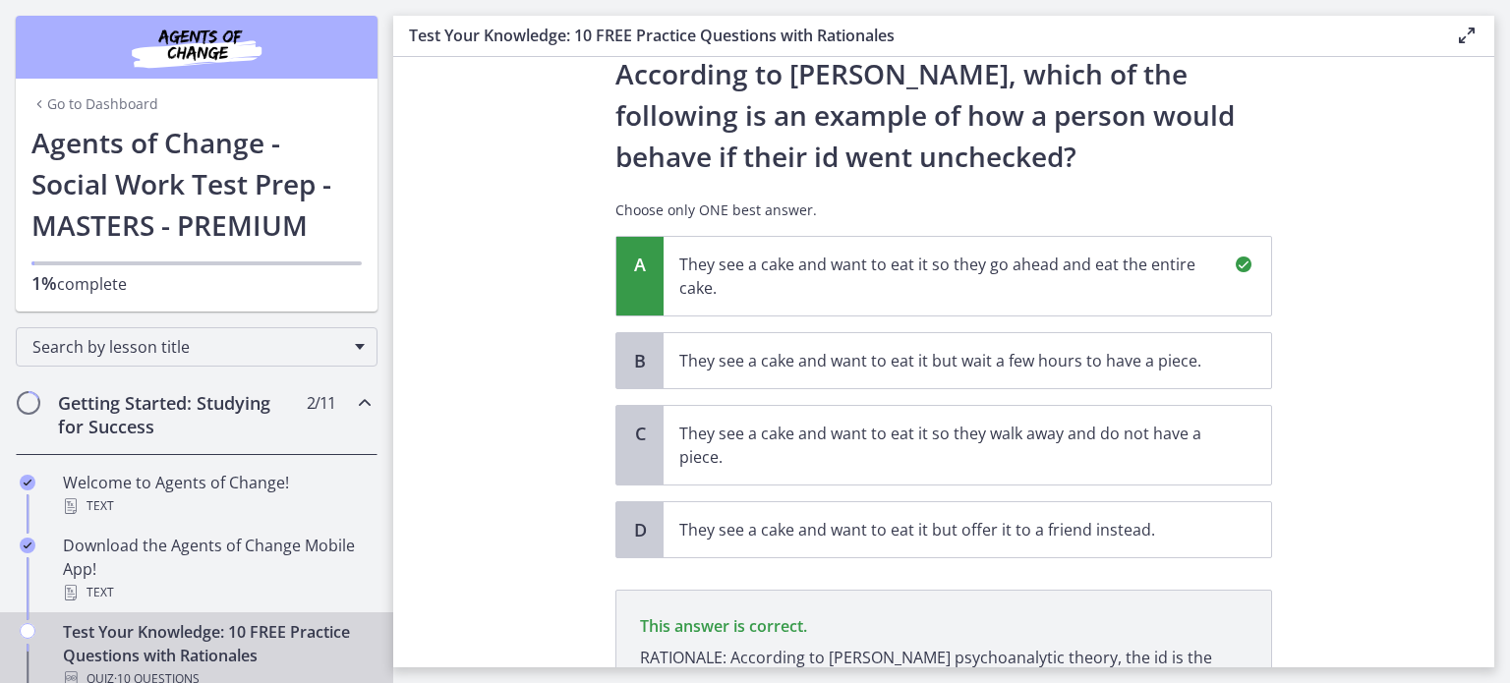
click at [1399, 376] on section "Question 9 of 10 According to [PERSON_NAME], which of the following is an examp…" at bounding box center [943, 362] width 1101 height 610
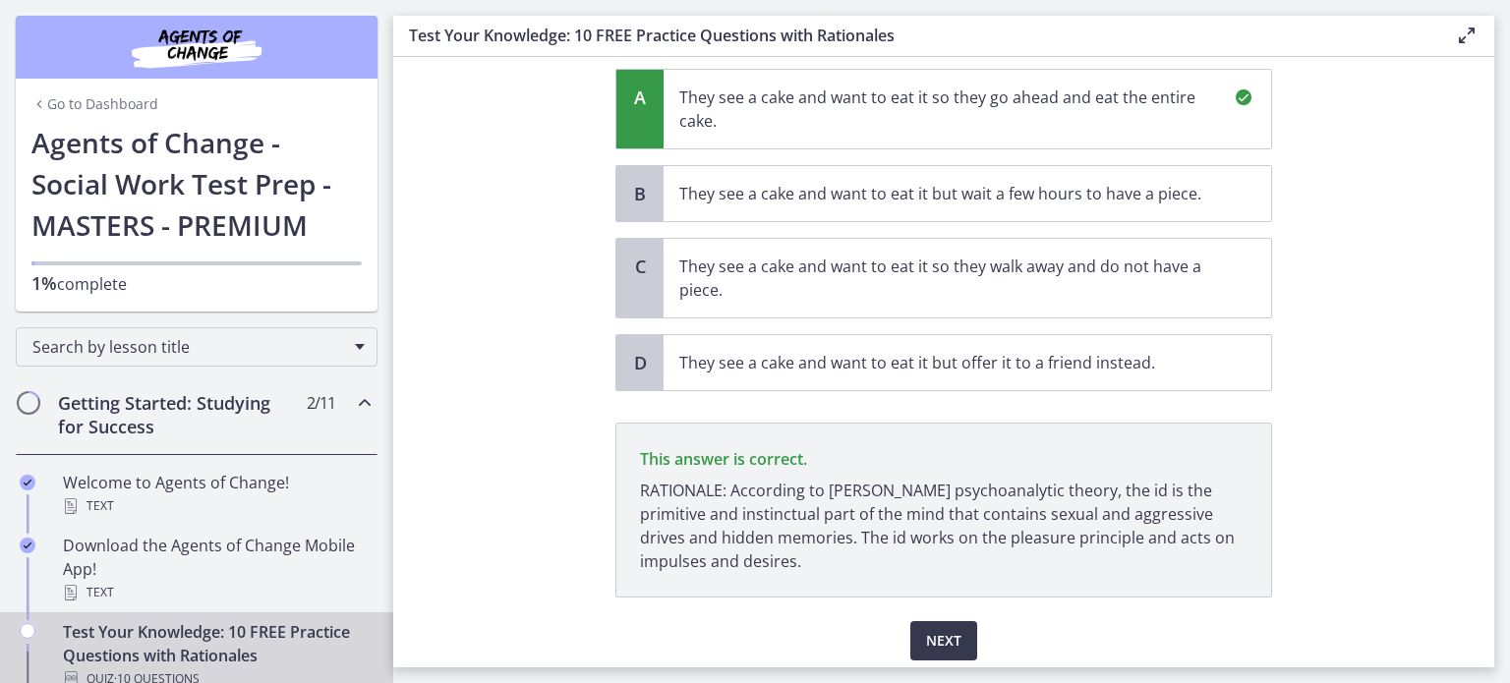
scroll to position [303, 0]
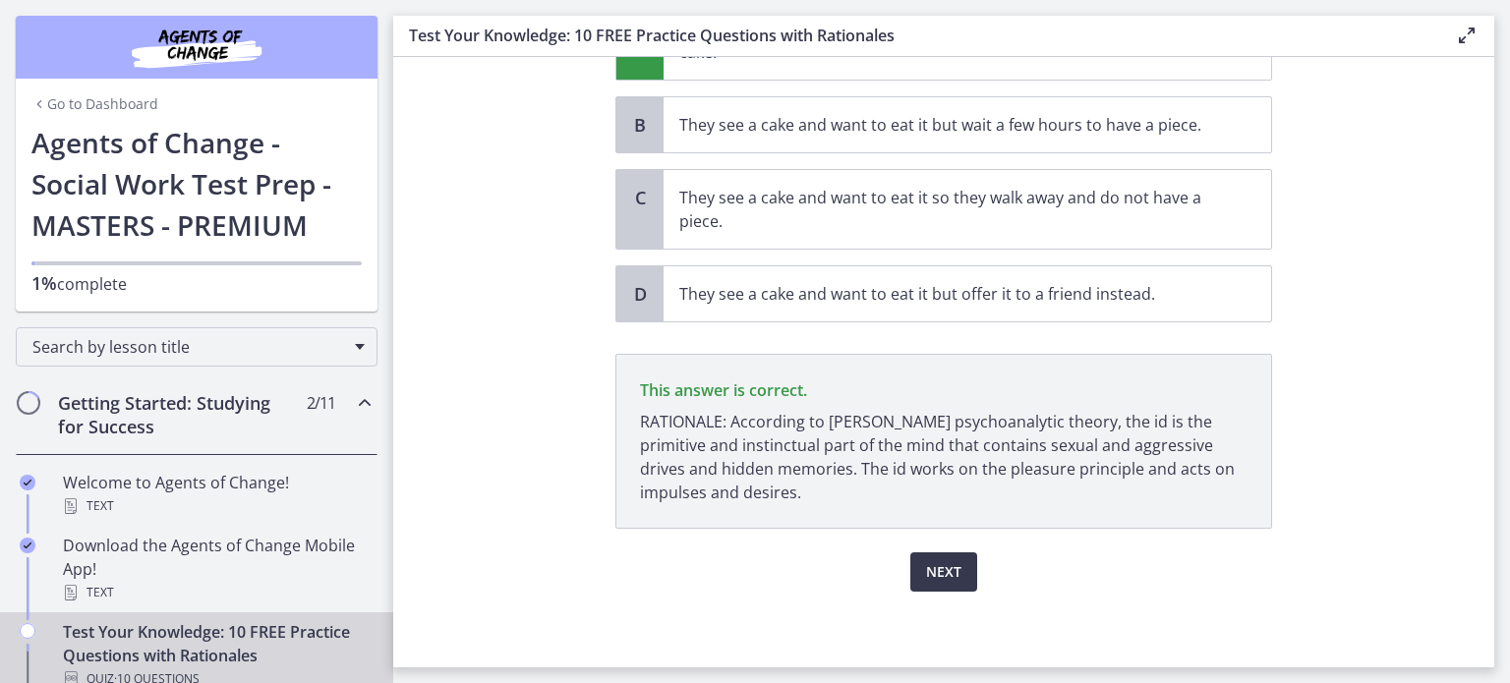
click at [1411, 498] on section "Question 9 of 10 According to [PERSON_NAME], which of the following is an examp…" at bounding box center [943, 362] width 1101 height 610
click at [959, 572] on span "Next" at bounding box center [943, 572] width 35 height 24
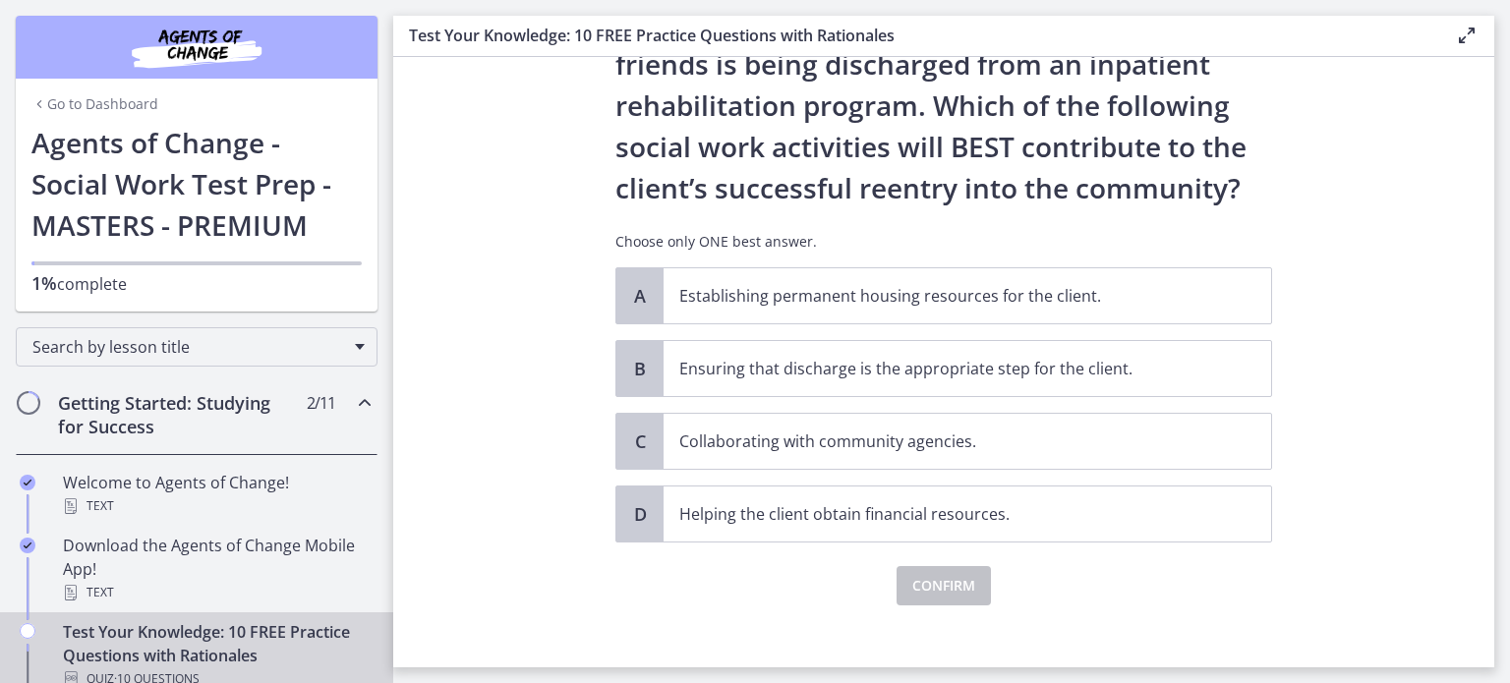
scroll to position [133, 0]
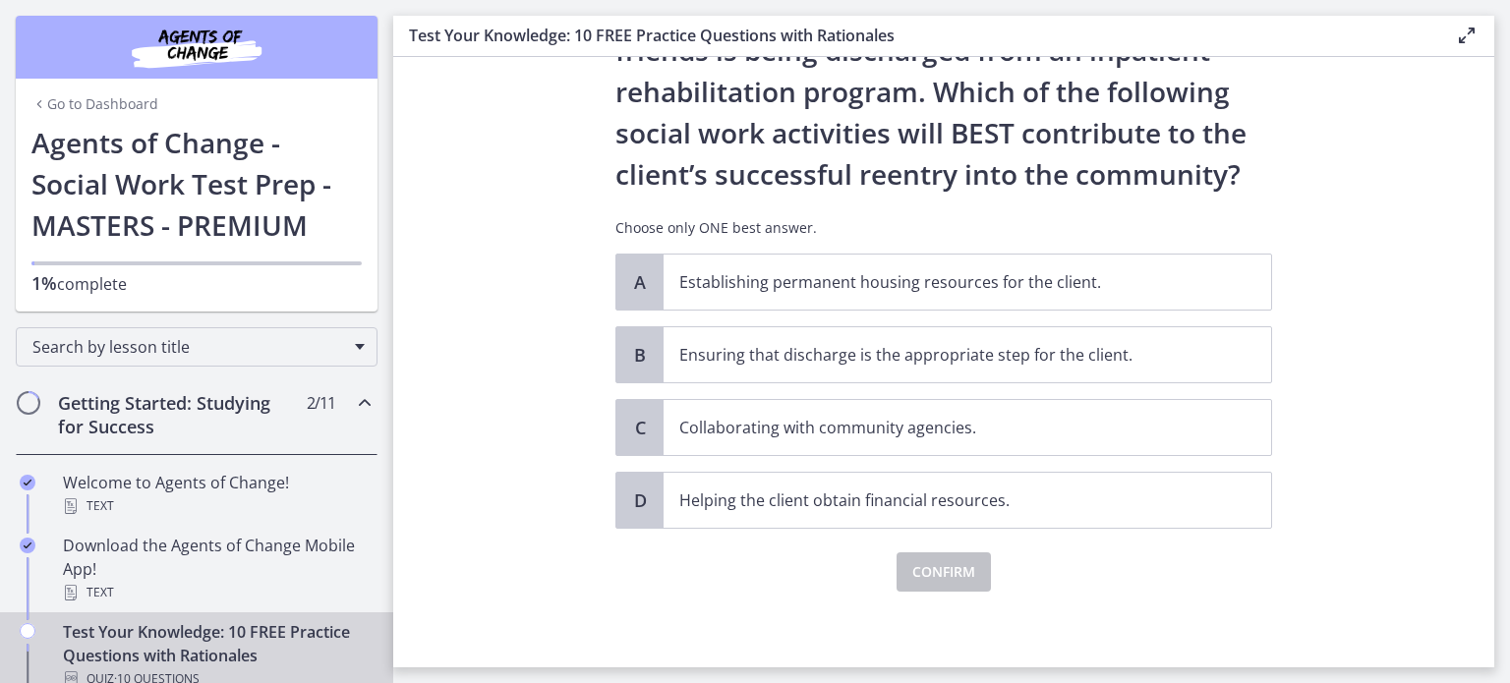
click at [1415, 391] on section "Question 10 of 10 An adult client with little support from family and friends i…" at bounding box center [943, 362] width 1101 height 610
click at [650, 425] on span "C" at bounding box center [640, 427] width 24 height 24
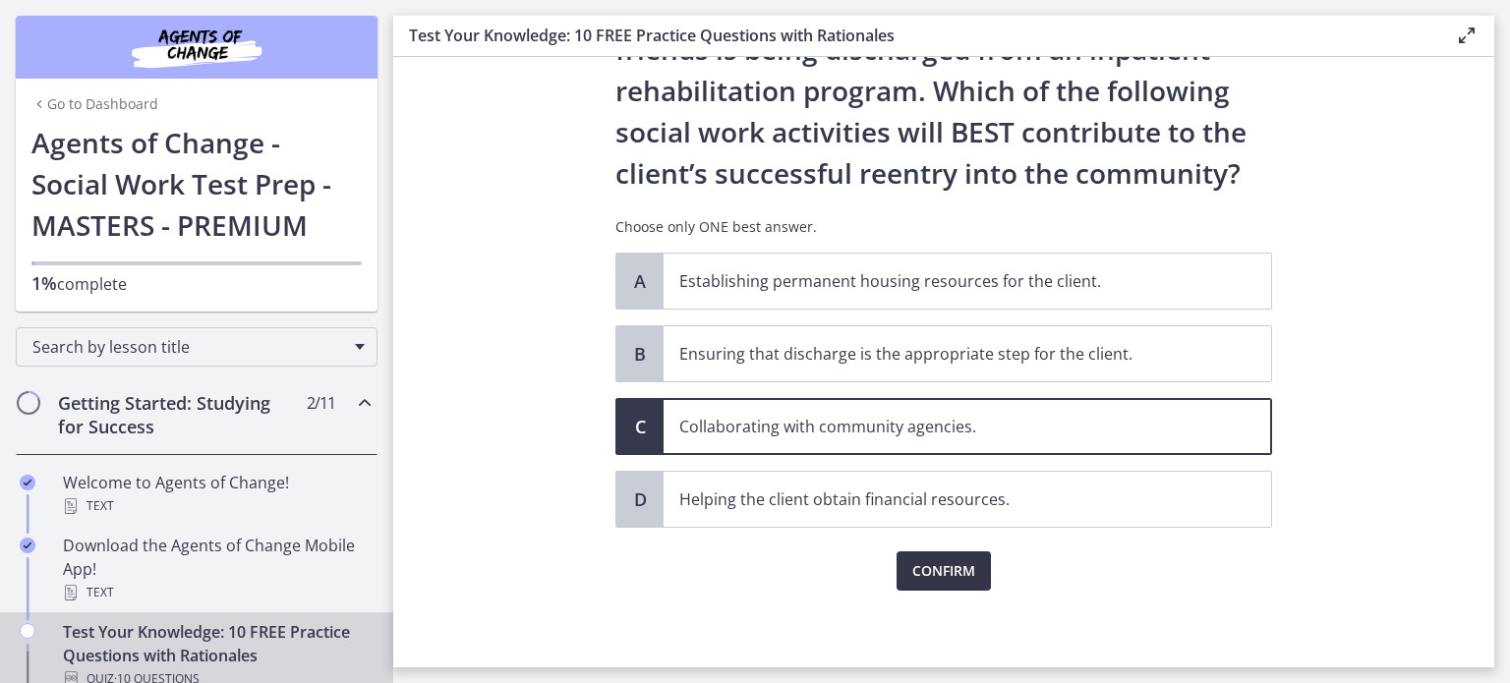
click at [939, 564] on span "Confirm" at bounding box center [943, 571] width 63 height 24
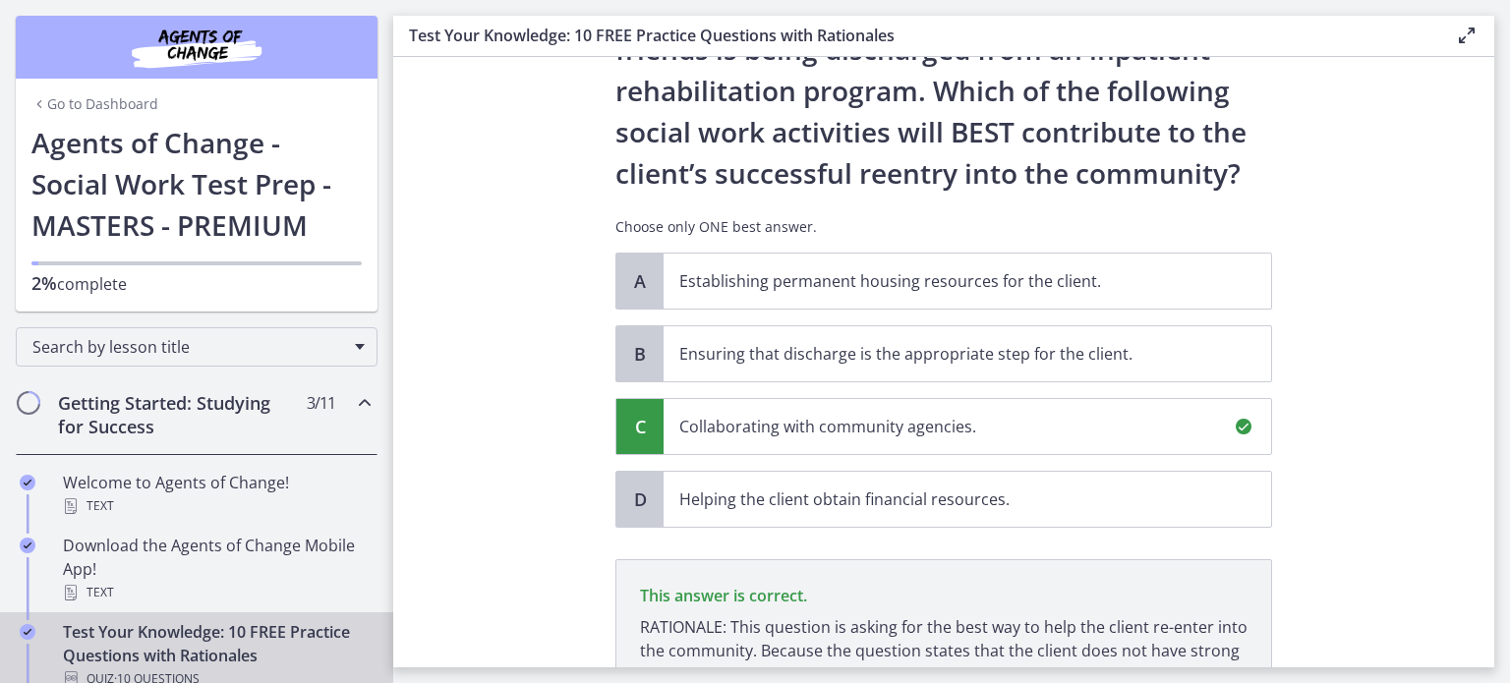
scroll to position [362, 0]
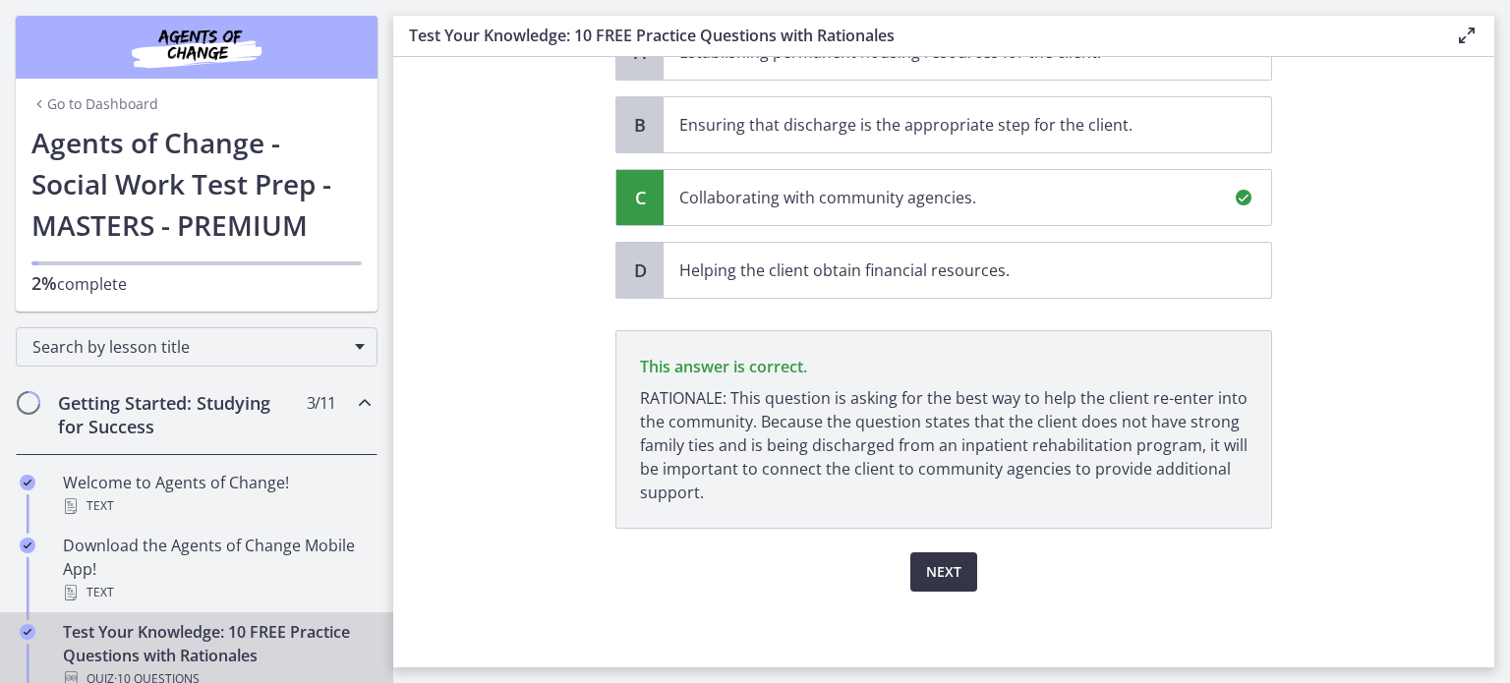
click at [939, 567] on span "Next" at bounding box center [943, 572] width 35 height 24
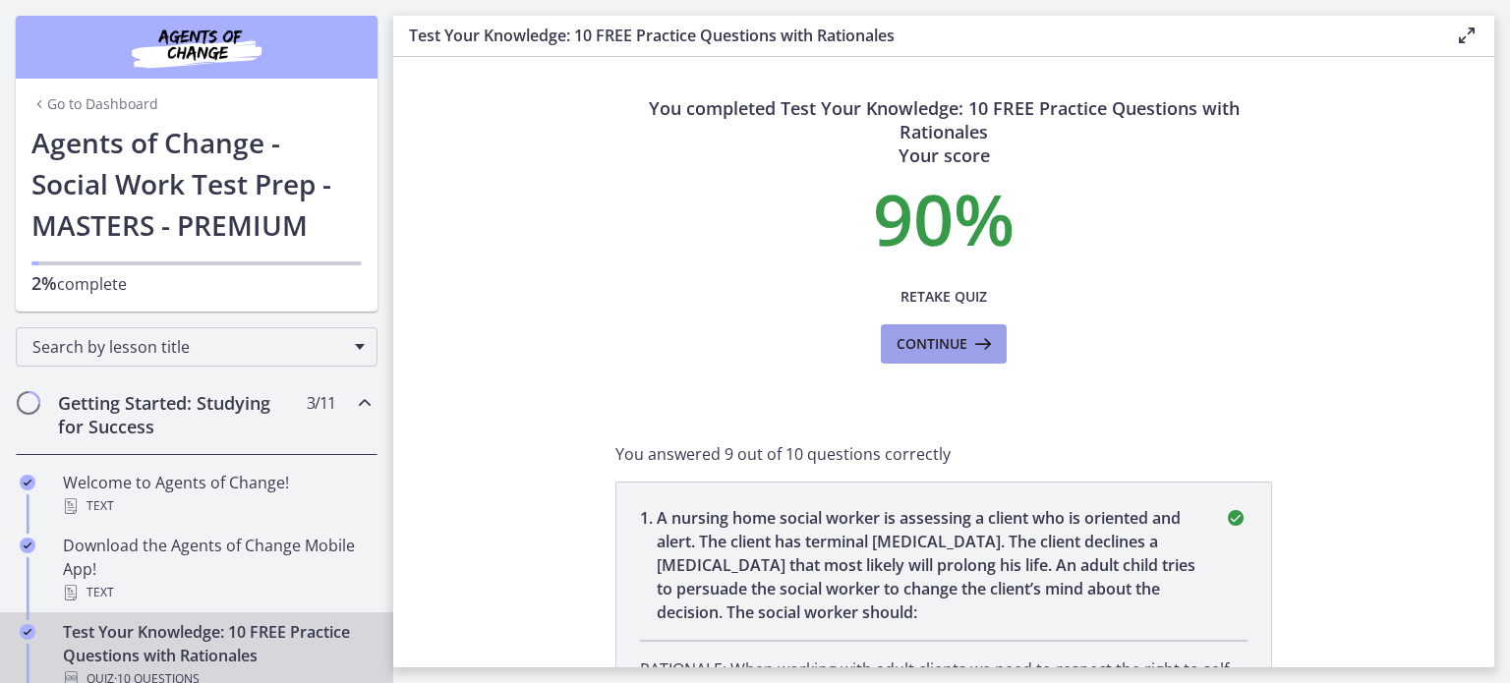
click at [960, 344] on span "Continue" at bounding box center [931, 344] width 71 height 24
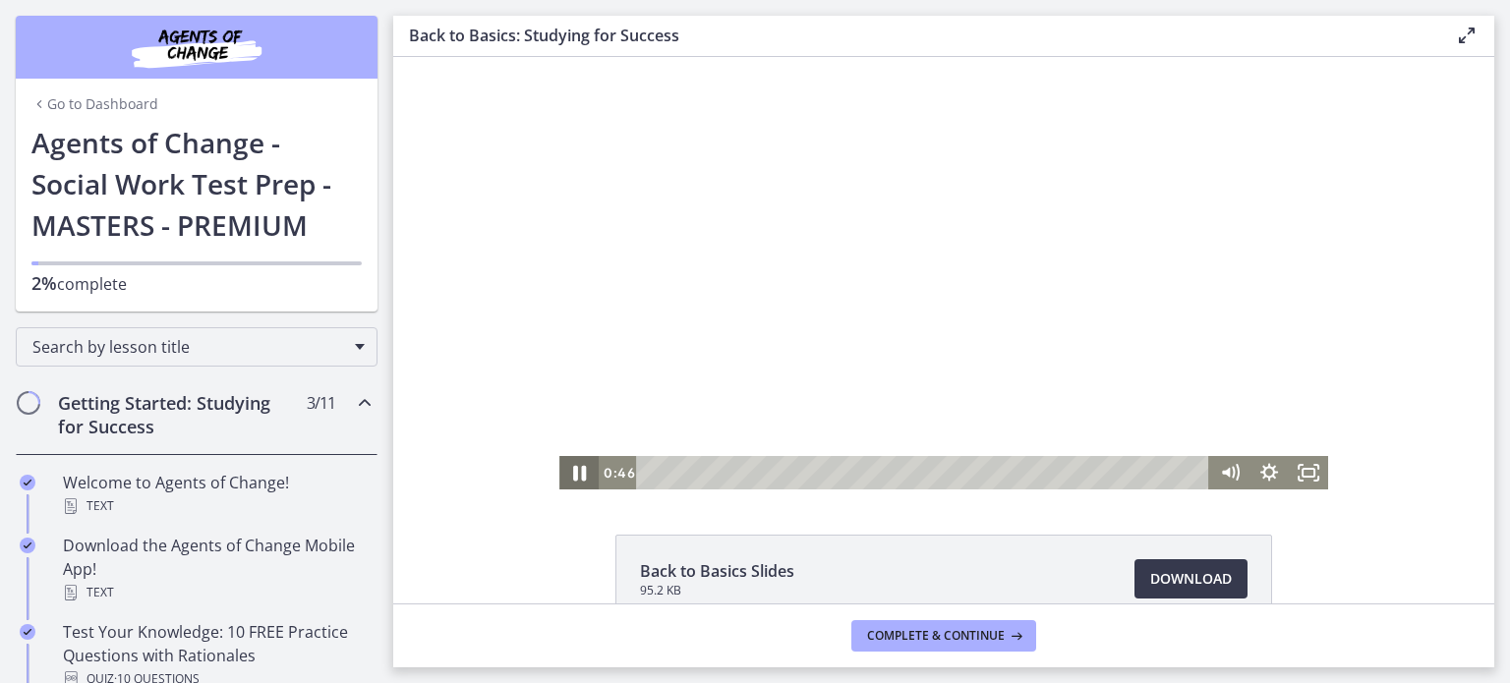
click at [580, 470] on icon "Pause" at bounding box center [578, 473] width 47 height 40
click at [575, 467] on icon "Play Video" at bounding box center [581, 473] width 12 height 17
click at [580, 472] on icon "Pause" at bounding box center [578, 473] width 47 height 40
click at [580, 472] on icon "Play Video" at bounding box center [580, 473] width 10 height 14
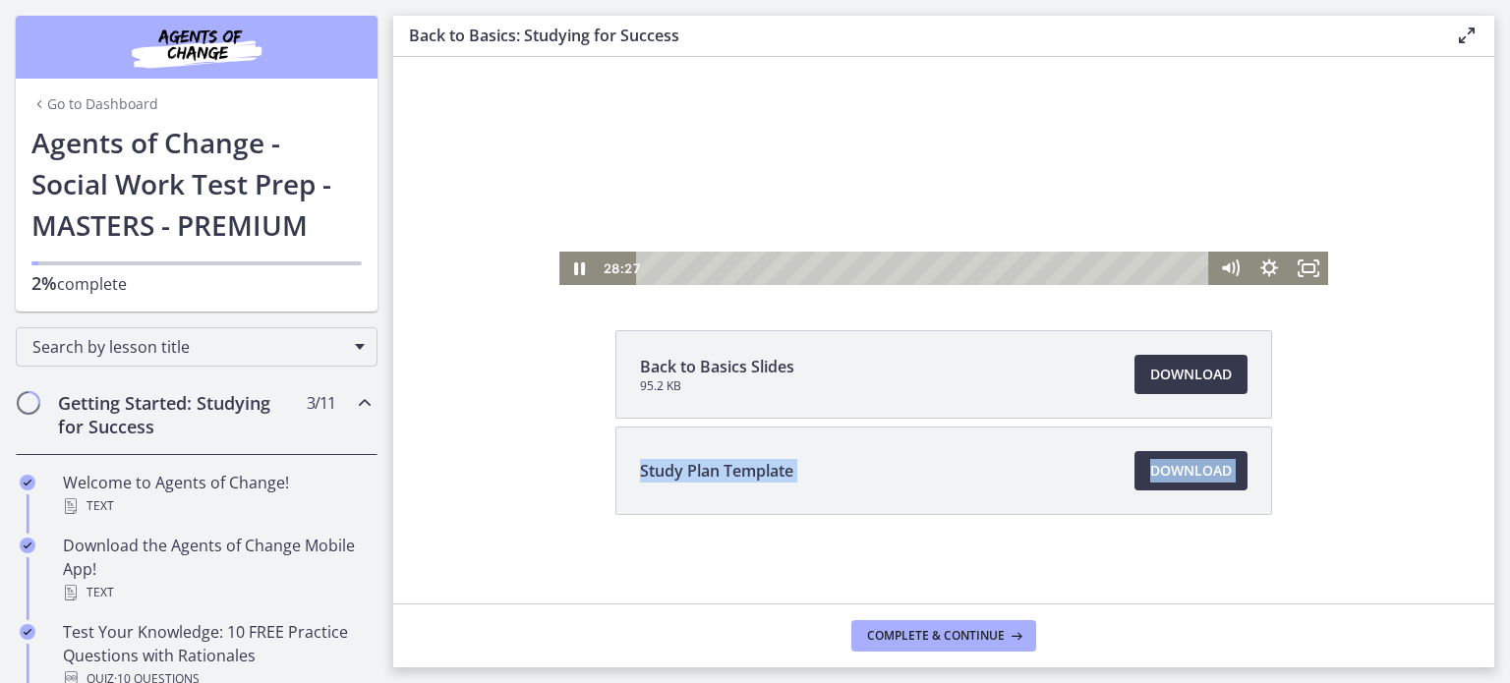
click at [1318, 399] on div "Back to Basics Slides 95.2 KB Download Opens in a new window Study Plan Templat…" at bounding box center [943, 126] width 1101 height 546
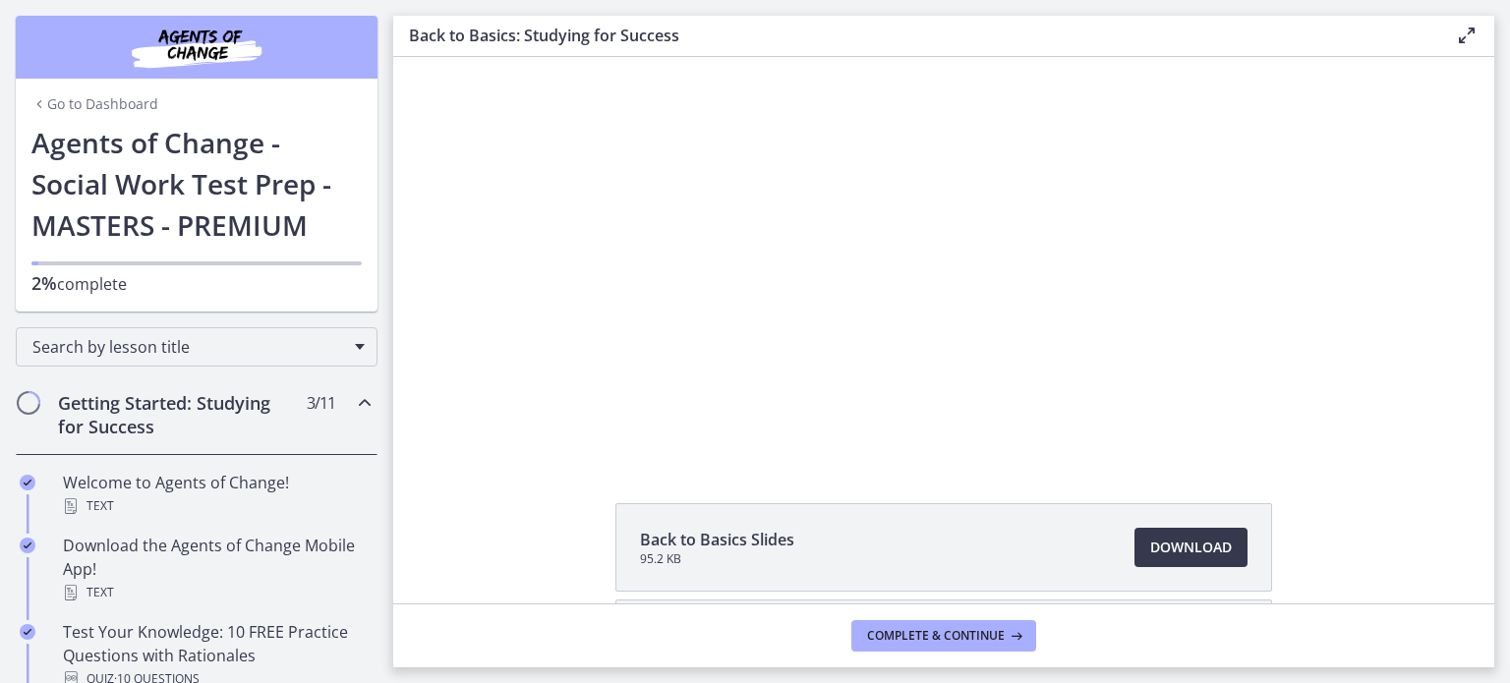
scroll to position [12, 0]
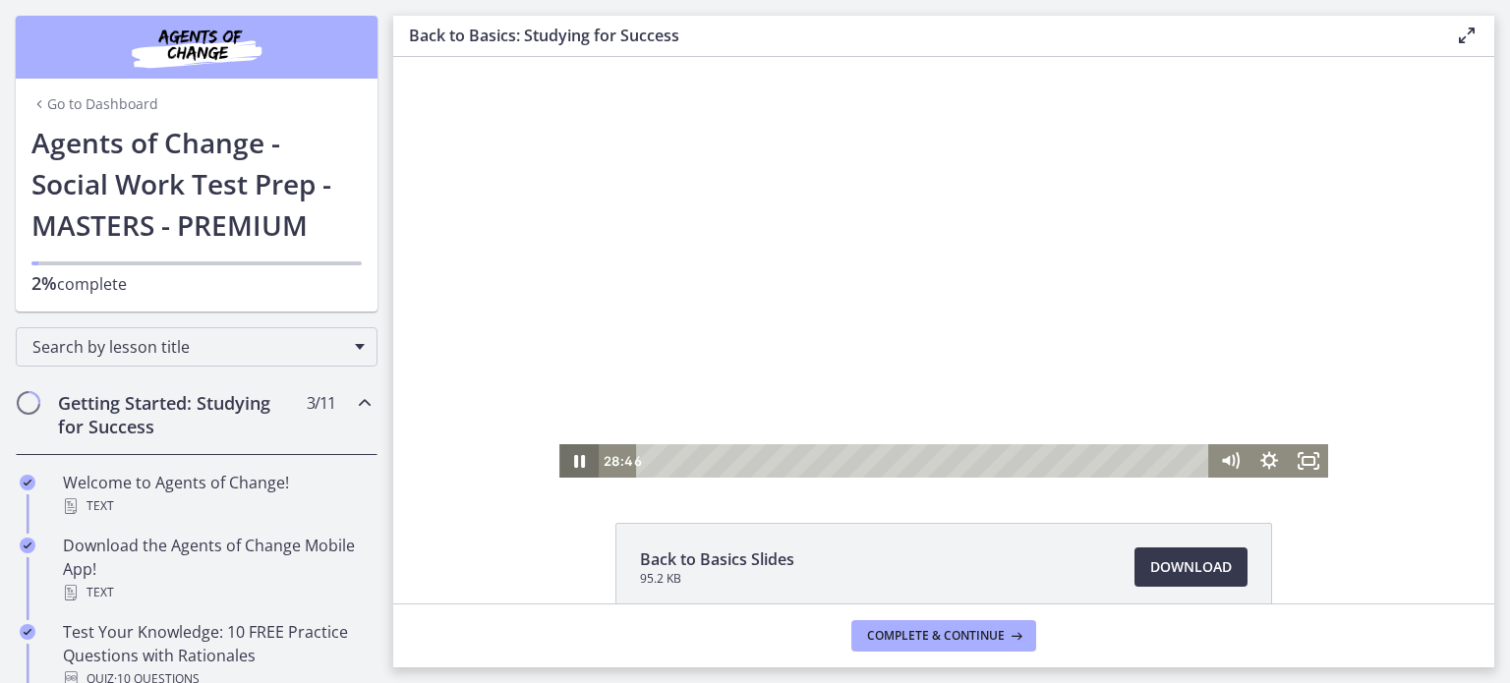
click at [570, 457] on icon "Pause" at bounding box center [578, 460] width 39 height 33
